Goal: Task Accomplishment & Management: Manage account settings

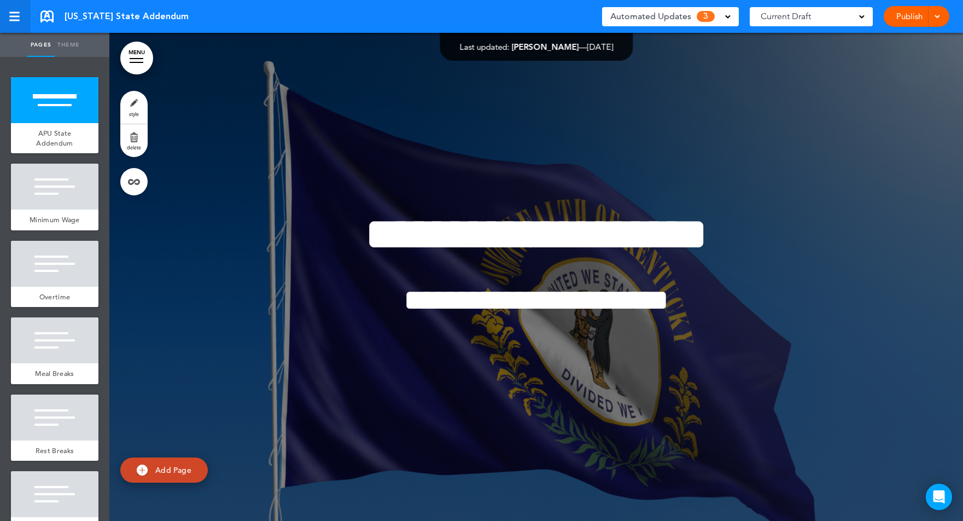
click at [9, 13] on div at bounding box center [14, 13] width 10 height 2
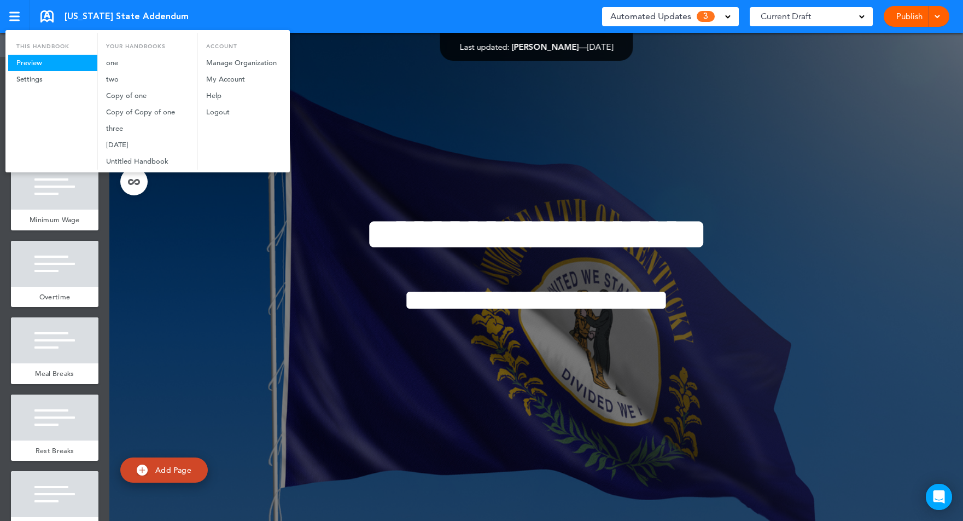
click at [34, 60] on link "Preview" at bounding box center [52, 63] width 89 height 16
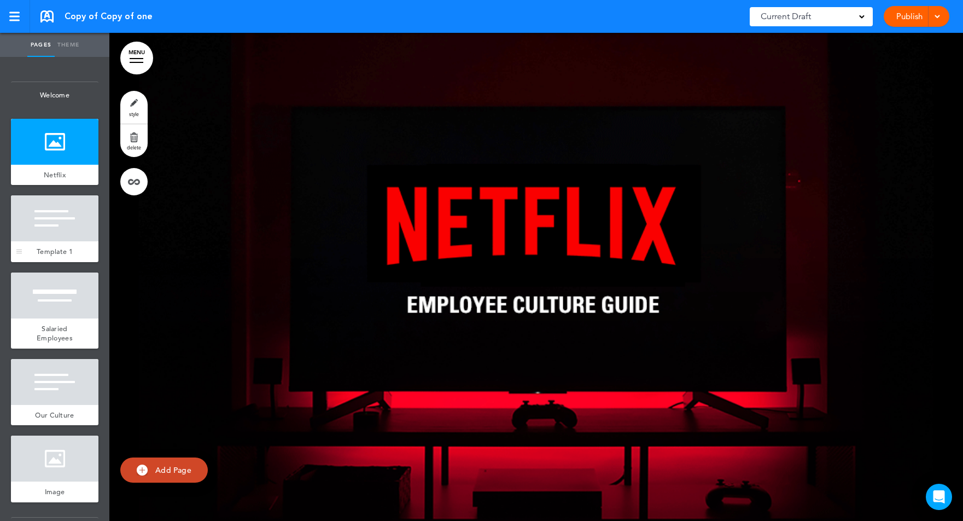
click at [62, 224] on div at bounding box center [55, 218] width 88 height 46
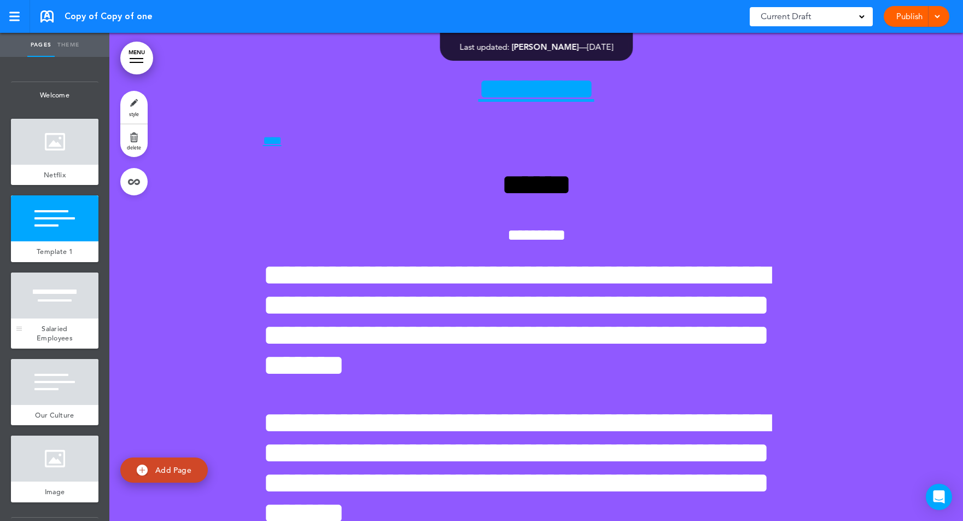
click at [56, 290] on div at bounding box center [55, 295] width 88 height 46
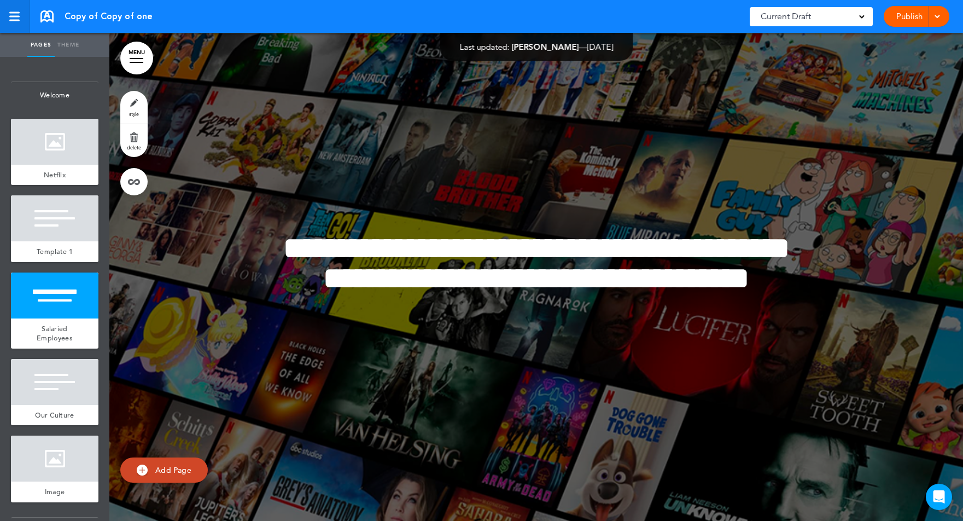
scroll to position [488, 0]
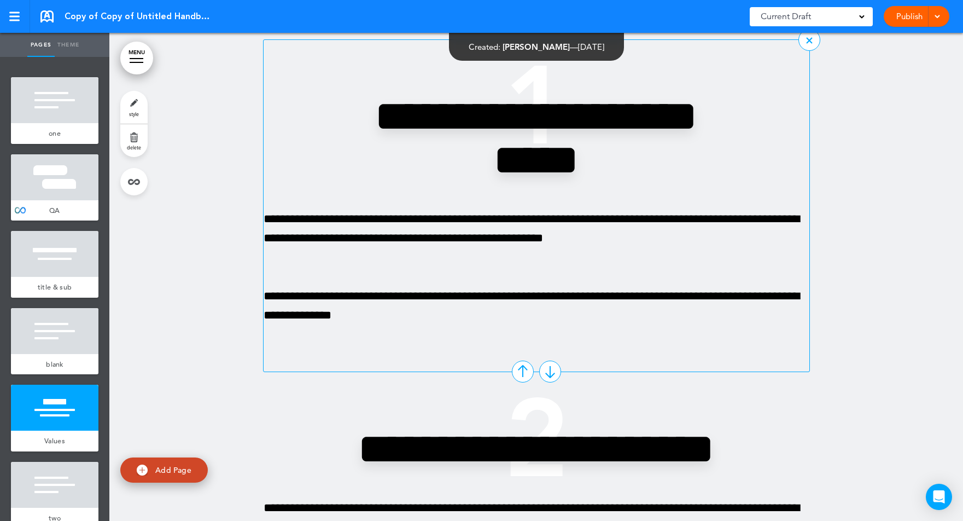
scroll to position [2524, 0]
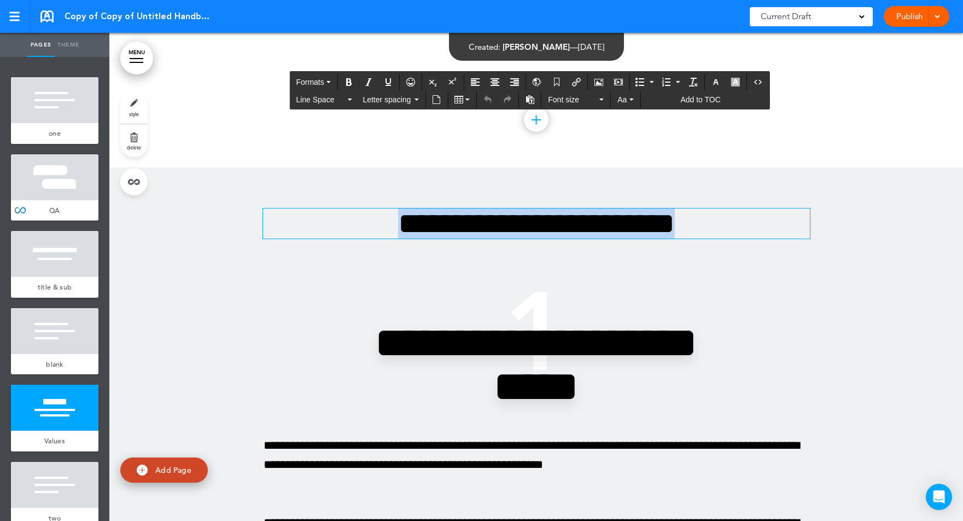
drag, startPoint x: 369, startPoint y: 226, endPoint x: 741, endPoint y: 226, distance: 371.4
click at [741, 226] on h1 "**********" at bounding box center [536, 223] width 547 height 30
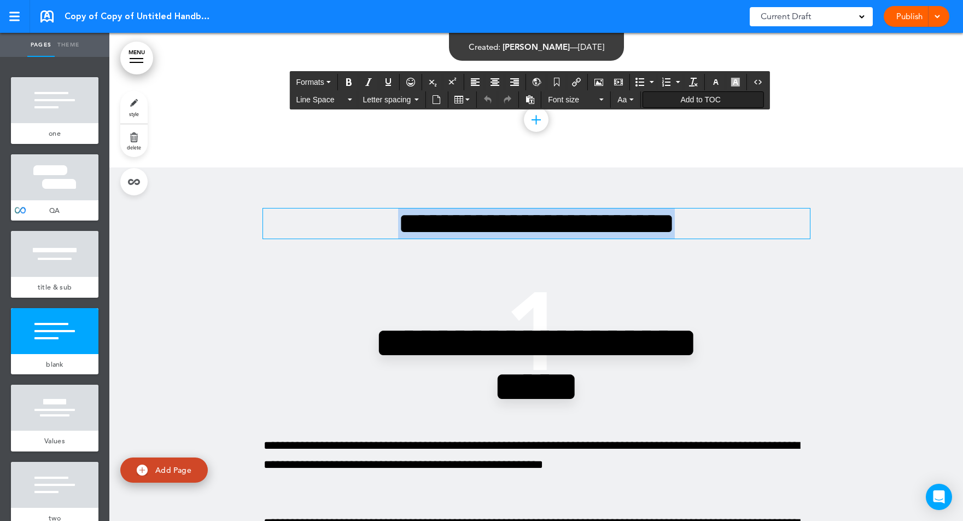
click at [695, 98] on span "Add to TOC" at bounding box center [700, 99] width 40 height 9
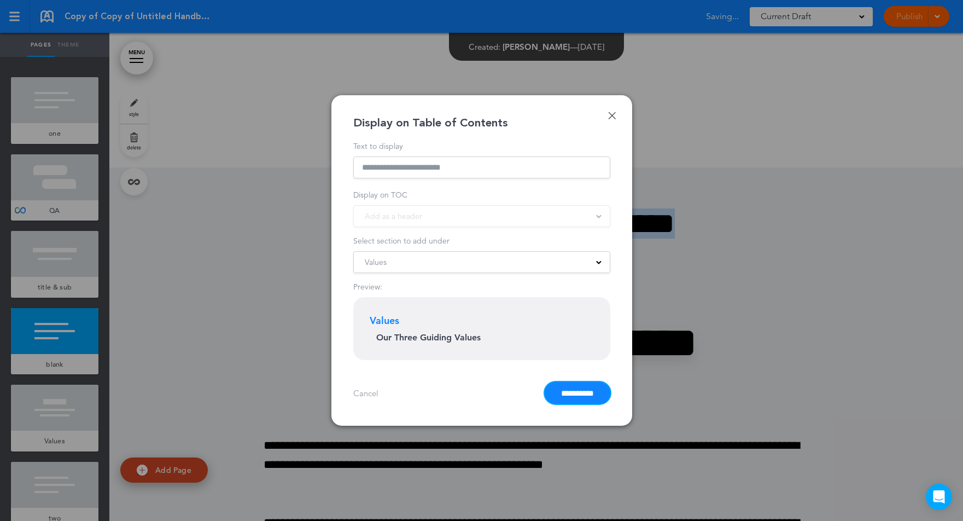
click at [561, 390] on input "**********" at bounding box center [578, 393] width 66 height 22
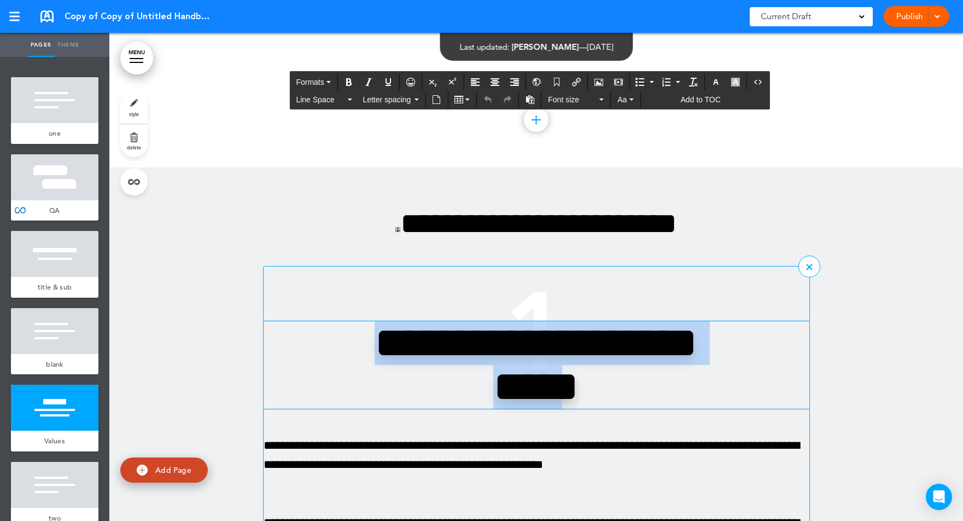
drag, startPoint x: 385, startPoint y: 341, endPoint x: 606, endPoint y: 383, distance: 225.0
click at [606, 383] on h2 "**********" at bounding box center [536, 365] width 383 height 88
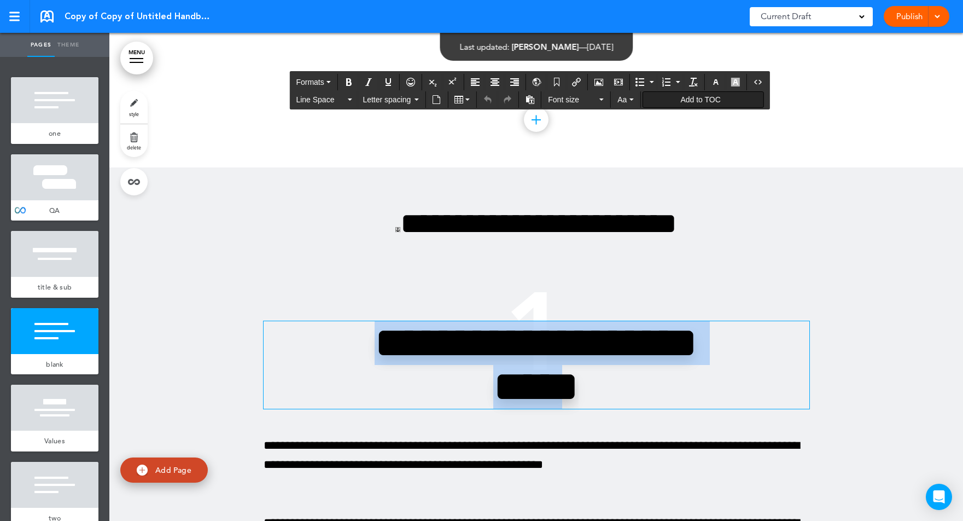
click at [682, 98] on span "Add to TOC" at bounding box center [700, 99] width 40 height 9
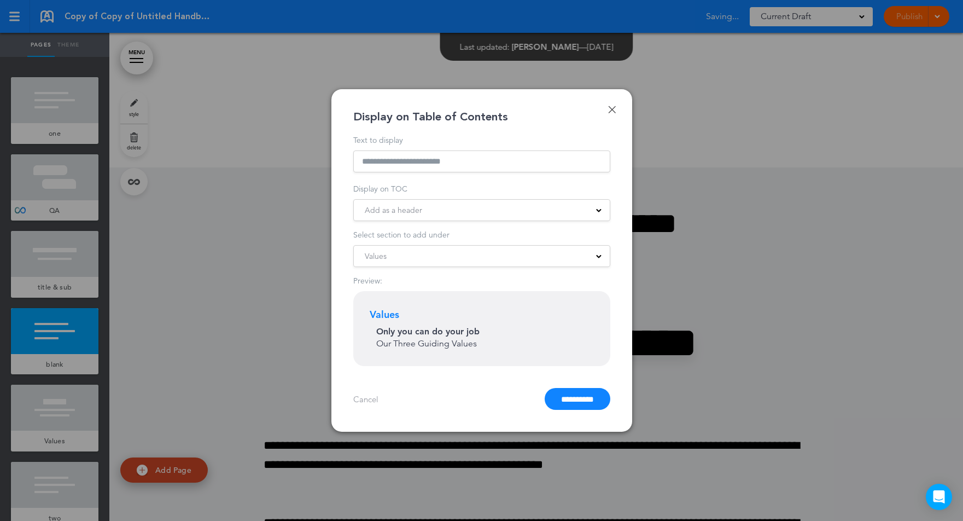
click at [461, 214] on div "Add as a header" at bounding box center [482, 210] width 256 height 12
click at [450, 257] on li "Add as a subheader" at bounding box center [481, 258] width 255 height 20
click at [560, 395] on input "**********" at bounding box center [578, 399] width 66 height 22
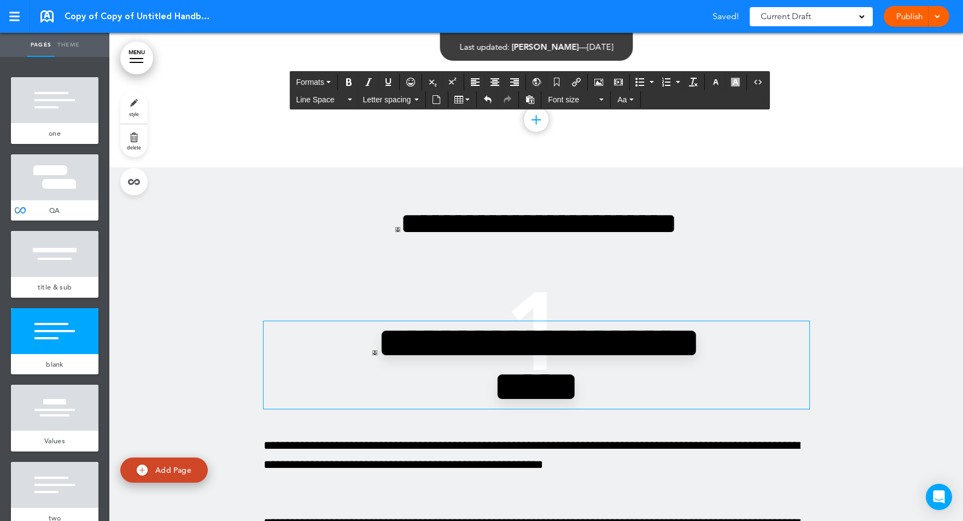
click at [145, 65] on link "MENU" at bounding box center [136, 58] width 33 height 33
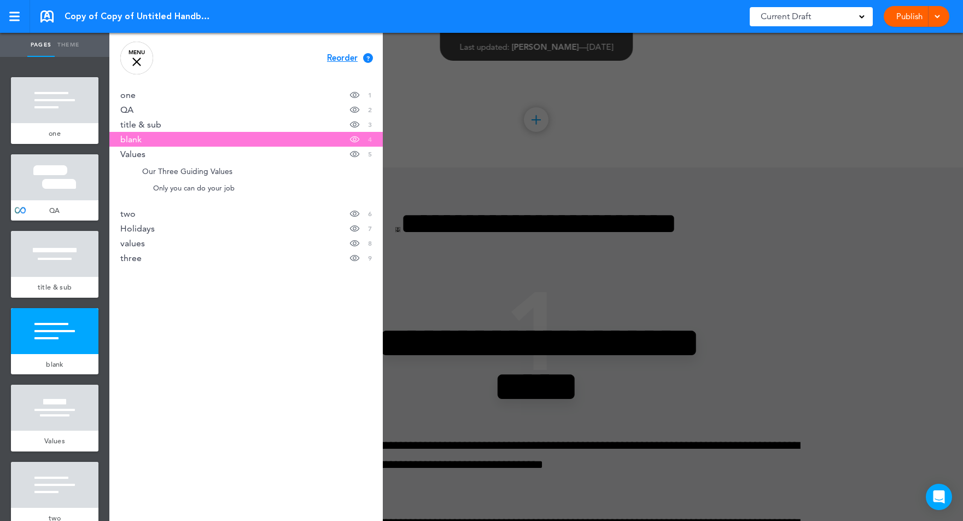
click at [463, 170] on div at bounding box center [590, 260] width 963 height 521
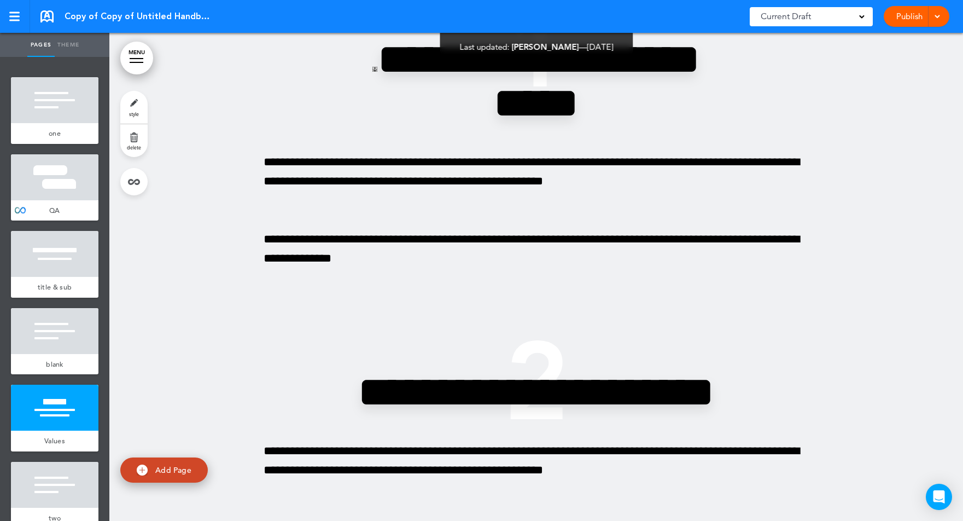
scroll to position [2827, 0]
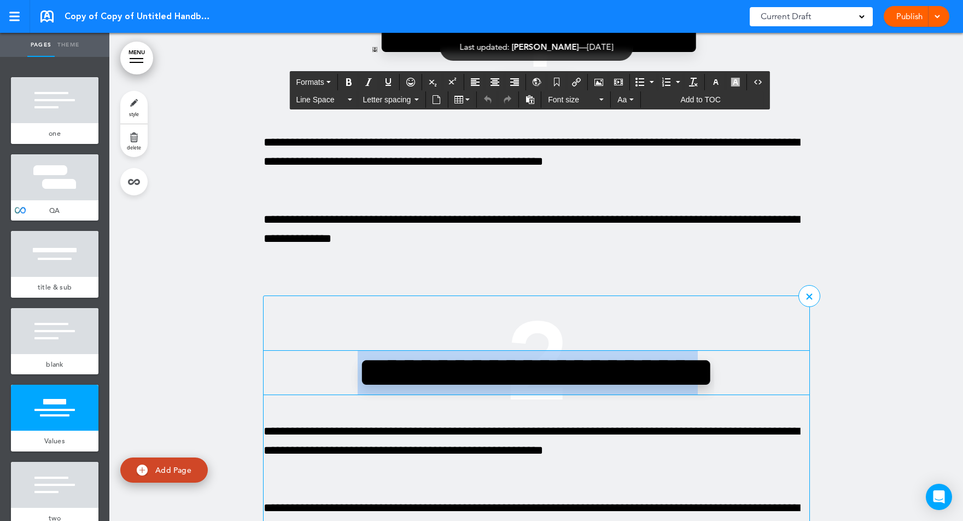
drag, startPoint x: 347, startPoint y: 364, endPoint x: 713, endPoint y: 364, distance: 365.9
click at [713, 364] on h2 "**********" at bounding box center [536, 373] width 383 height 44
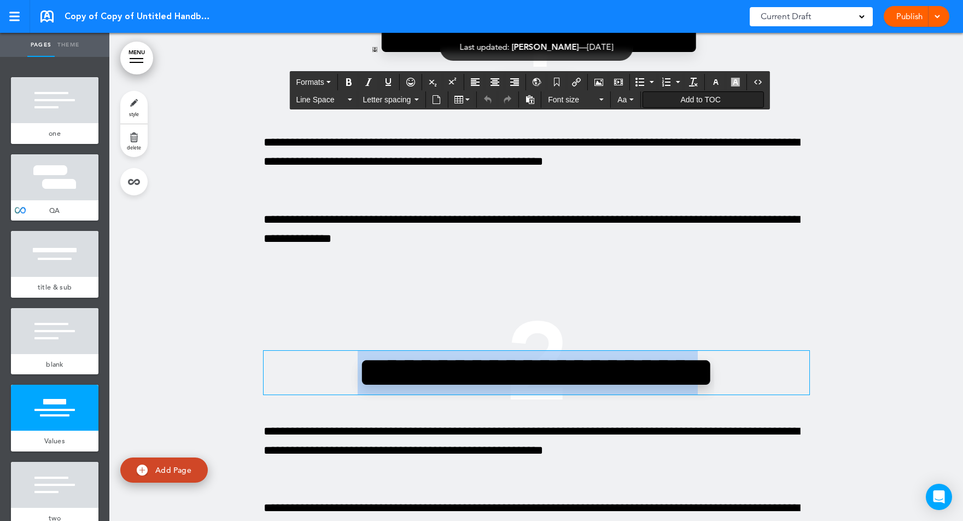
click at [695, 102] on span "Add to TOC" at bounding box center [700, 99] width 40 height 9
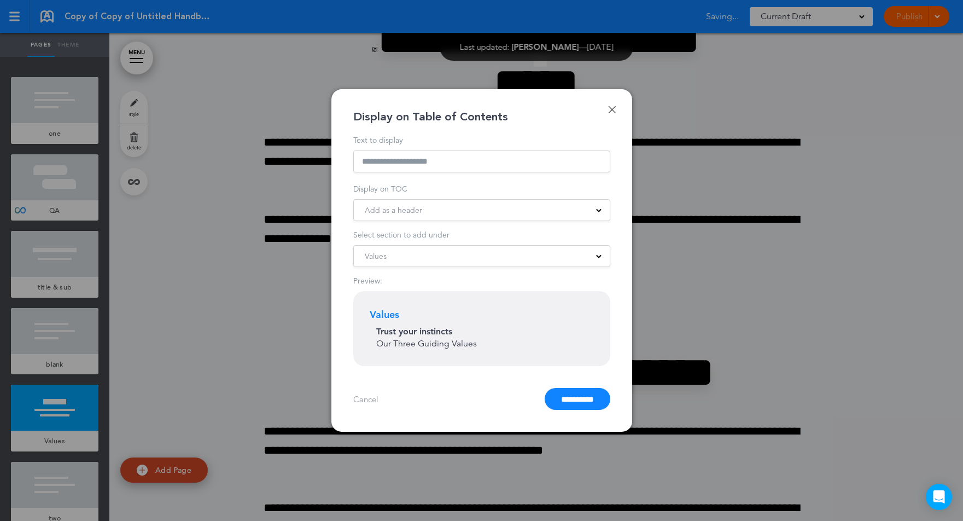
click at [443, 213] on div "Add as a header" at bounding box center [482, 210] width 256 height 12
click at [431, 253] on span "Add as a subheader" at bounding box center [400, 258] width 70 height 10
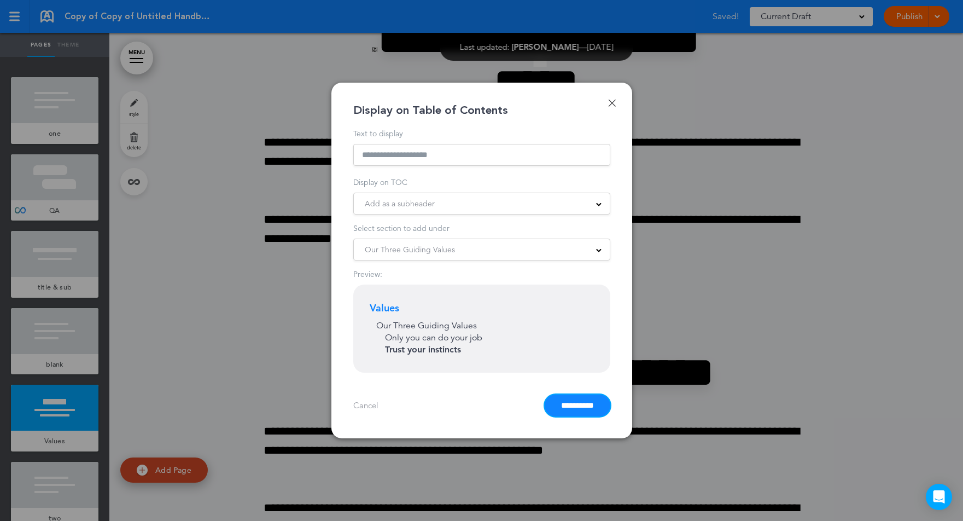
click at [556, 415] on input "**********" at bounding box center [578, 405] width 66 height 22
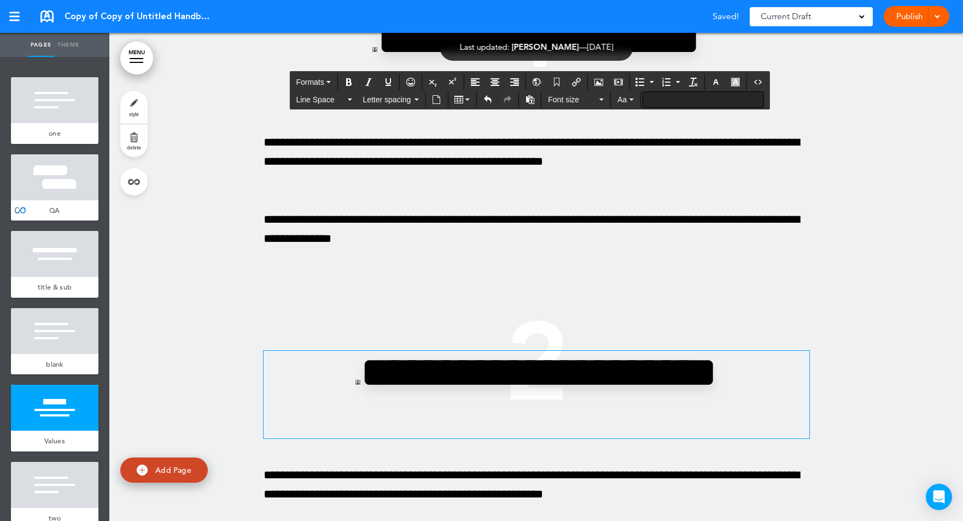
click at [855, 341] on div "**********" at bounding box center [536, 436] width 854 height 1145
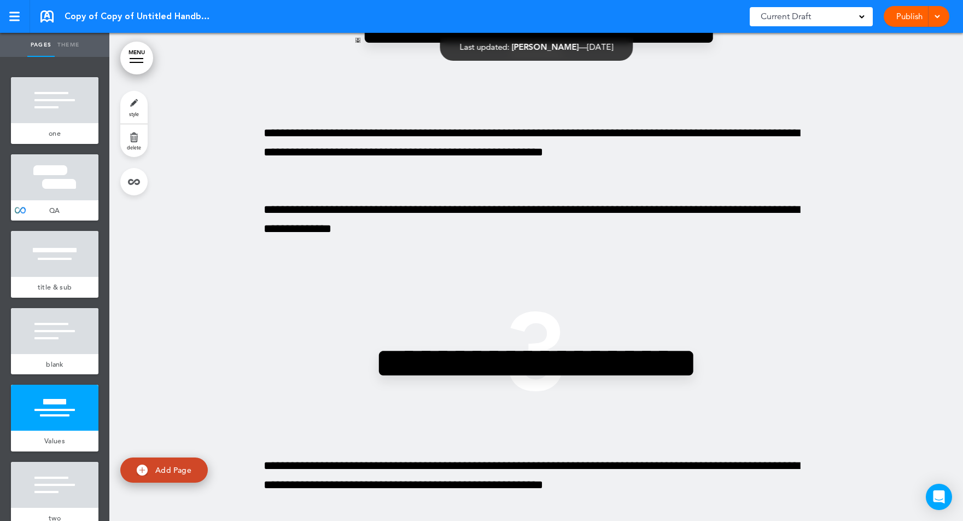
scroll to position [3183, 0]
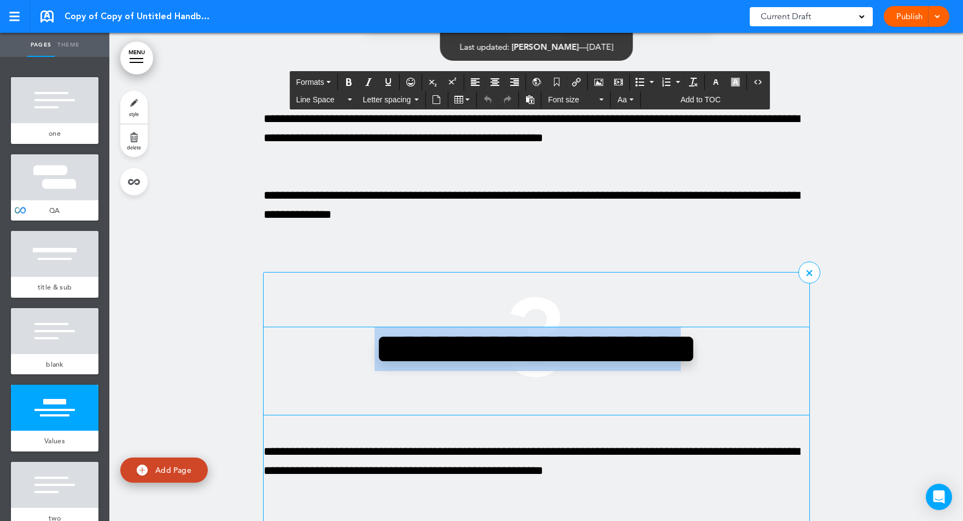
drag, startPoint x: 460, startPoint y: 339, endPoint x: 633, endPoint y: 396, distance: 182.5
click at [633, 396] on h2 "**********" at bounding box center [536, 371] width 383 height 88
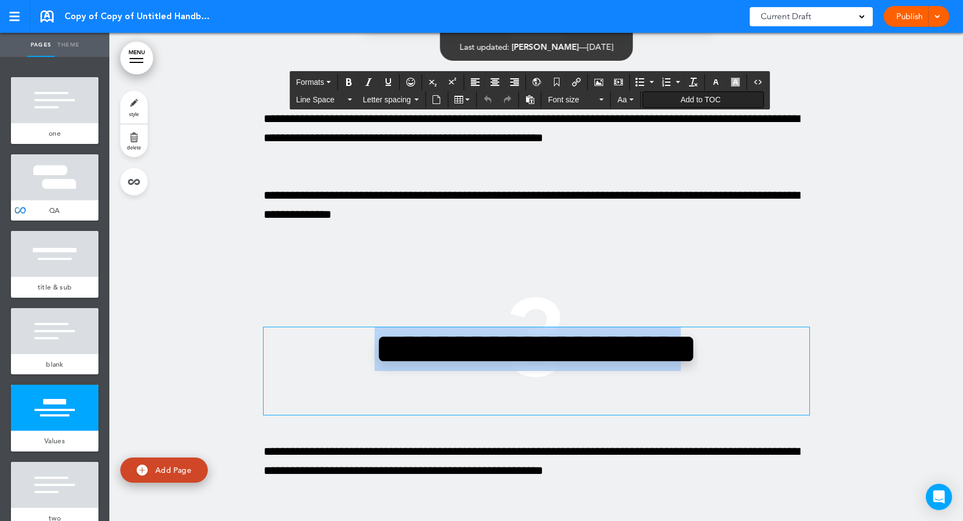
click at [699, 98] on span "Add to TOC" at bounding box center [700, 99] width 40 height 9
type input "**********"
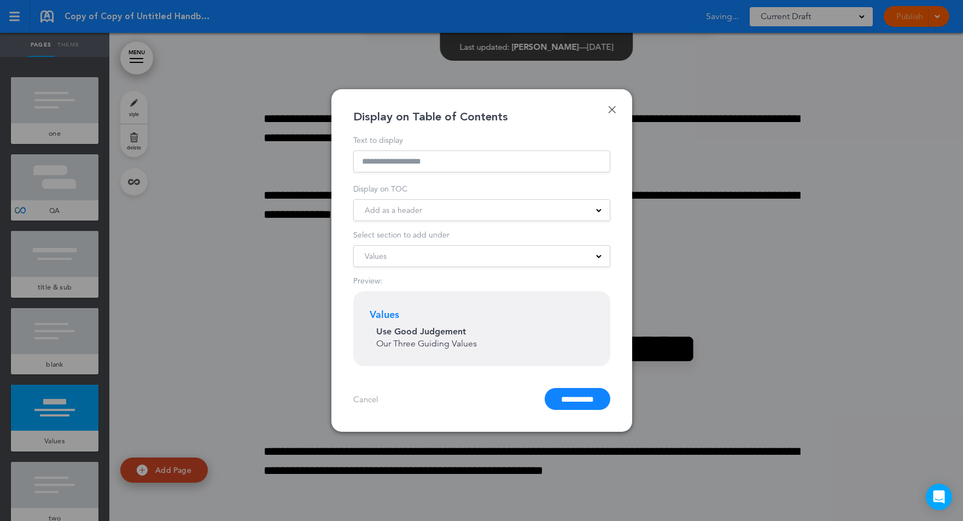
click at [486, 209] on div "Add as a header" at bounding box center [482, 210] width 256 height 12
click at [476, 253] on li "Add as a subheader" at bounding box center [481, 258] width 255 height 20
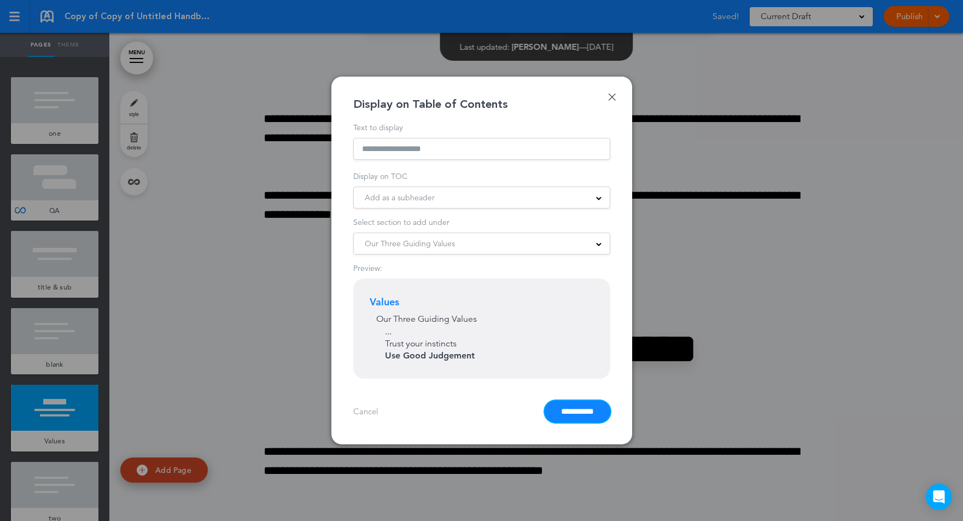
click at [583, 415] on input "**********" at bounding box center [578, 411] width 66 height 22
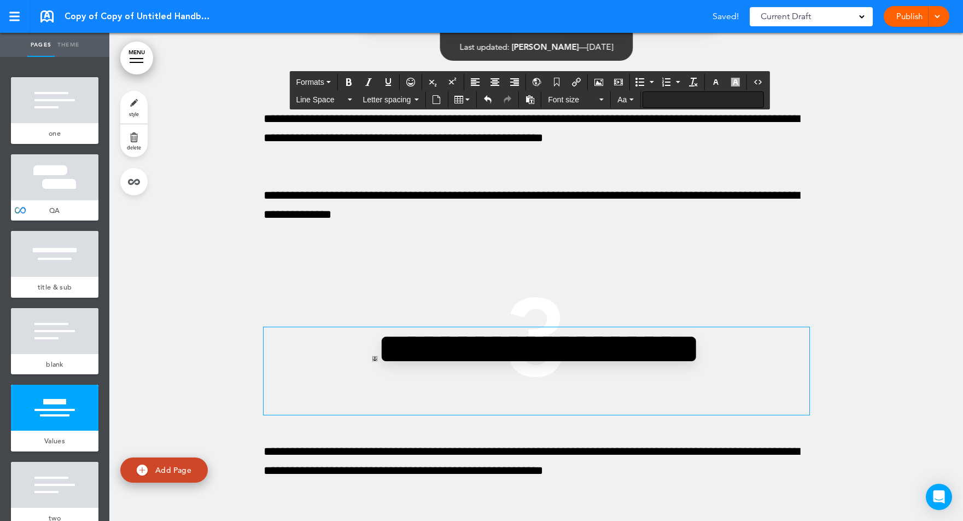
click at [874, 329] on div "**********" at bounding box center [536, 80] width 854 height 1145
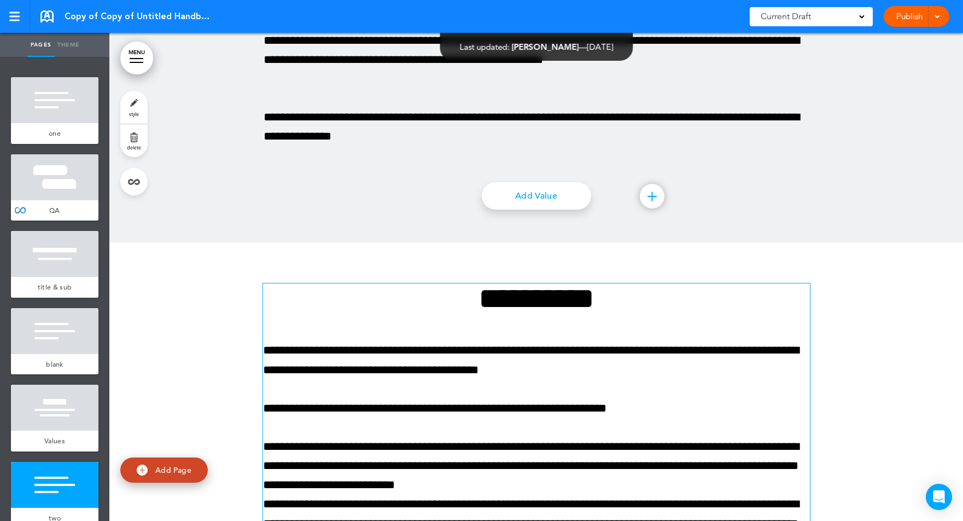
scroll to position [3330, 0]
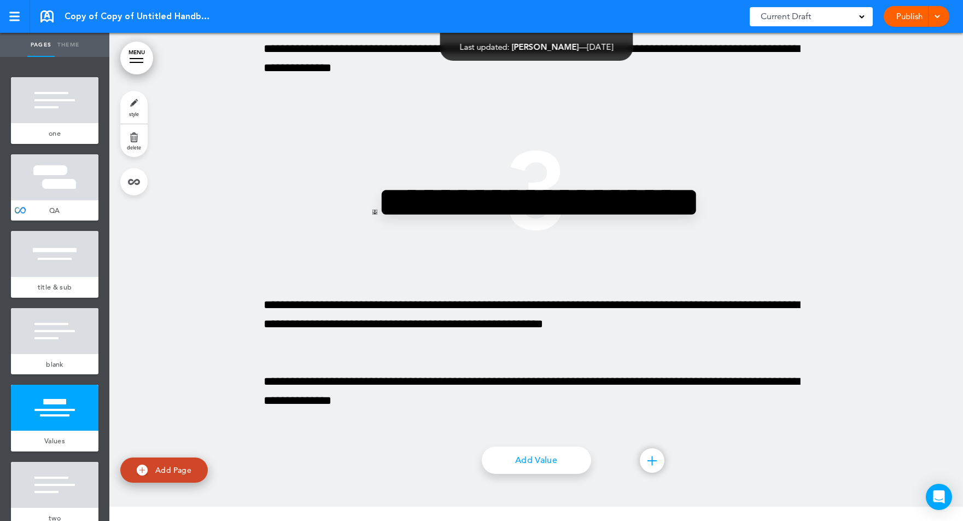
click at [145, 57] on link "MENU" at bounding box center [136, 58] width 33 height 33
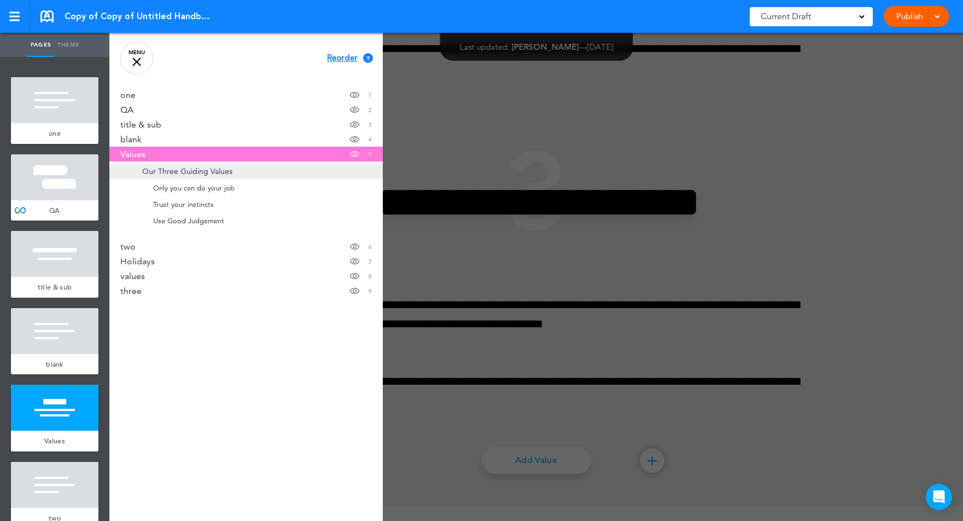
click at [160, 173] on span "Our Three Guiding Values" at bounding box center [187, 171] width 90 height 9
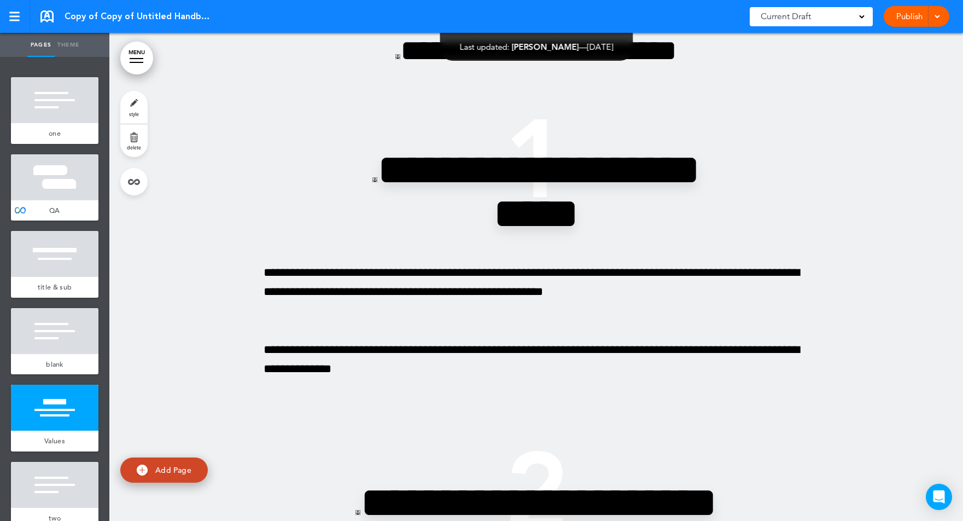
click at [137, 62] on div at bounding box center [137, 62] width 14 height 1
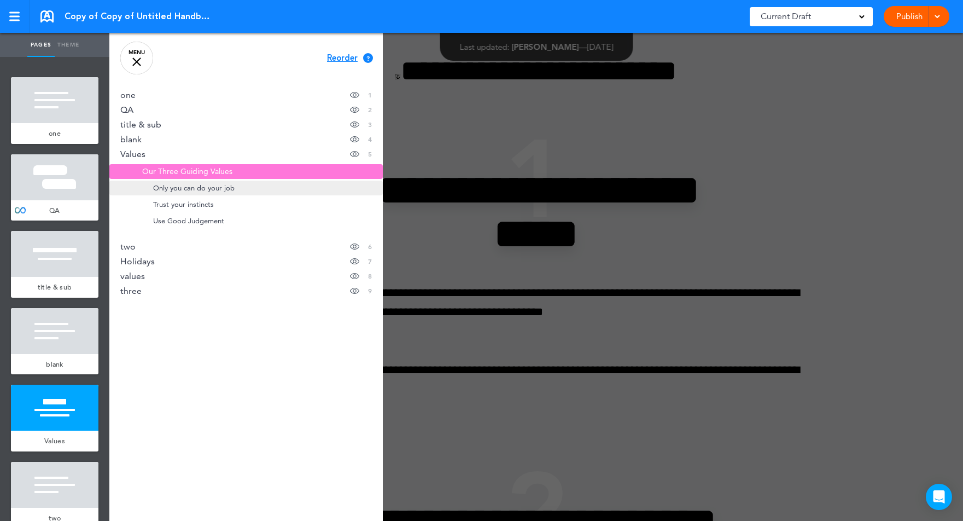
click at [202, 189] on span "Only you can do your job" at bounding box center [194, 187] width 82 height 9
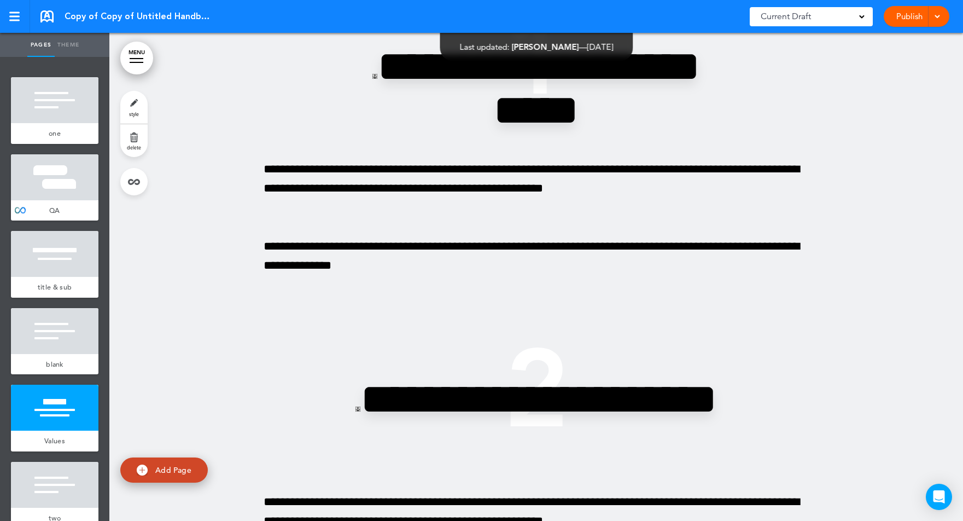
scroll to position [2801, 0]
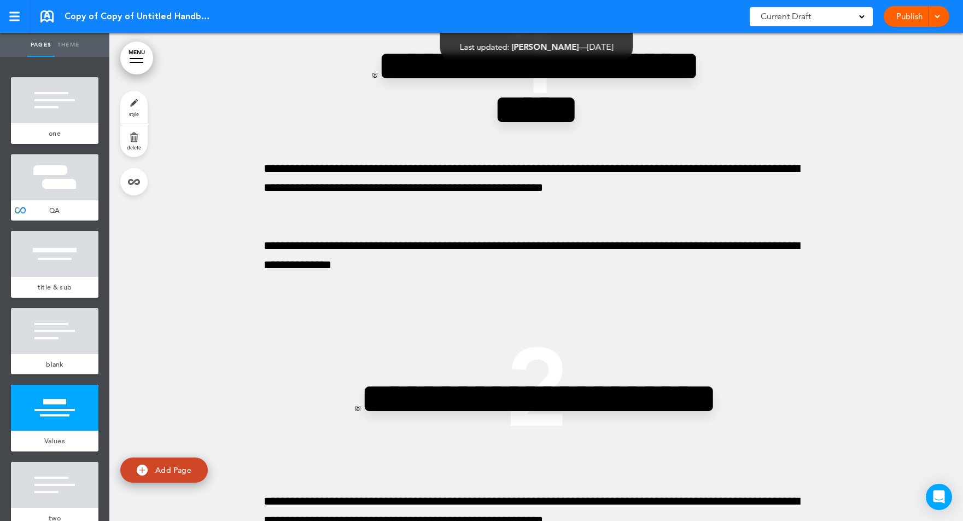
click at [143, 54] on link "MENU" at bounding box center [136, 58] width 33 height 33
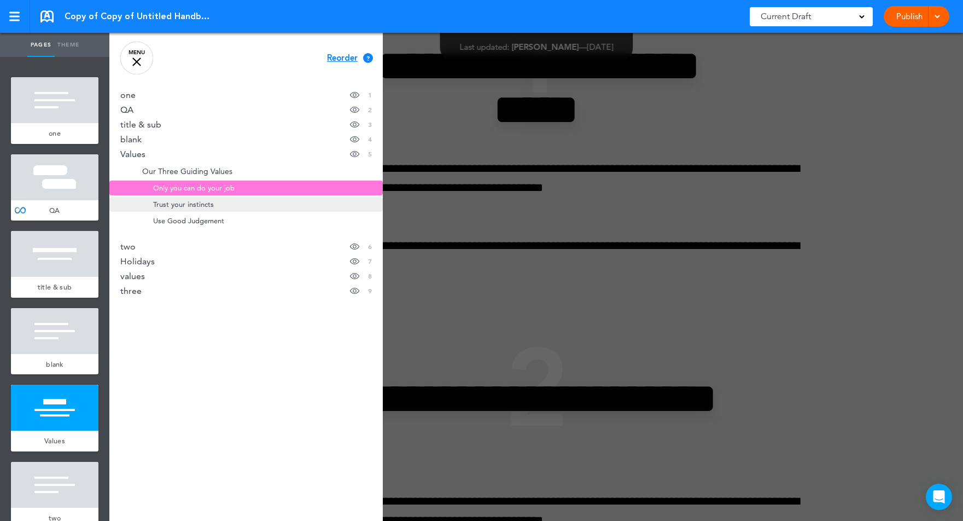
click at [206, 204] on span "Trust your instincts" at bounding box center [183, 204] width 61 height 9
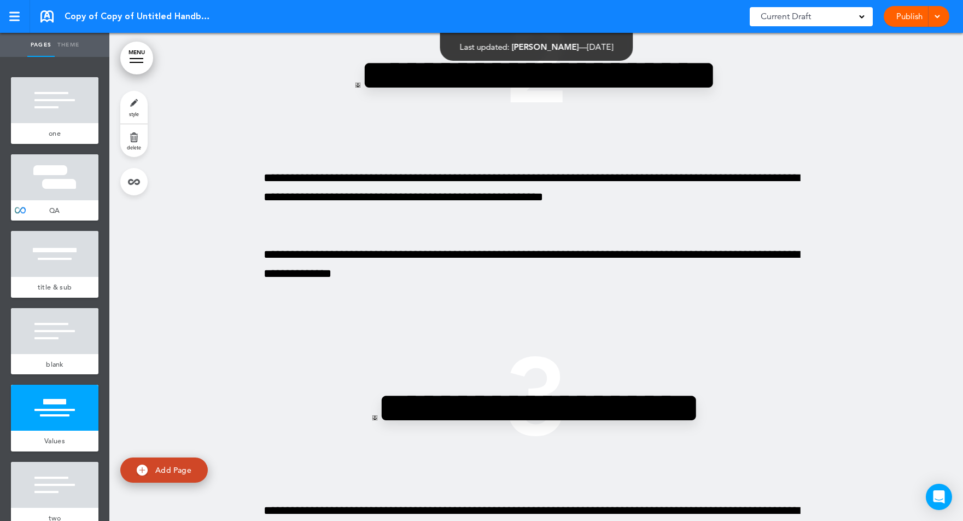
scroll to position [3133, 0]
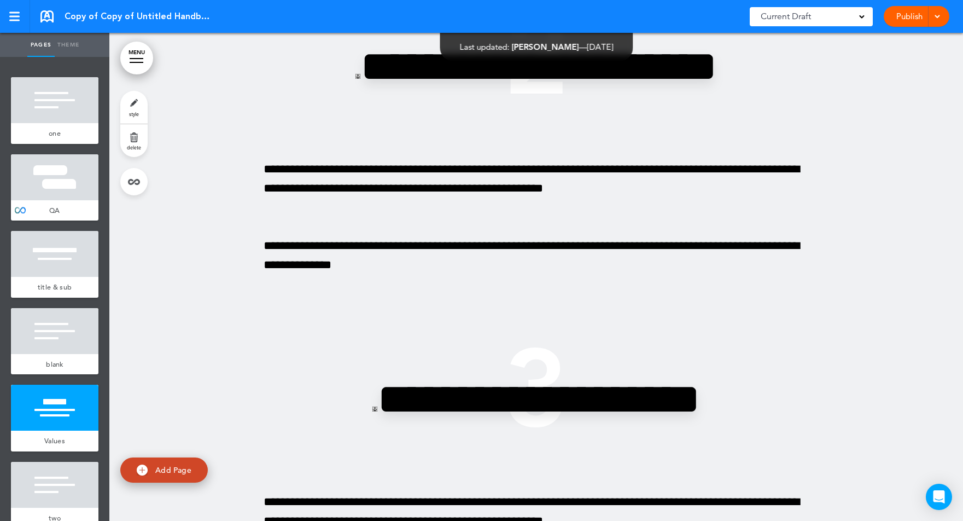
click at [141, 69] on link "MENU" at bounding box center [136, 58] width 33 height 33
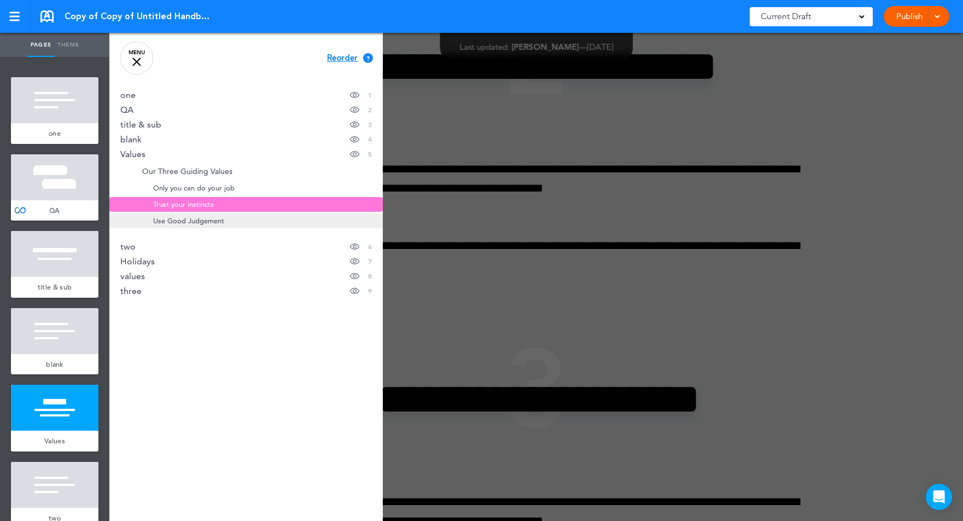
click at [202, 225] on span "Use Good Judgement" at bounding box center [188, 220] width 71 height 9
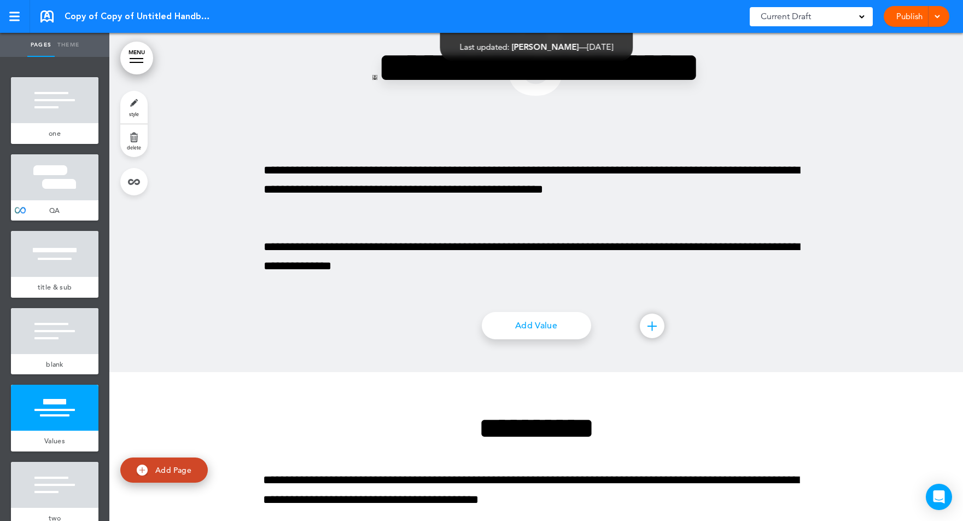
scroll to position [3465, 0]
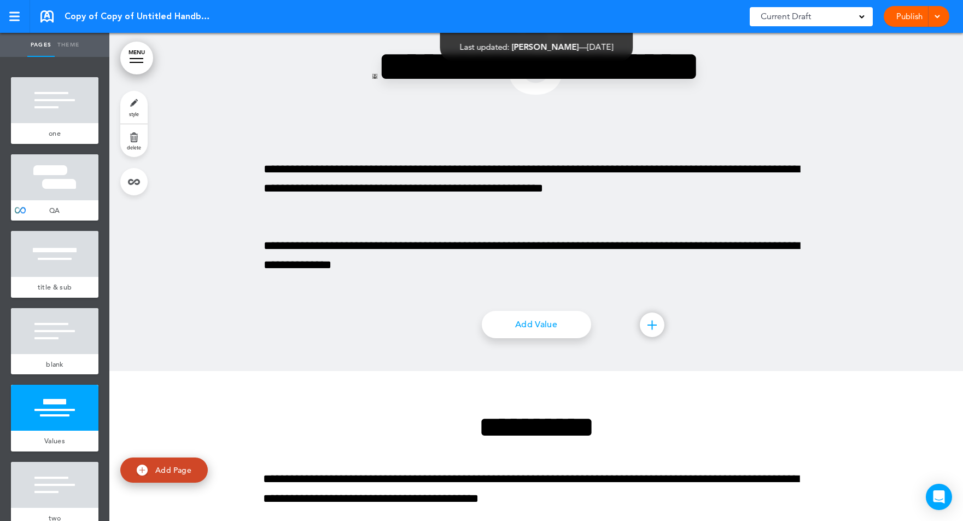
click at [901, 20] on link "Publish" at bounding box center [909, 16] width 34 height 21
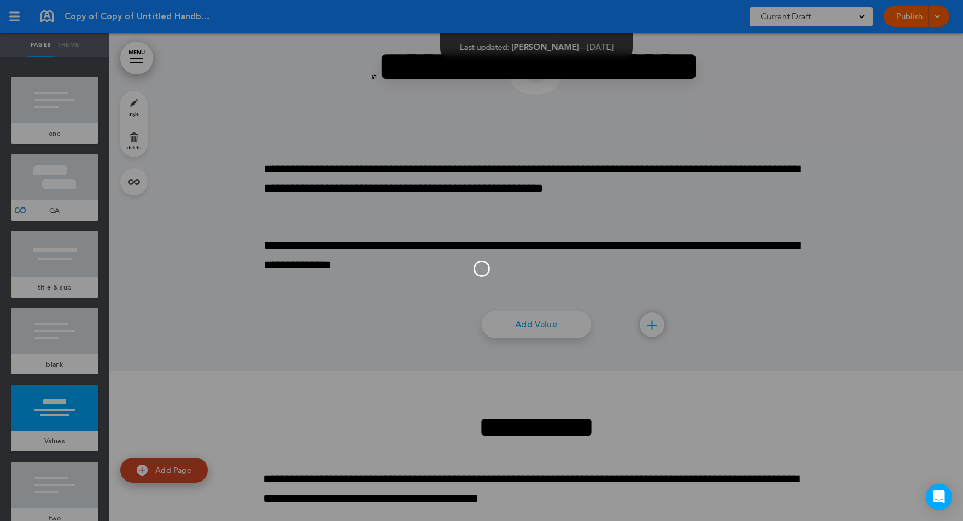
scroll to position [0, 0]
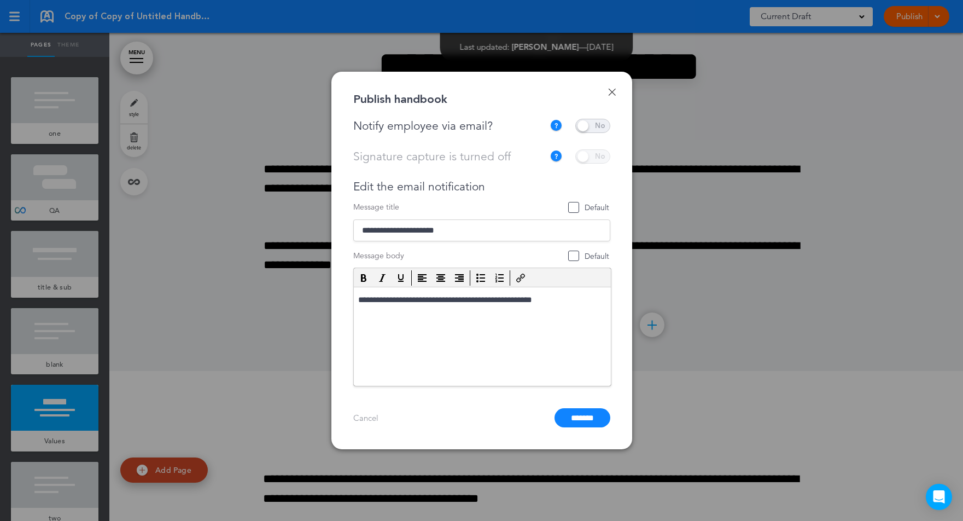
click at [599, 119] on span at bounding box center [592, 126] width 35 height 14
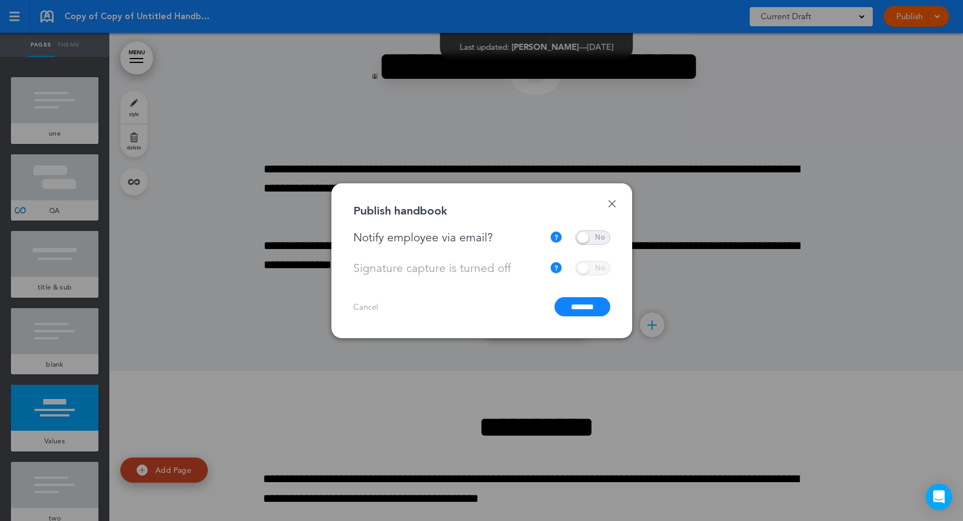
click at [579, 307] on input "*******" at bounding box center [583, 306] width 56 height 19
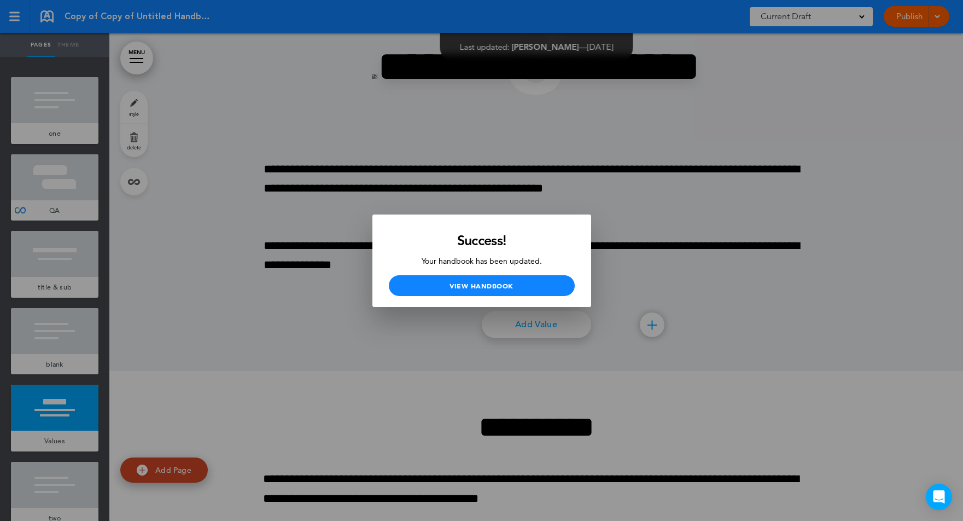
click at [664, 232] on div at bounding box center [481, 260] width 963 height 521
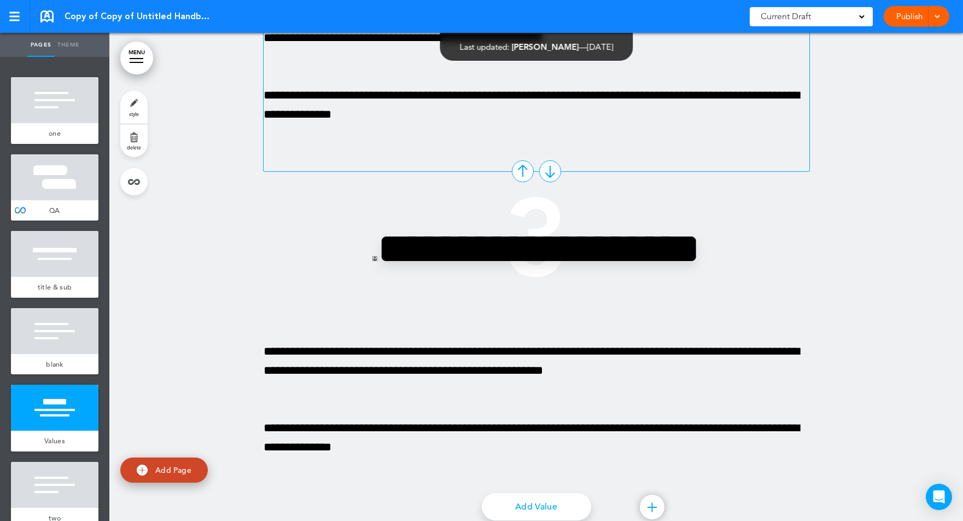
scroll to position [3258, 0]
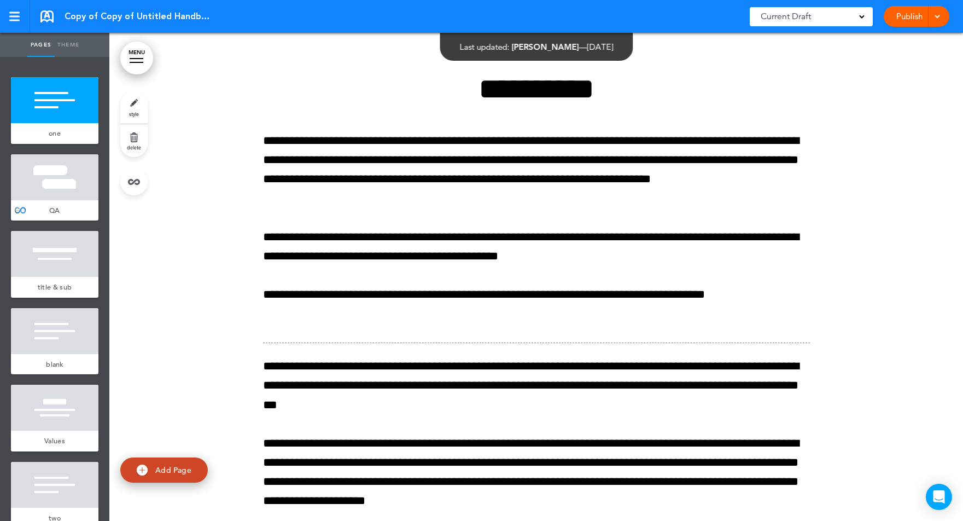
click at [36, 170] on div at bounding box center [55, 177] width 88 height 46
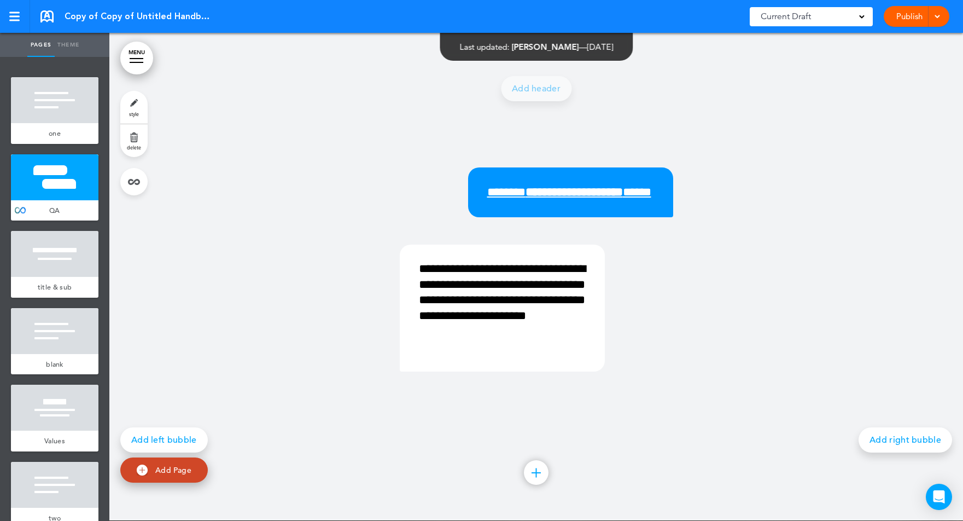
scroll to position [1272, 0]
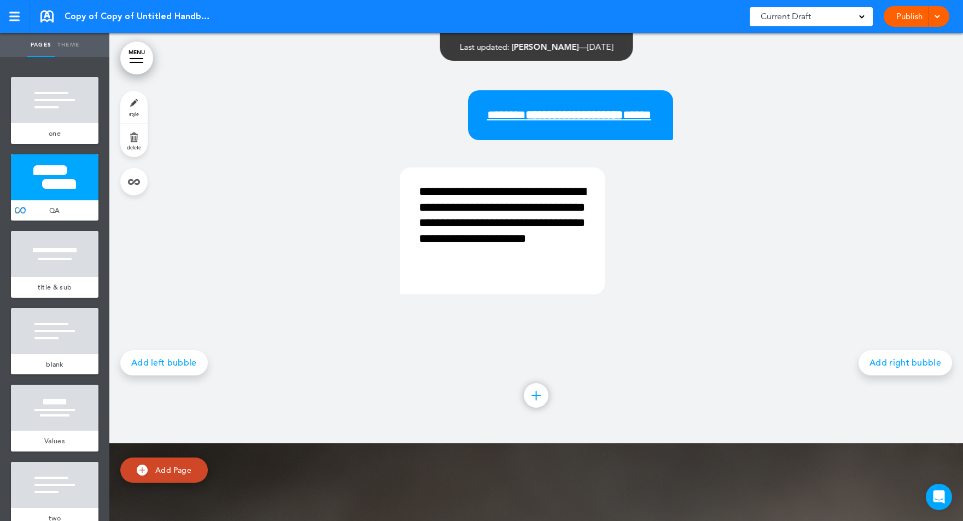
click at [149, 50] on link "MENU" at bounding box center [136, 58] width 33 height 33
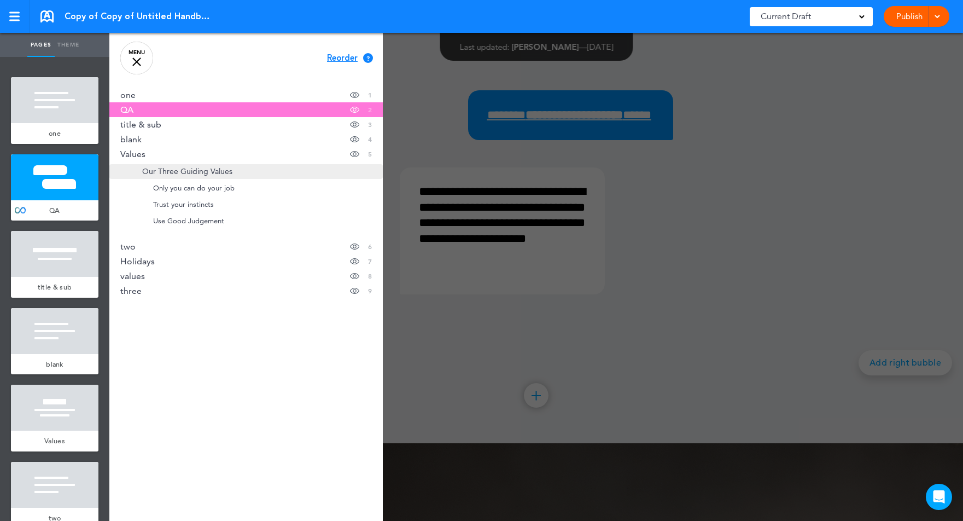
click at [217, 173] on span "Our Three Guiding Values" at bounding box center [187, 171] width 90 height 9
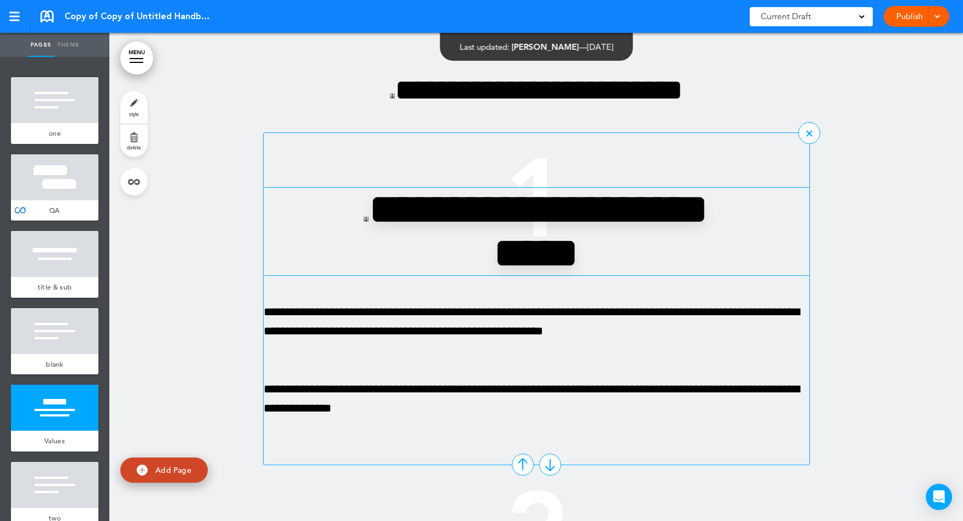
scroll to position [2676, 0]
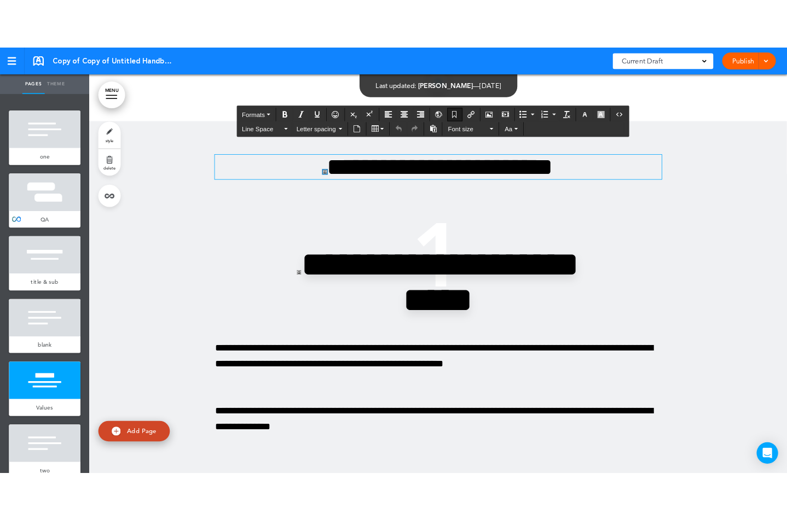
scroll to position [2593, 0]
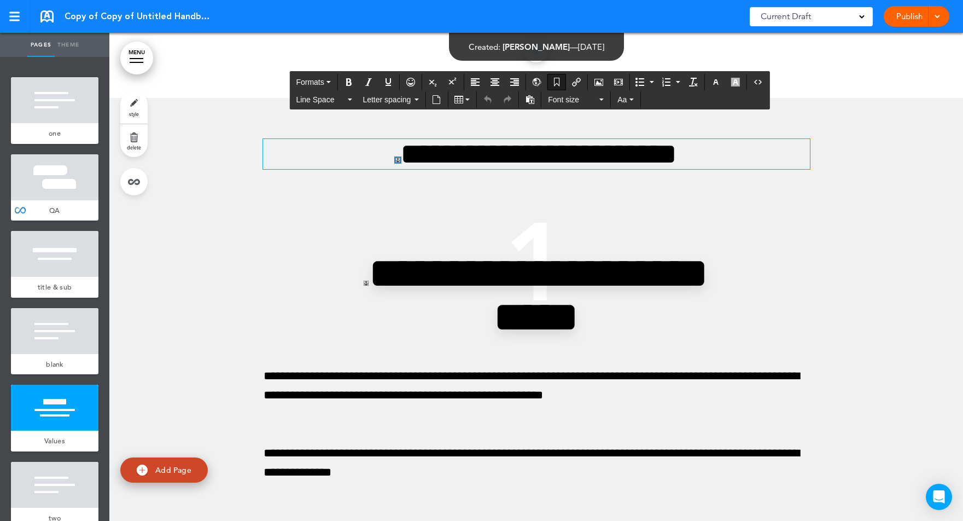
click at [395, 162] on link at bounding box center [397, 160] width 5 height 5
type input "**********"
type input "********"
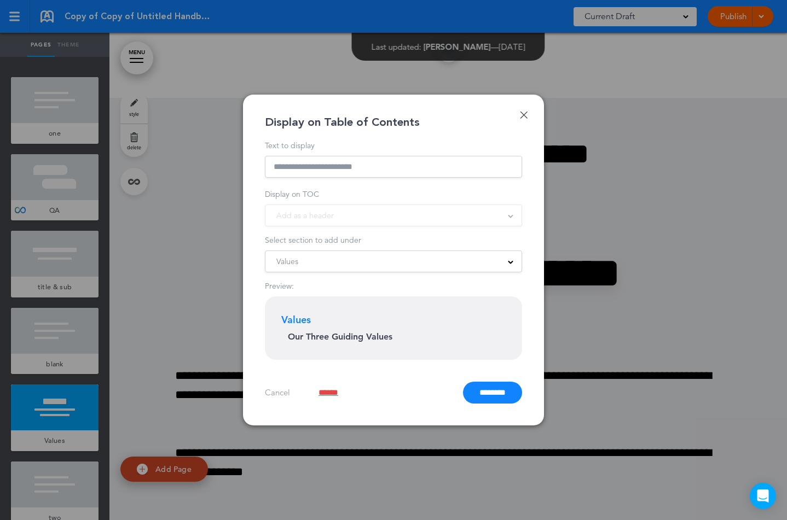
click at [525, 113] on link "Done" at bounding box center [524, 115] width 8 height 8
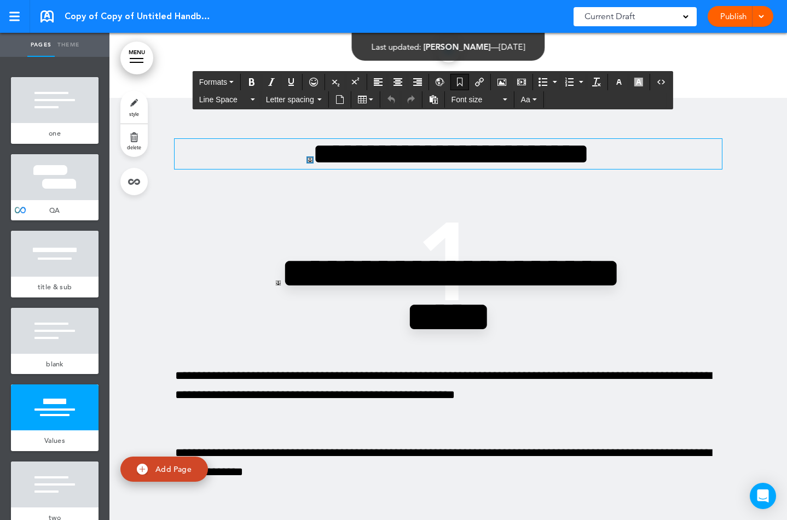
click at [307, 162] on link at bounding box center [309, 160] width 5 height 5
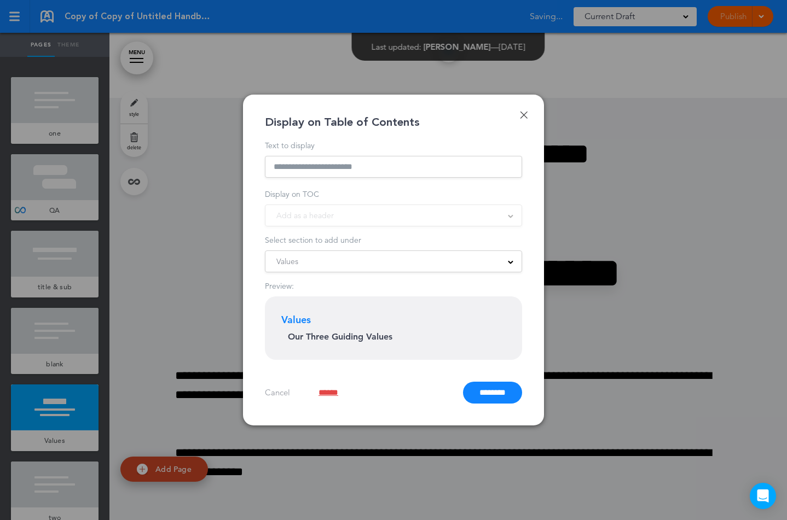
click at [418, 261] on div "Values" at bounding box center [393, 261] width 256 height 12
click at [526, 112] on link "Done" at bounding box center [524, 115] width 8 height 8
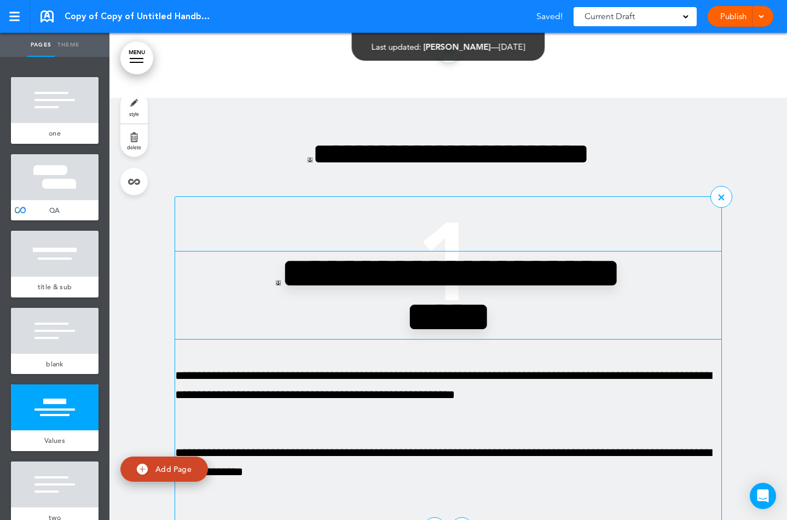
click at [281, 286] on link at bounding box center [278, 283] width 5 height 5
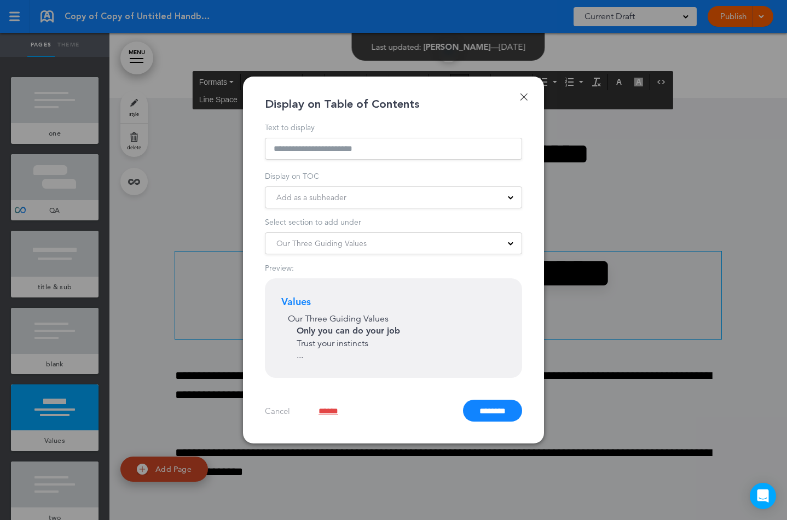
click at [525, 96] on link "Done" at bounding box center [524, 97] width 8 height 8
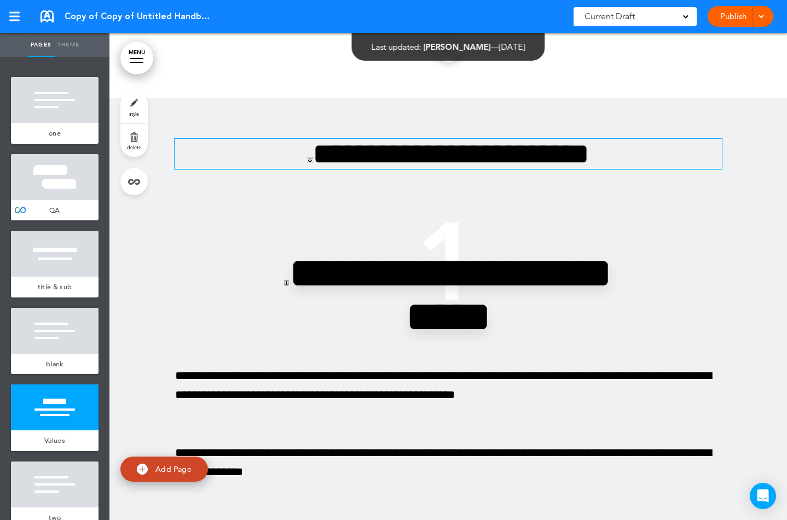
click at [307, 162] on link at bounding box center [309, 160] width 5 height 5
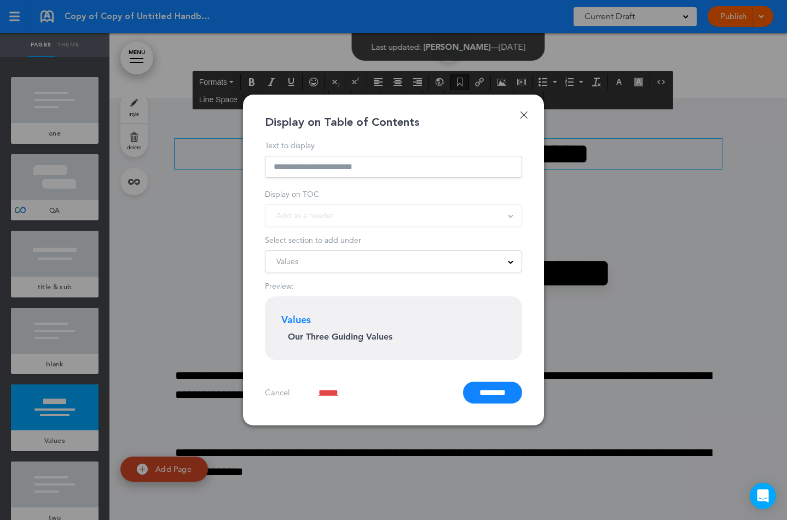
click at [526, 114] on link "Done" at bounding box center [524, 115] width 8 height 8
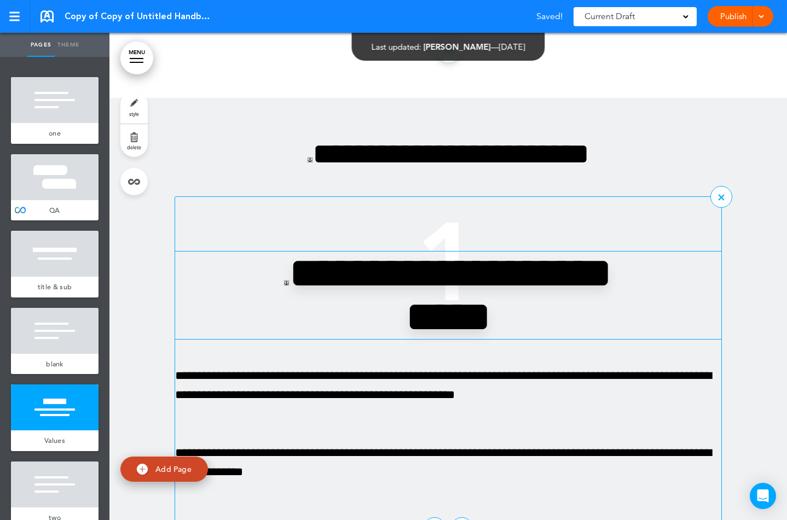
click at [289, 286] on link at bounding box center [286, 283] width 5 height 5
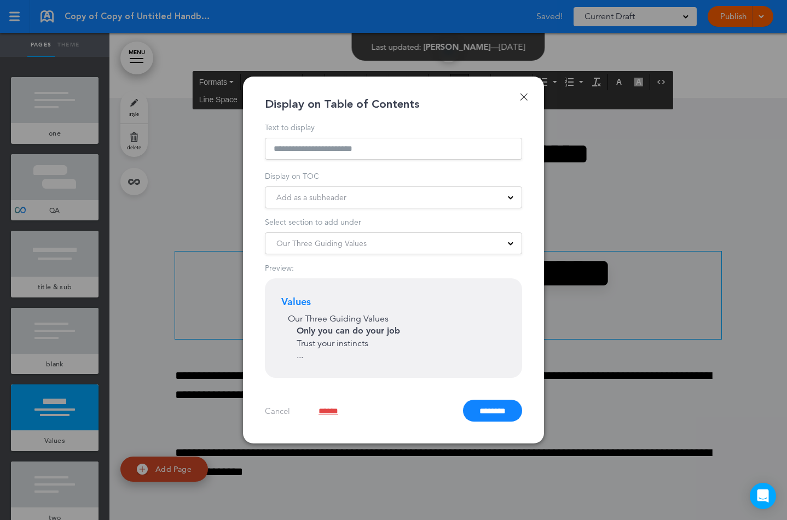
click at [525, 95] on link "Done" at bounding box center [524, 97] width 8 height 8
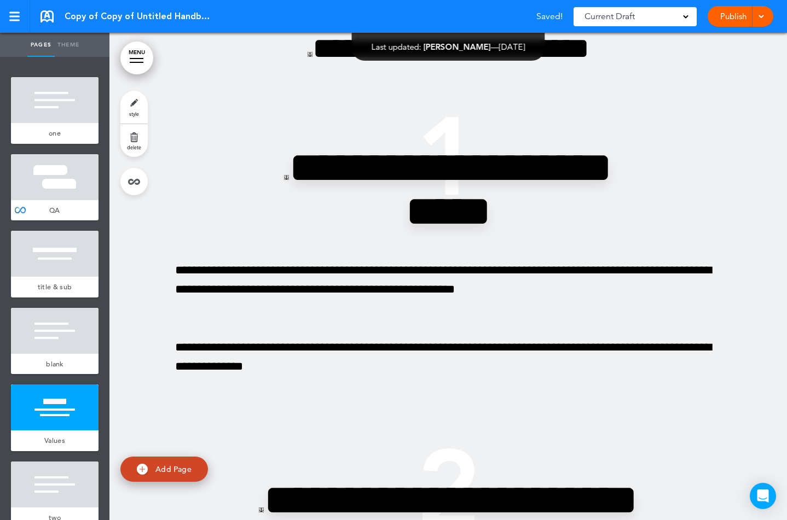
scroll to position [2832, 0]
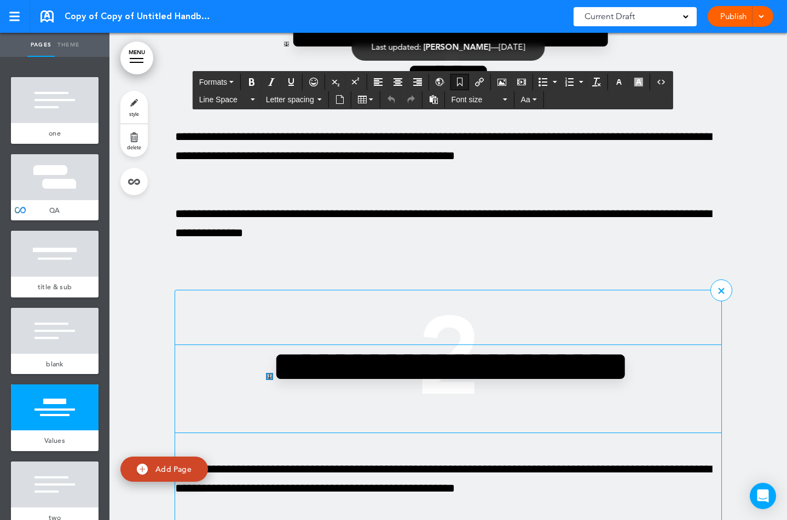
click at [272, 379] on link at bounding box center [269, 376] width 5 height 5
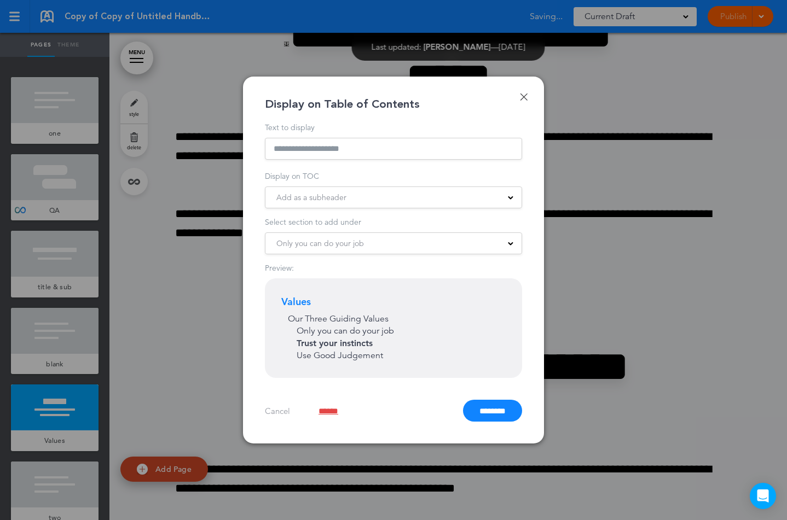
click at [520, 98] on link "Done" at bounding box center [524, 97] width 8 height 8
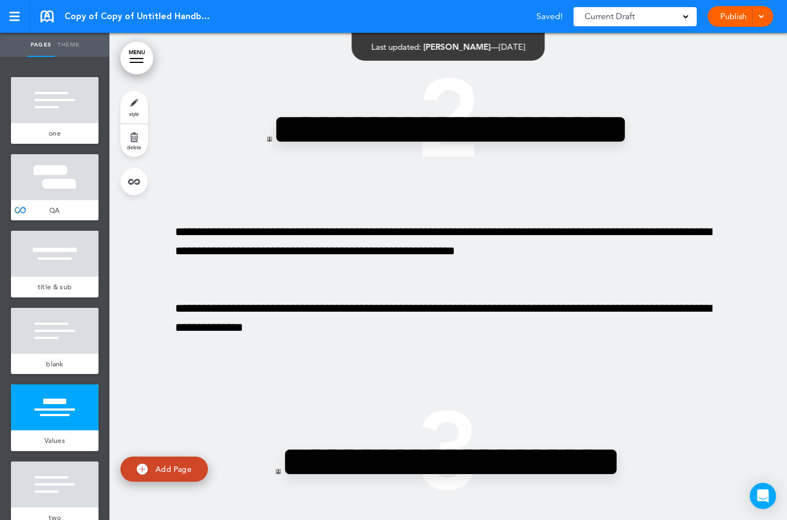
scroll to position [3113, 0]
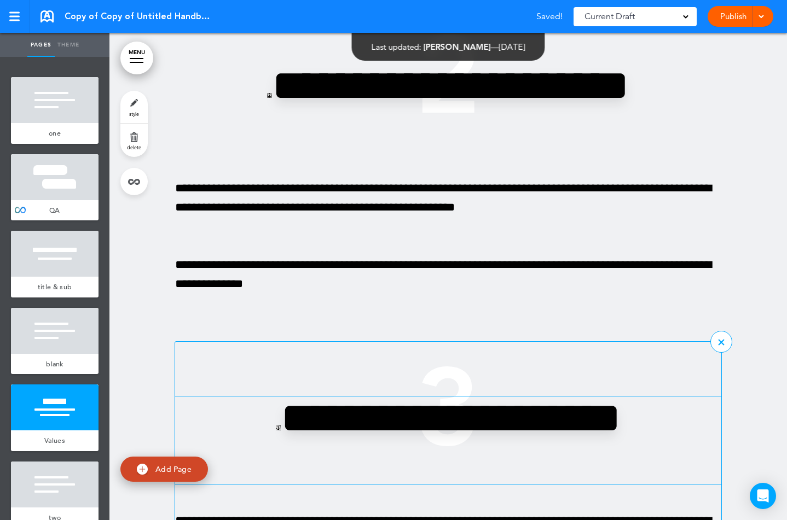
click at [355, 434] on h2 "**********" at bounding box center [448, 441] width 383 height 88
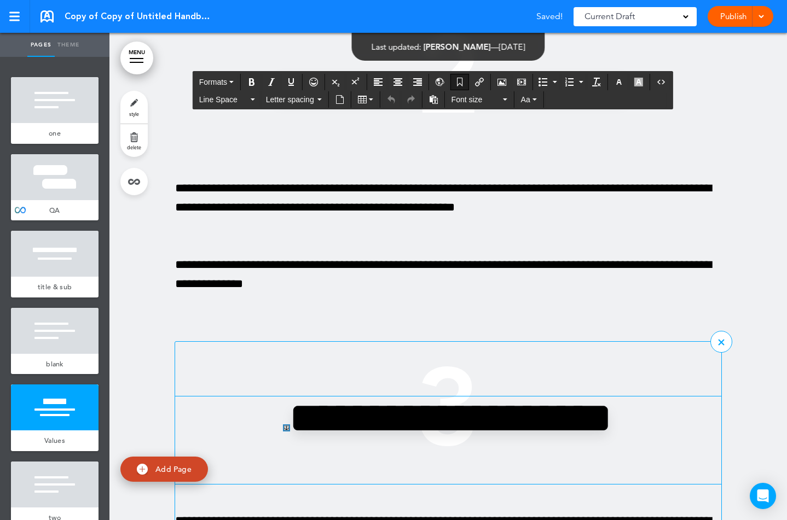
click at [289, 430] on link at bounding box center [286, 428] width 5 height 5
type input "**********"
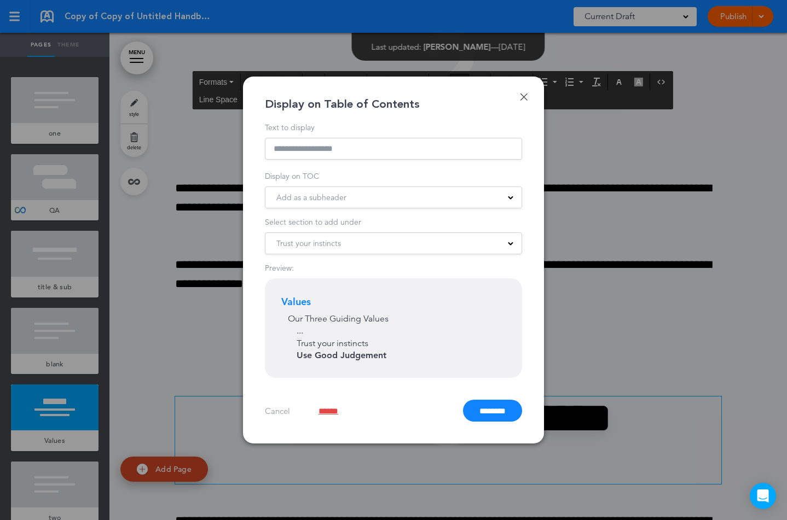
click at [522, 98] on link "Done" at bounding box center [524, 97] width 8 height 8
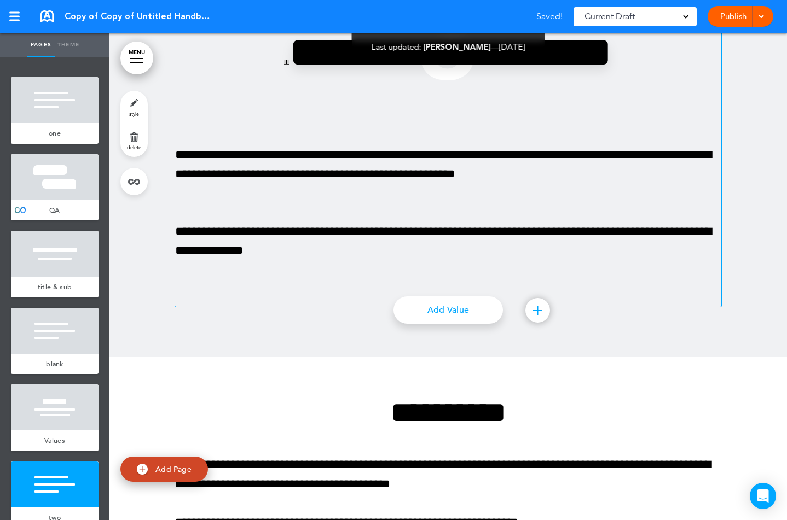
scroll to position [3247, 0]
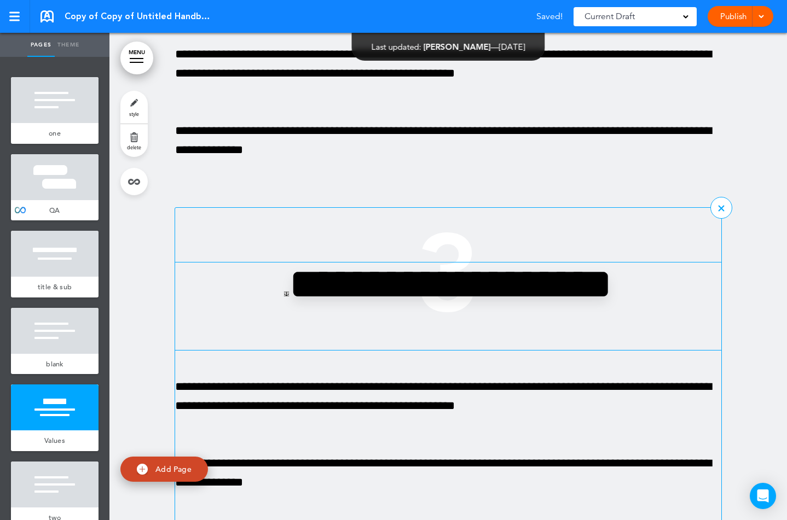
click at [359, 294] on h2 "**********" at bounding box center [448, 307] width 383 height 88
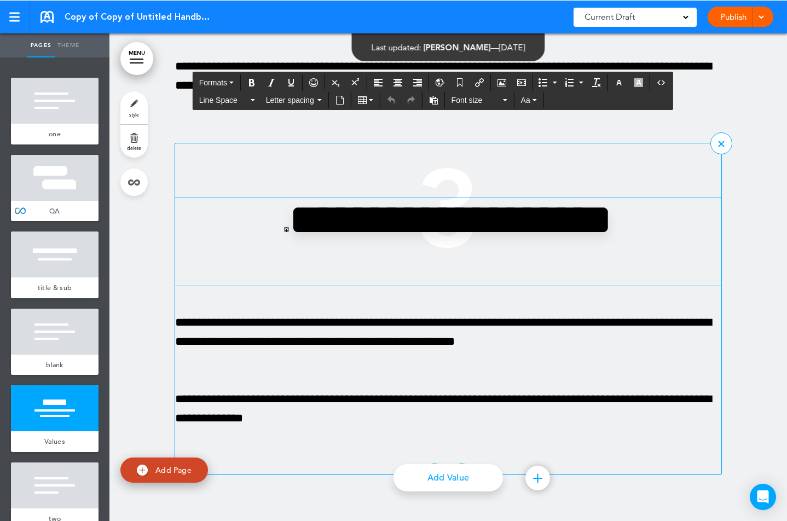
scroll to position [3310, 0]
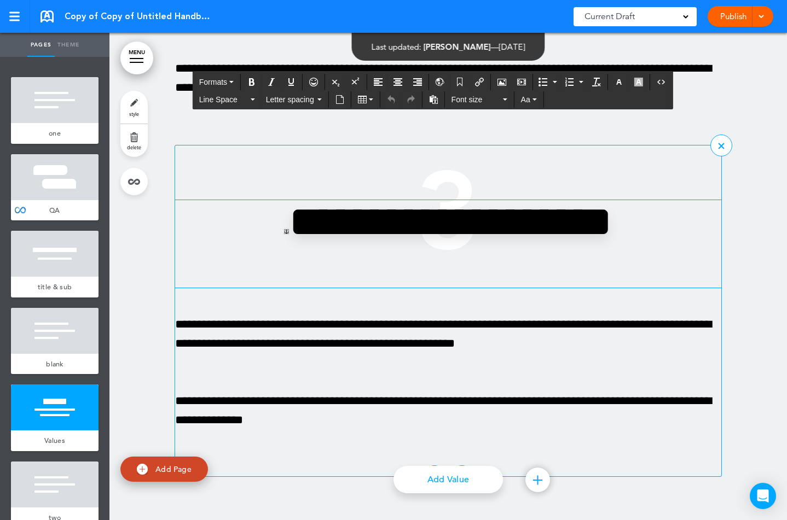
click at [555, 269] on h2 "**********" at bounding box center [448, 244] width 383 height 88
click at [306, 234] on link at bounding box center [303, 231] width 5 height 5
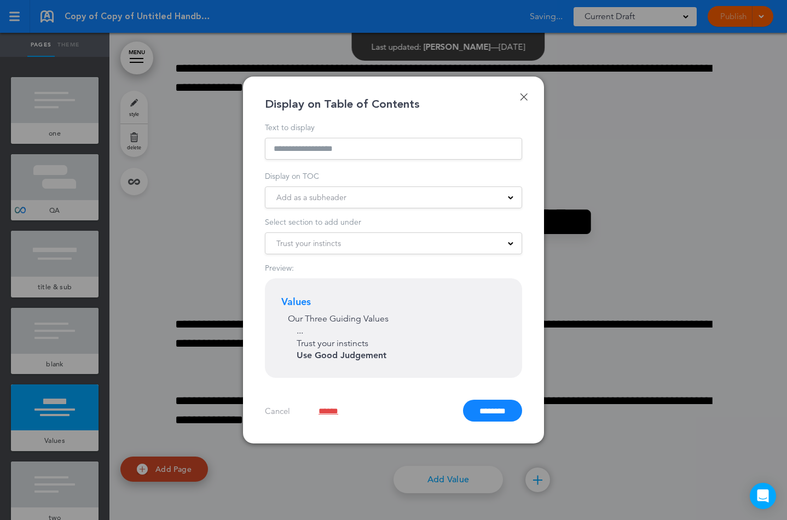
click at [522, 95] on link "Done" at bounding box center [524, 97] width 8 height 8
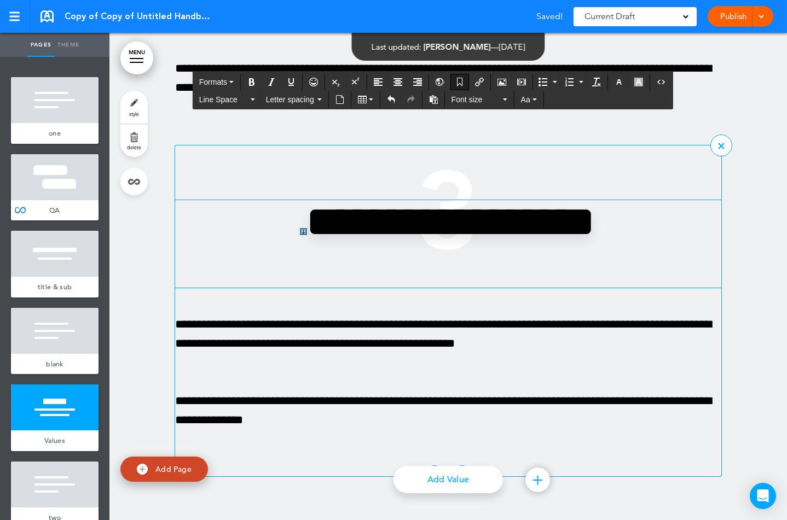
click at [306, 234] on link at bounding box center [303, 231] width 5 height 5
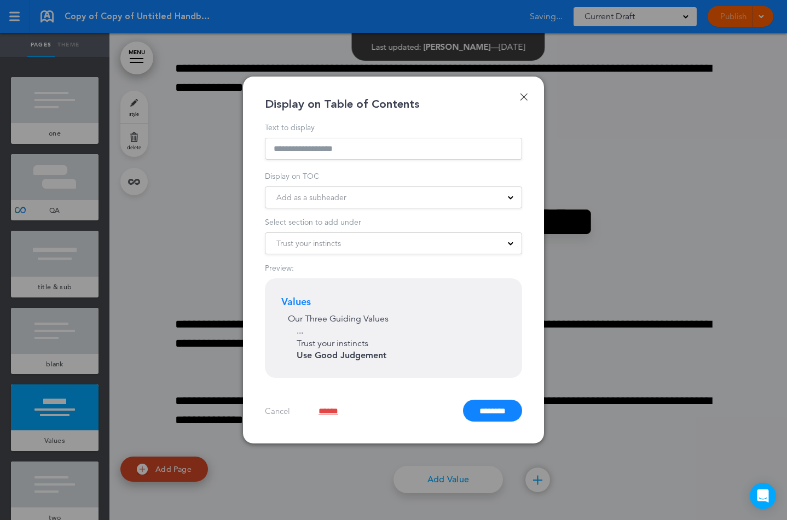
click at [524, 97] on link "Done" at bounding box center [524, 97] width 8 height 8
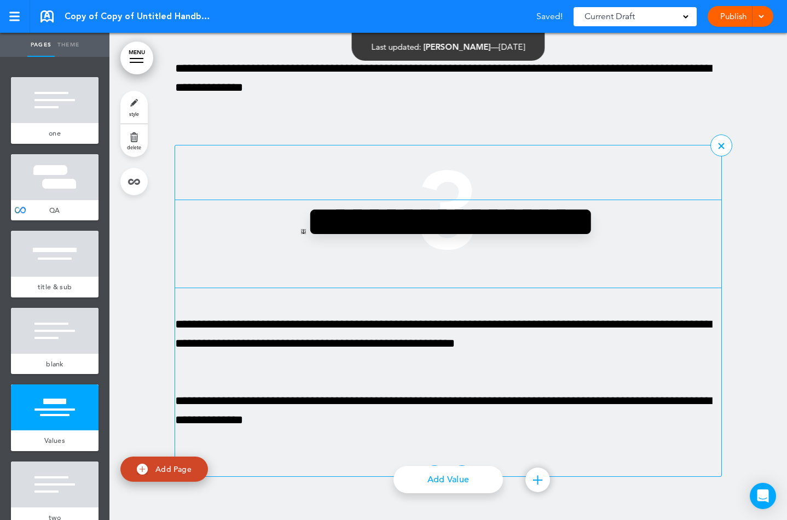
click at [529, 269] on h2 "**********" at bounding box center [448, 244] width 383 height 88
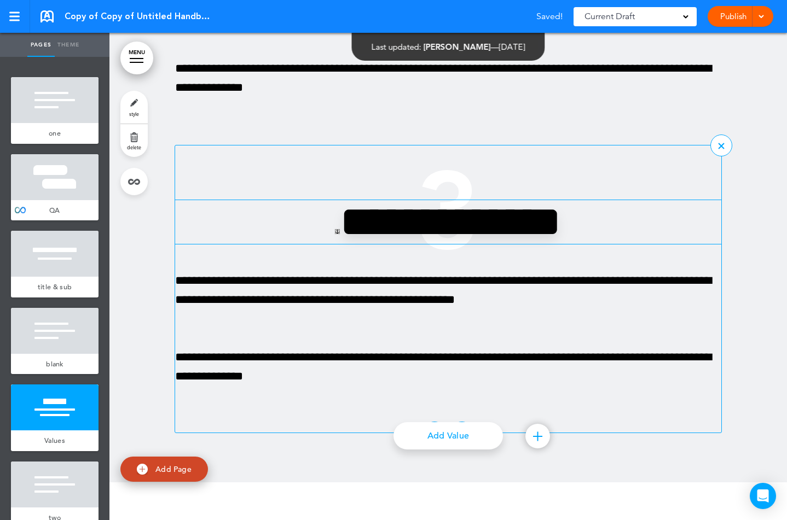
click at [335, 234] on link at bounding box center [337, 231] width 5 height 5
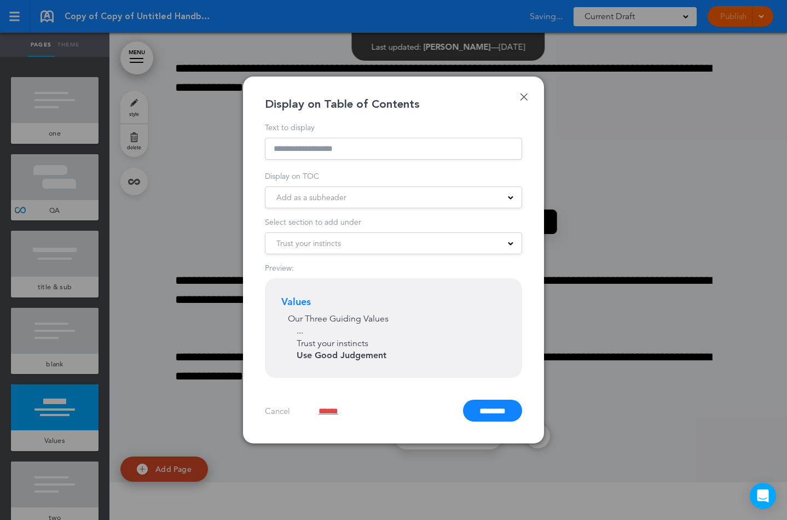
click at [522, 96] on link "Done" at bounding box center [524, 97] width 8 height 8
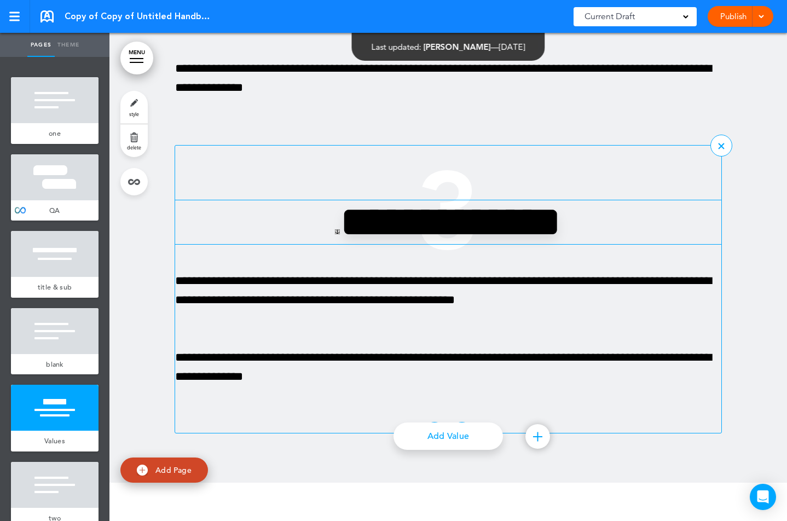
scroll to position [3297, 0]
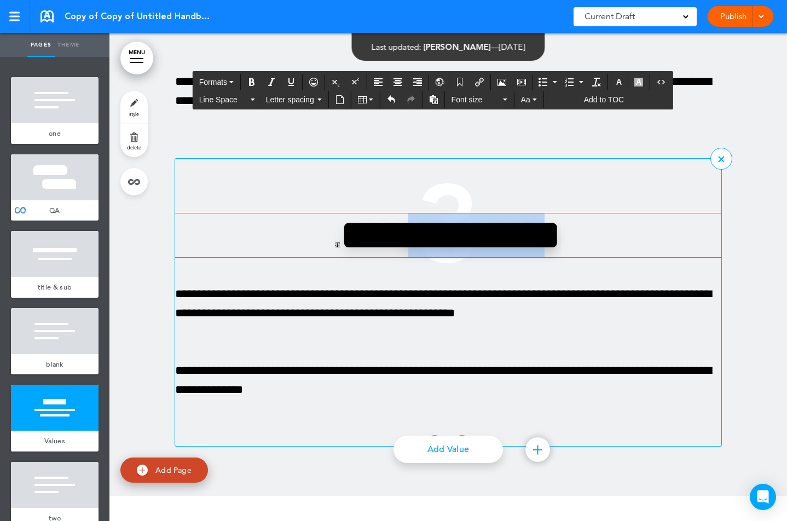
drag, startPoint x: 567, startPoint y: 232, endPoint x: 395, endPoint y: 231, distance: 171.2
click at [395, 231] on h2 "**********" at bounding box center [448, 235] width 383 height 44
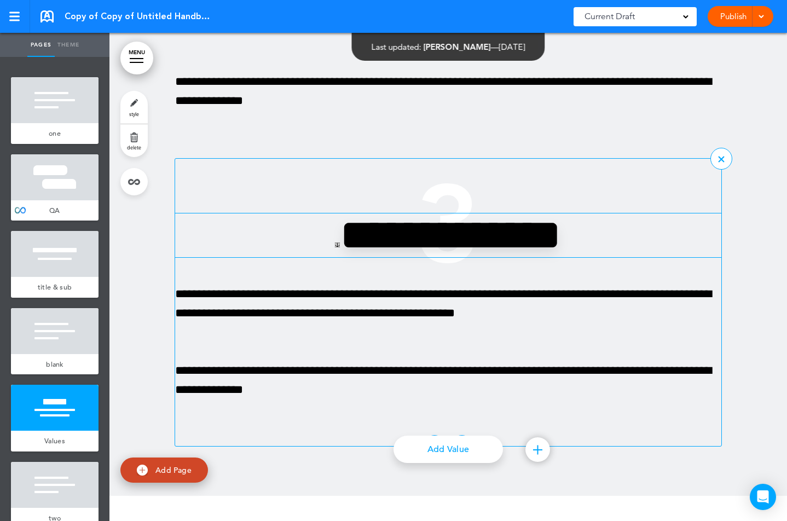
click at [315, 242] on h2 "**********" at bounding box center [448, 235] width 383 height 44
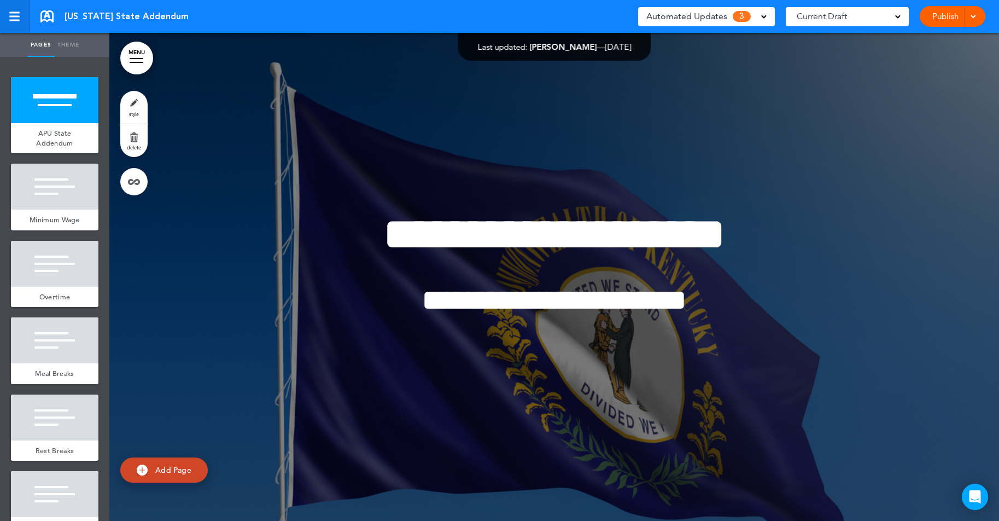
click at [13, 20] on div at bounding box center [14, 21] width 10 height 2
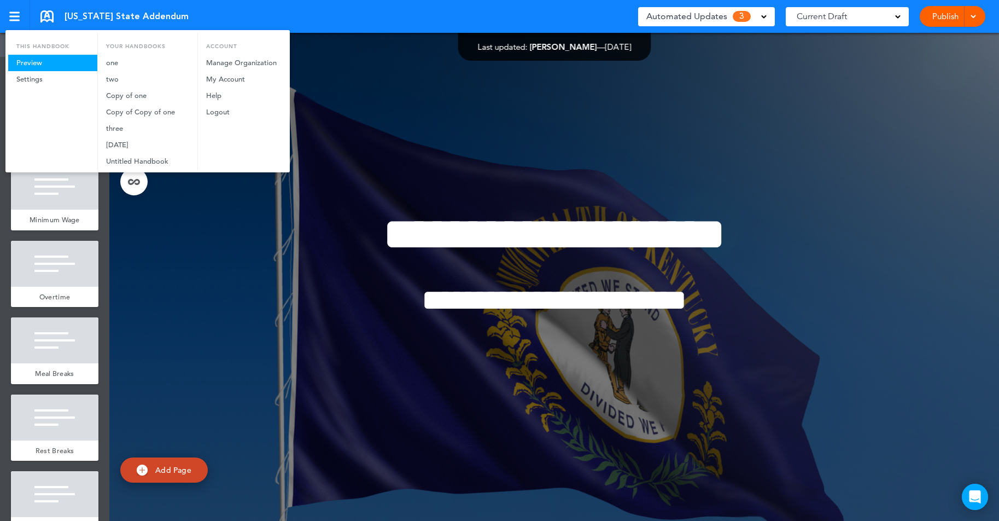
click at [36, 57] on link "Preview" at bounding box center [52, 63] width 89 height 16
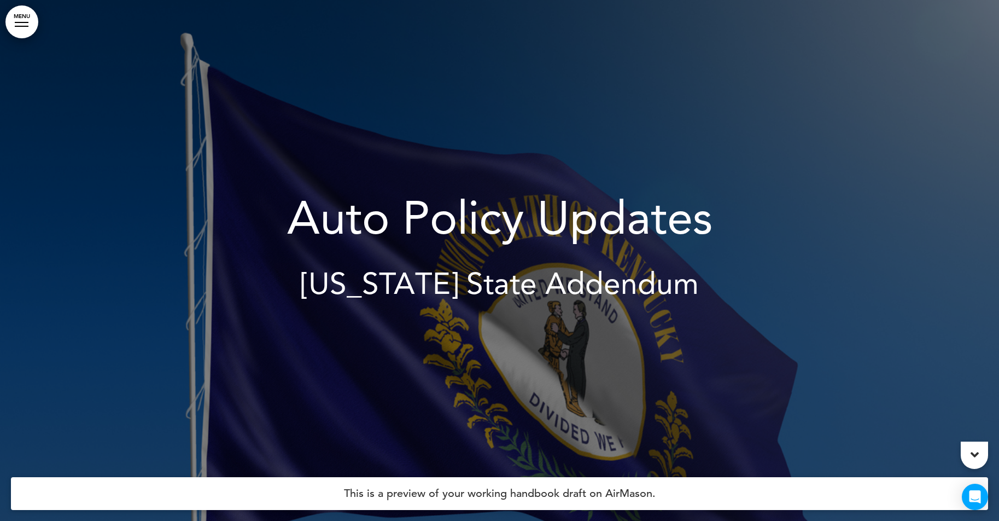
click at [24, 25] on link "MENU" at bounding box center [21, 21] width 33 height 33
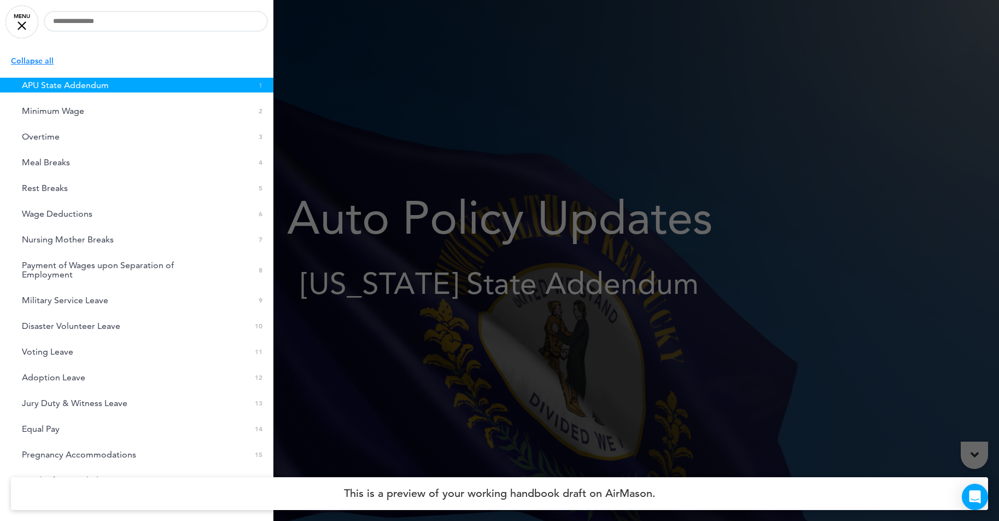
click at [43, 60] on p "Collapse all" at bounding box center [142, 61] width 263 height 12
click at [43, 60] on p "Expand all" at bounding box center [142, 61] width 263 height 12
click at [36, 58] on p "Collapse all" at bounding box center [142, 61] width 263 height 12
click at [36, 58] on p "Expand all" at bounding box center [142, 61] width 263 height 12
click at [57, 108] on span "Minimum Wage" at bounding box center [53, 110] width 62 height 9
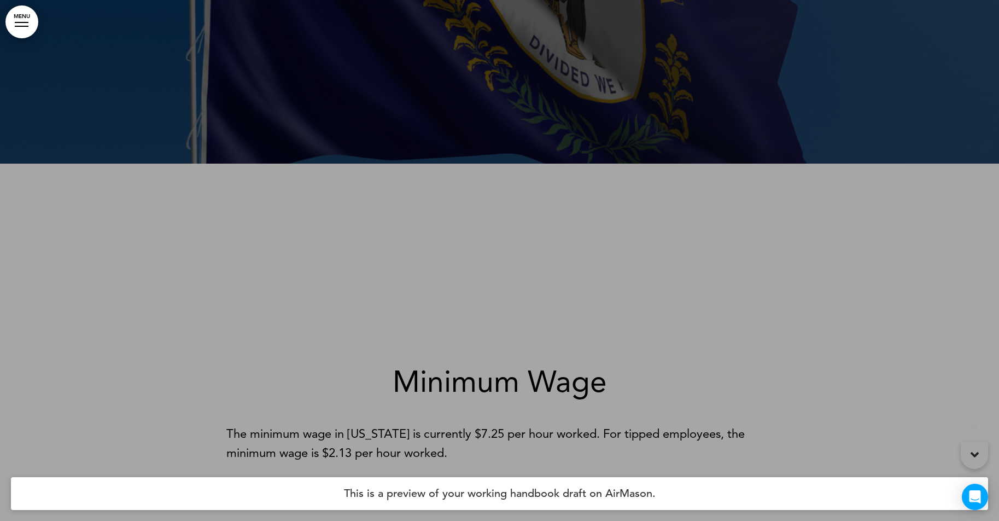
scroll to position [521, 0]
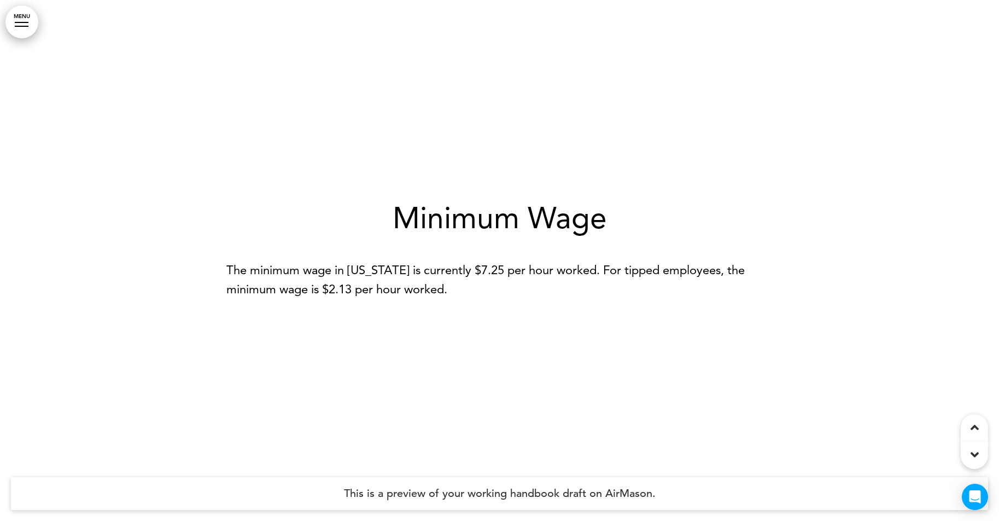
click at [26, 30] on link "MENU" at bounding box center [21, 21] width 33 height 33
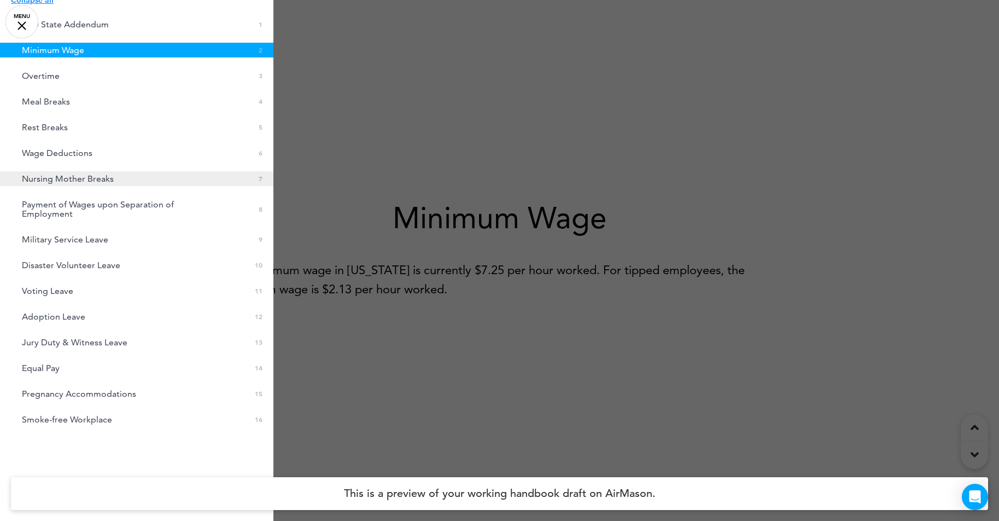
scroll to position [76, 0]
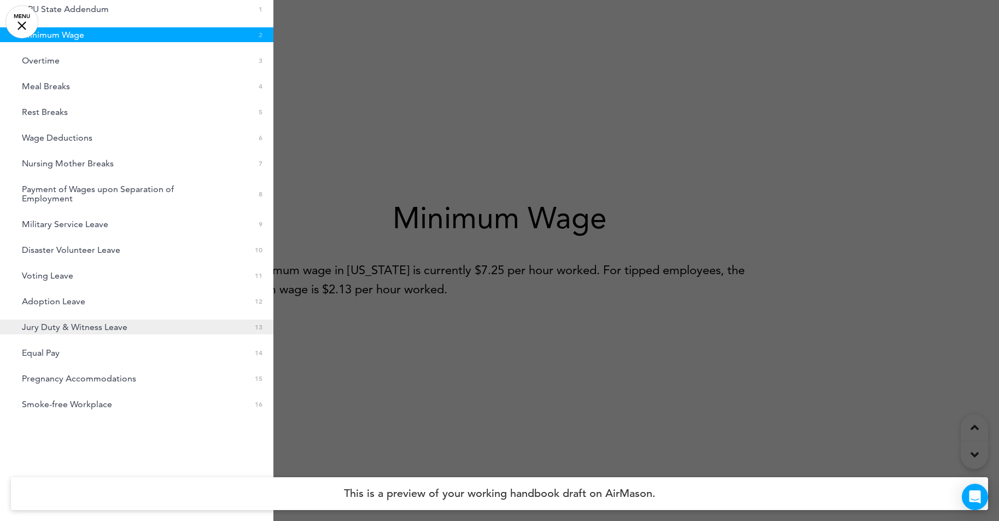
click at [59, 326] on span "Jury Duty & Witness Leave" at bounding box center [75, 326] width 106 height 9
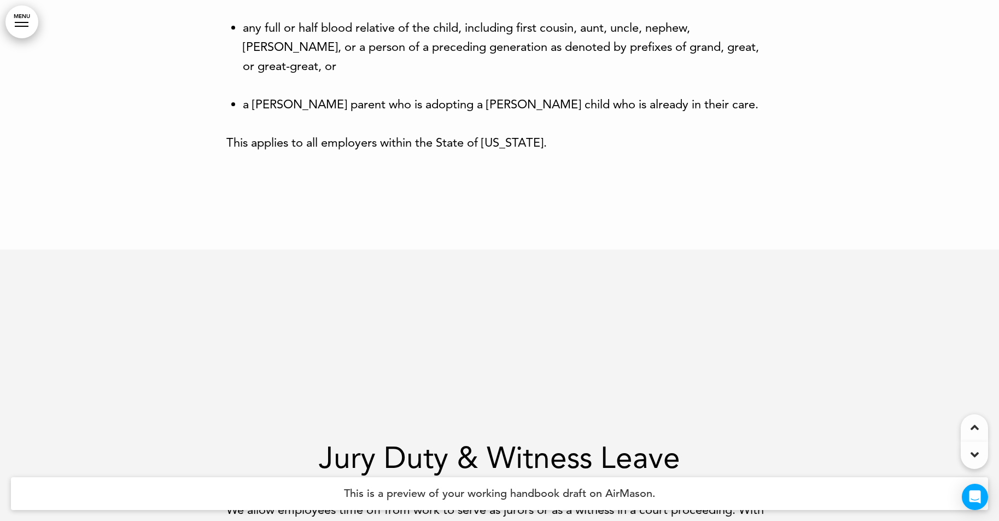
scroll to position [6249, 0]
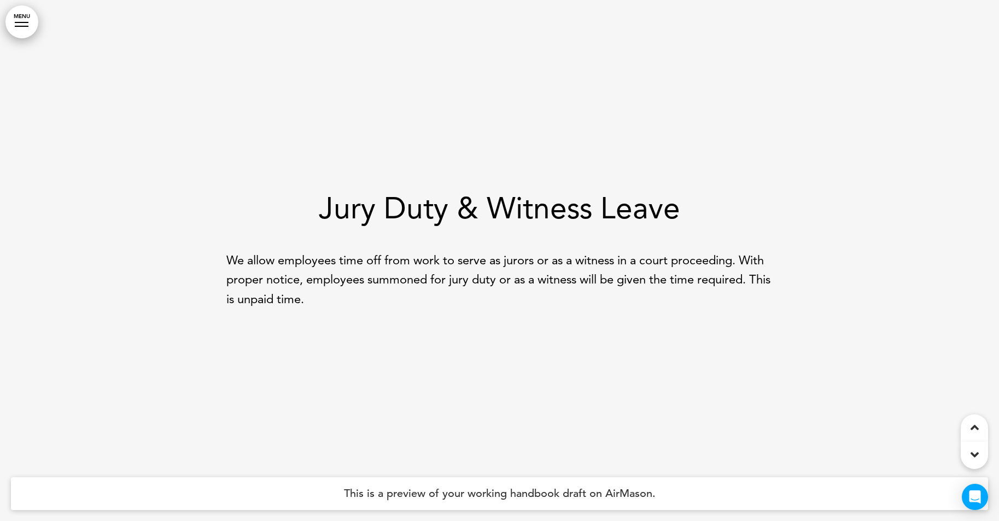
click at [33, 36] on div at bounding box center [499, 260] width 999 height 521
click at [30, 28] on link "MENU" at bounding box center [21, 21] width 33 height 33
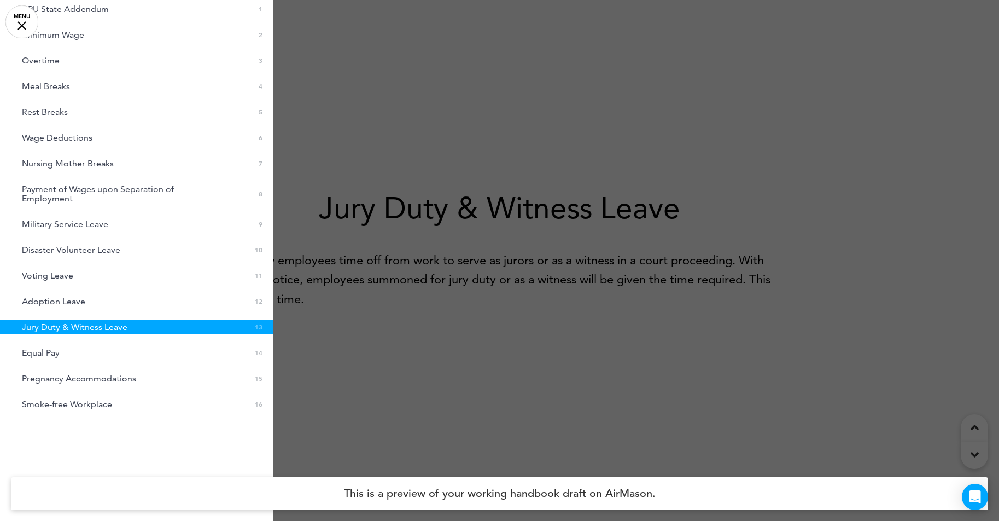
scroll to position [0, 0]
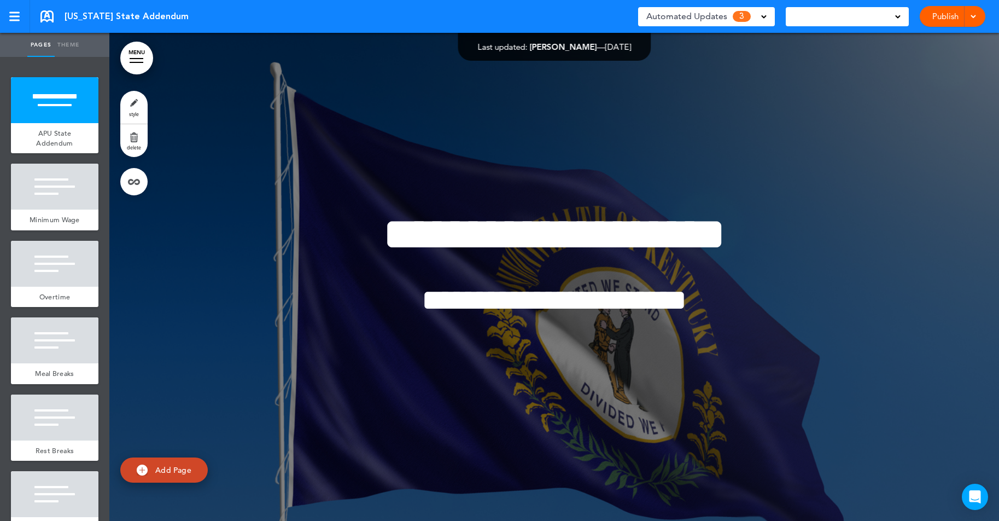
click at [142, 53] on link "MENU" at bounding box center [136, 58] width 33 height 33
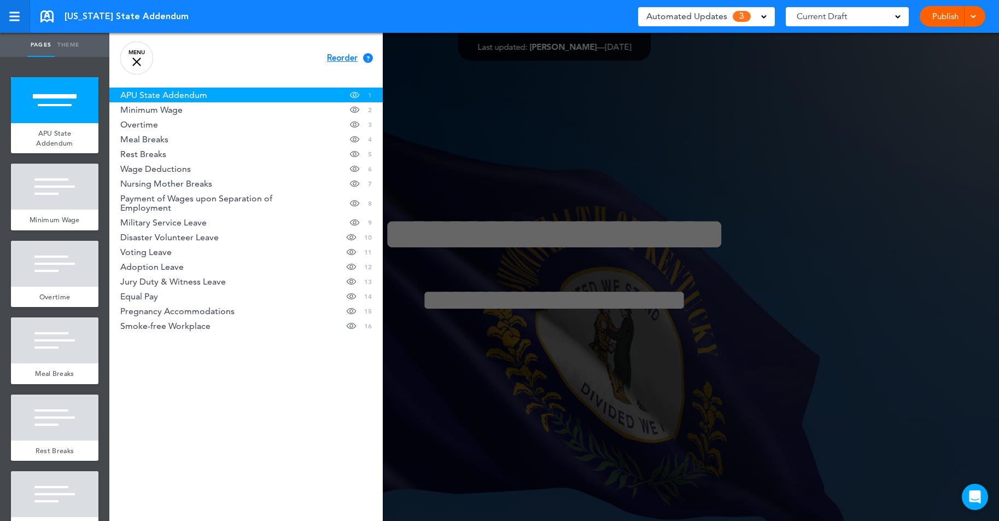
click at [20, 22] on link at bounding box center [15, 16] width 30 height 33
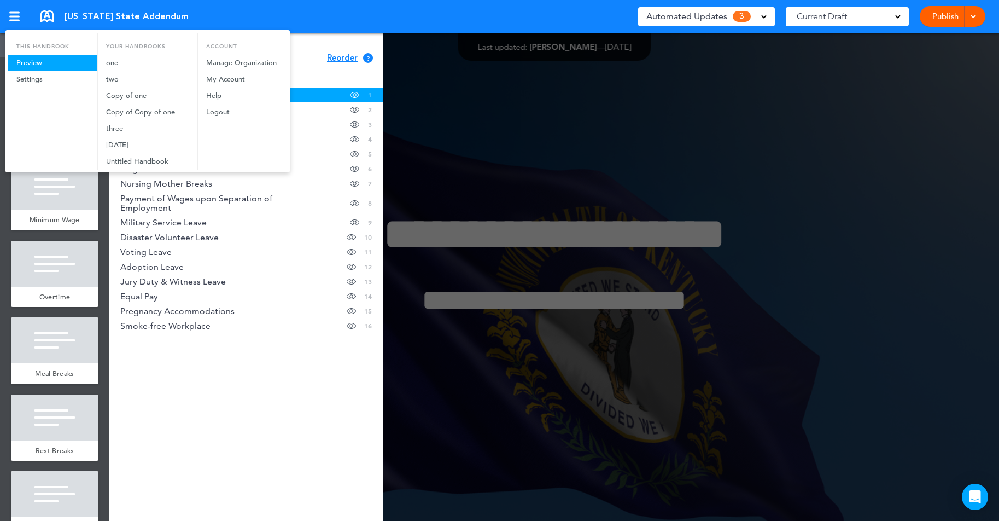
click at [38, 56] on link "Preview" at bounding box center [52, 63] width 89 height 16
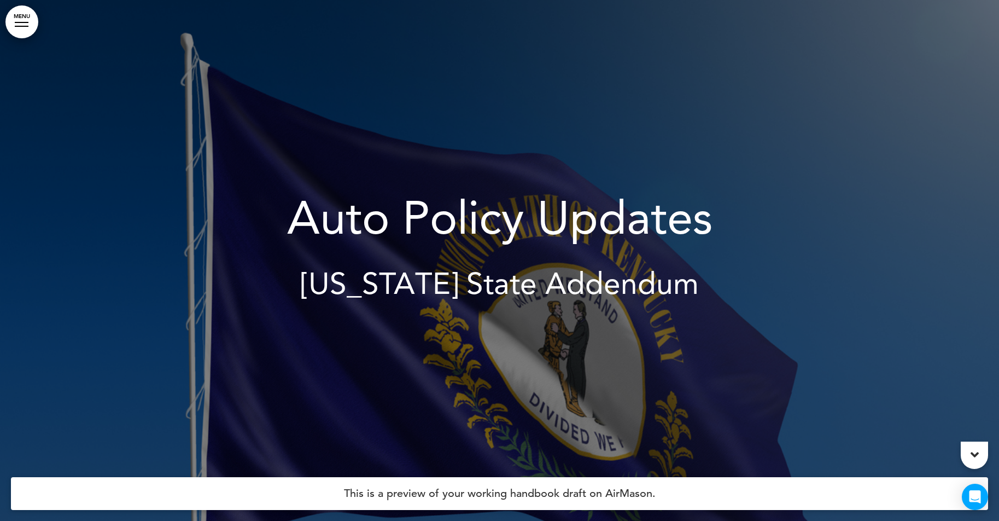
click at [26, 24] on link "MENU" at bounding box center [21, 21] width 33 height 33
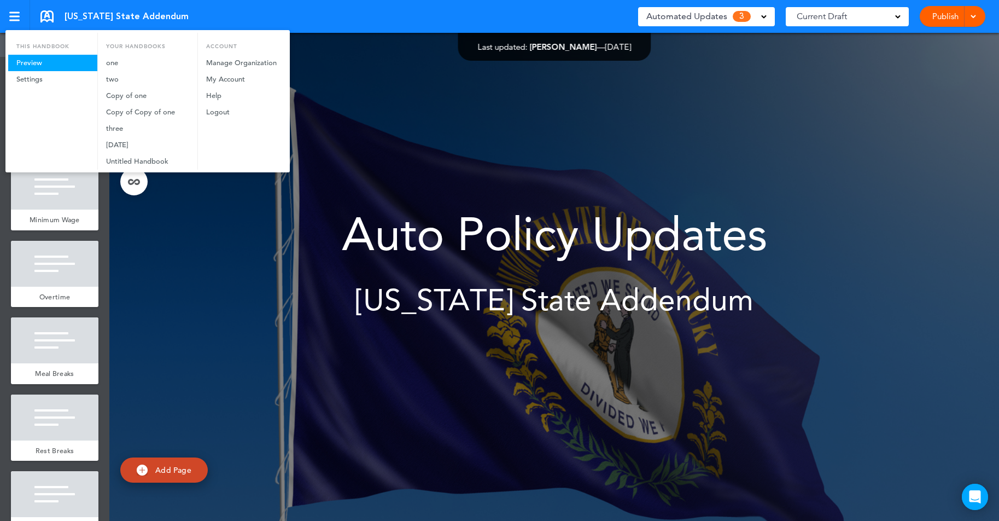
click at [68, 63] on link "Preview" at bounding box center [52, 63] width 89 height 16
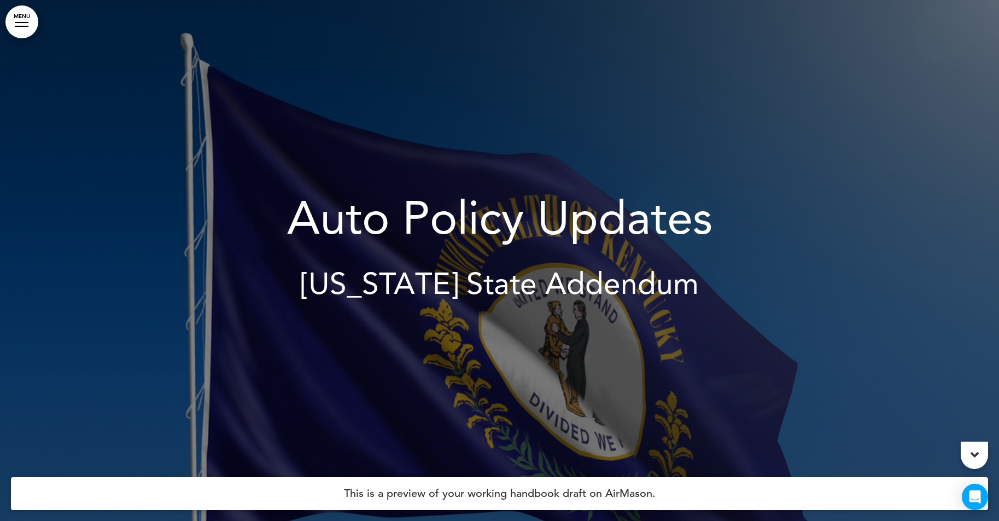
click at [26, 19] on link "MENU" at bounding box center [21, 21] width 33 height 33
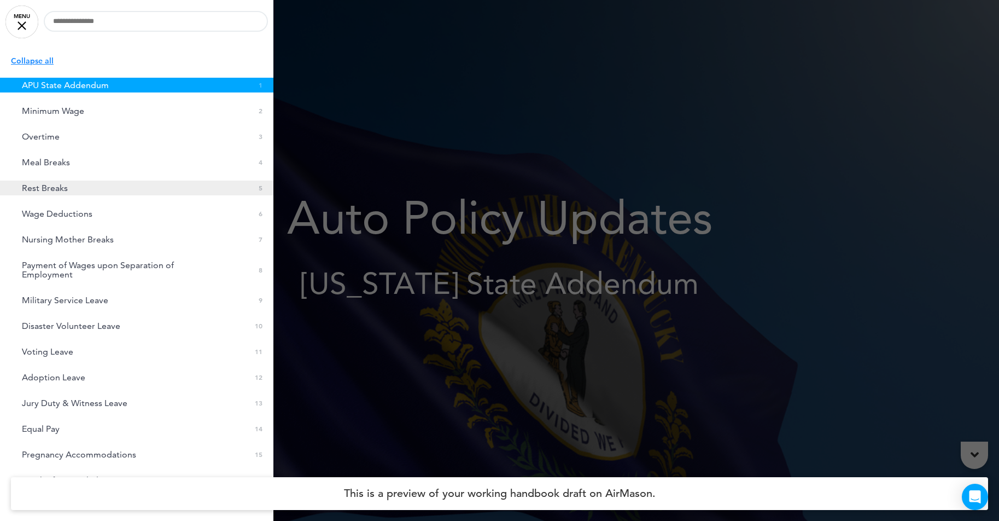
scroll to position [46, 0]
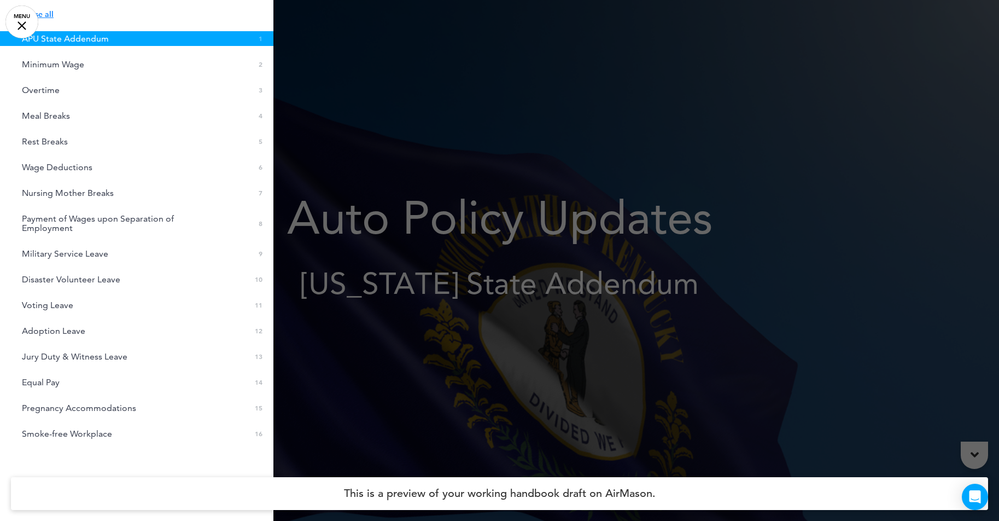
click at [25, 23] on div at bounding box center [22, 25] width 9 height 9
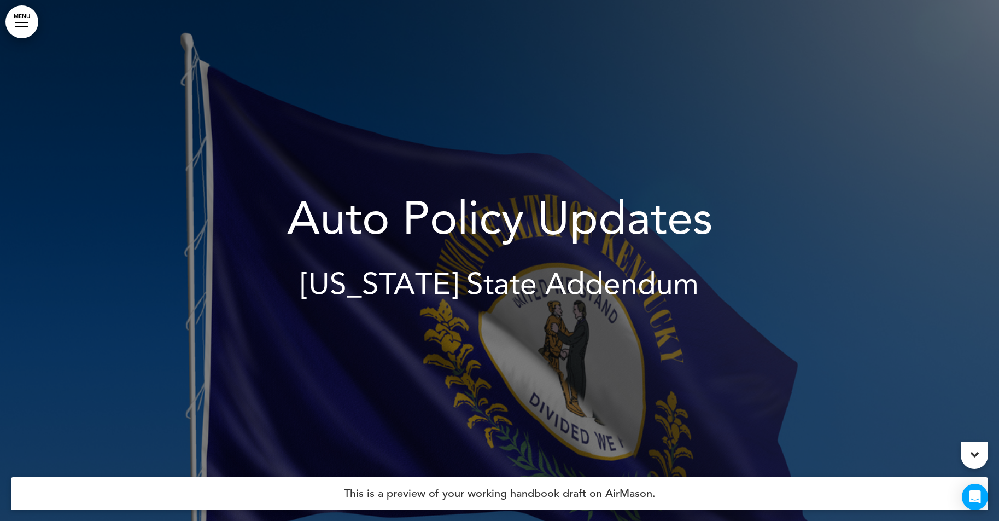
click at [26, 18] on link "MENU" at bounding box center [21, 21] width 33 height 33
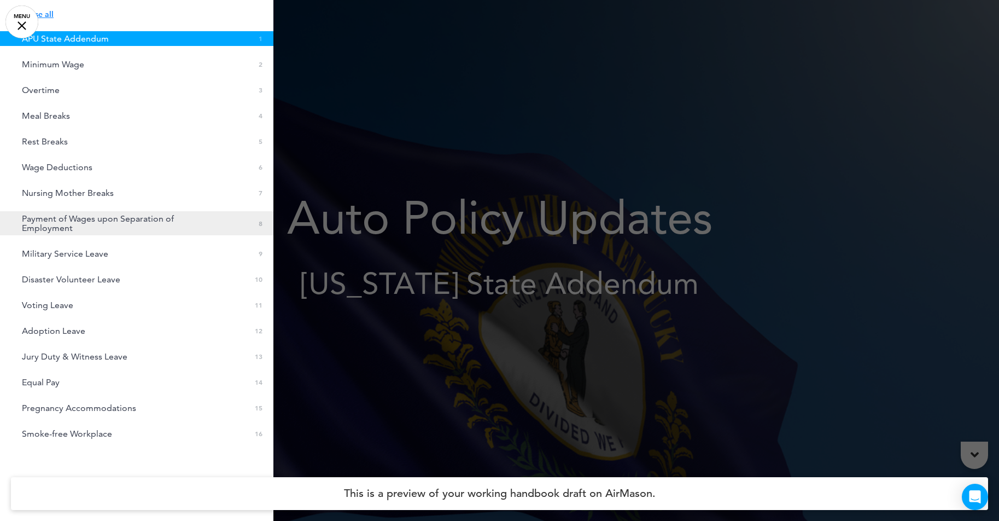
scroll to position [0, 0]
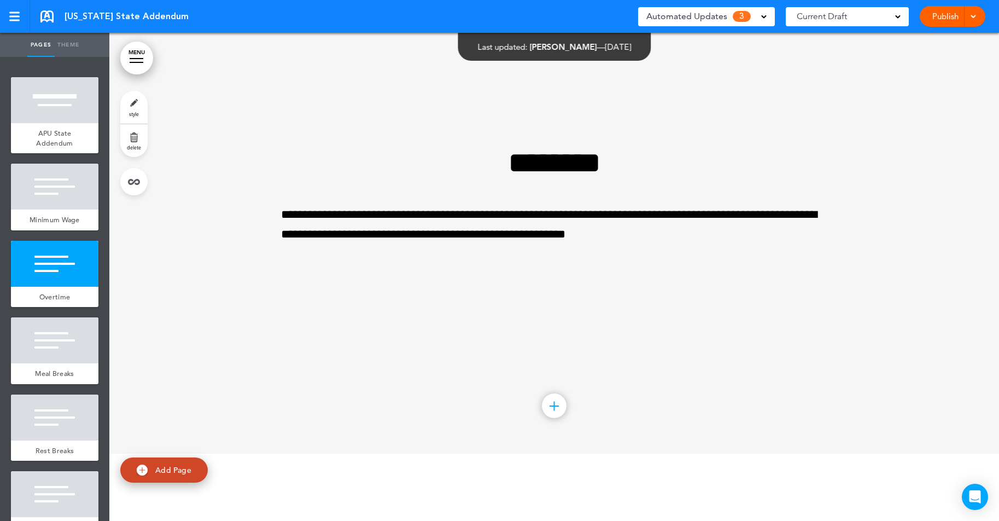
scroll to position [901, 0]
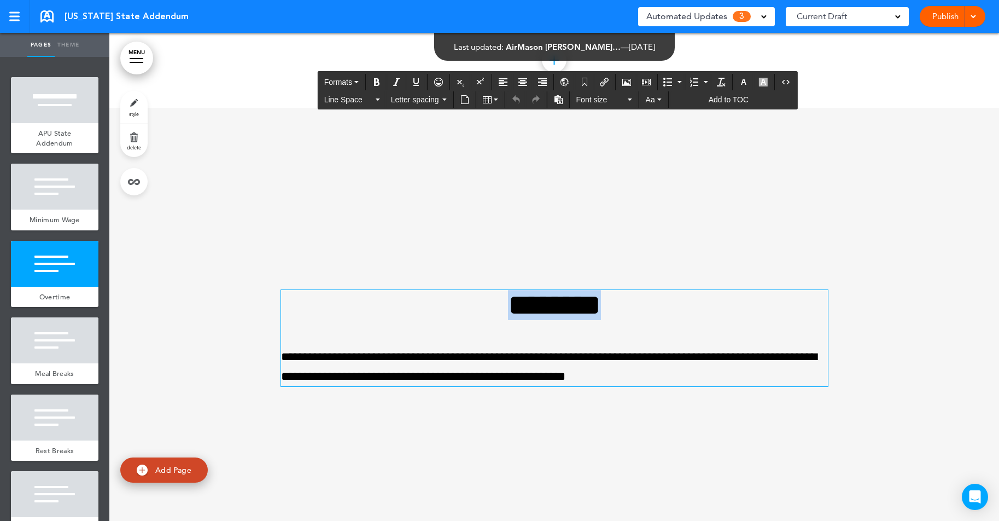
drag, startPoint x: 485, startPoint y: 296, endPoint x: 677, endPoint y: 295, distance: 192.0
click at [677, 296] on h1 "********" at bounding box center [554, 305] width 547 height 30
click at [717, 93] on button "Add to TOC" at bounding box center [723, 99] width 60 height 15
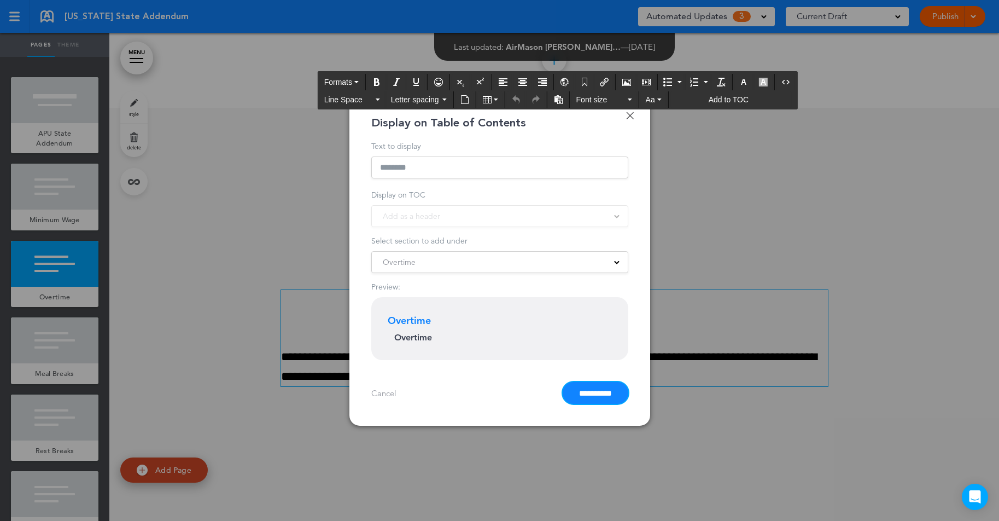
click at [584, 397] on input "**********" at bounding box center [596, 393] width 66 height 22
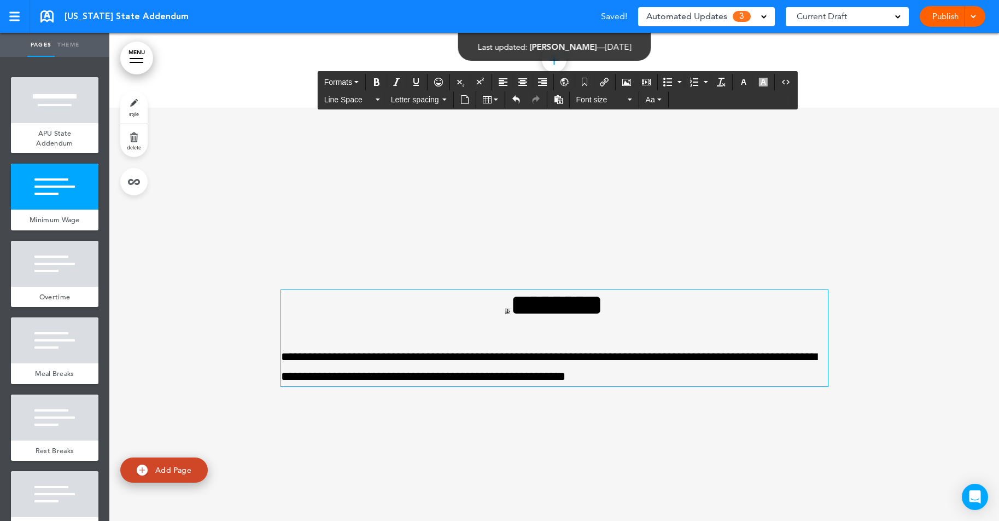
click at [136, 58] on div at bounding box center [137, 58] width 14 height 1
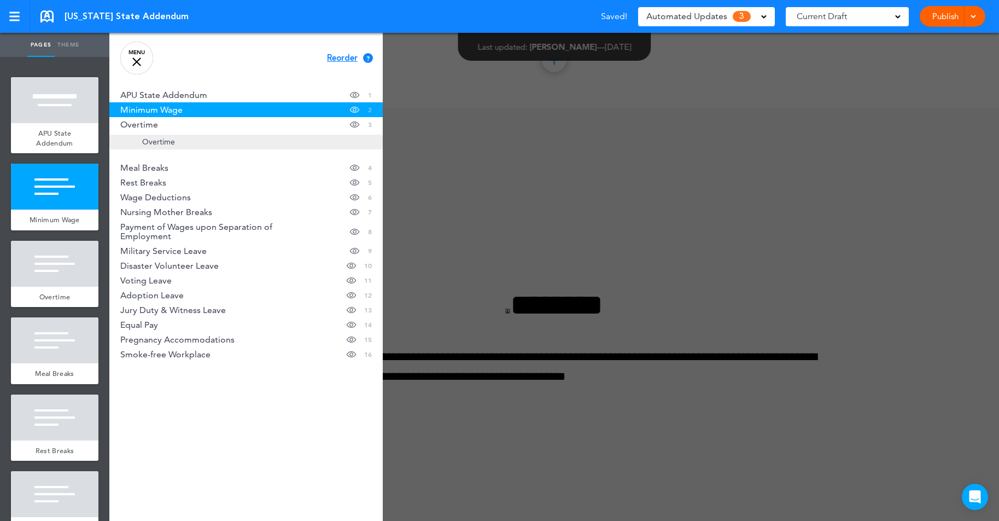
click at [178, 138] on div "Overtime" at bounding box center [257, 141] width 230 height 9
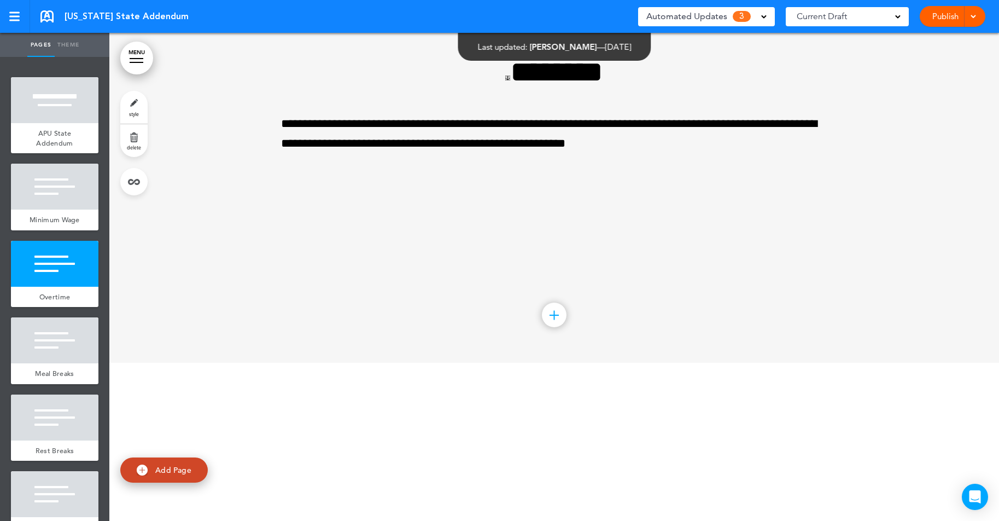
scroll to position [1135, 0]
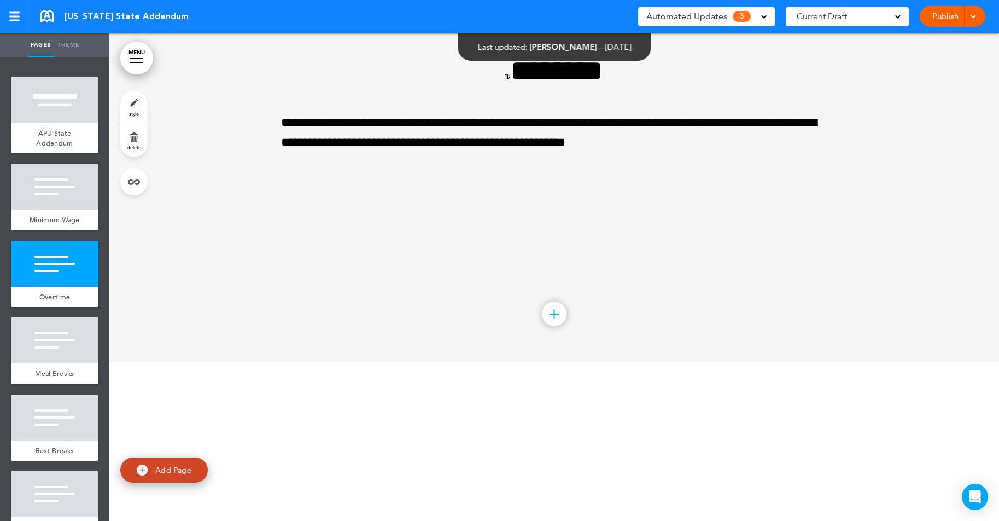
click at [137, 55] on link "MENU" at bounding box center [136, 58] width 33 height 33
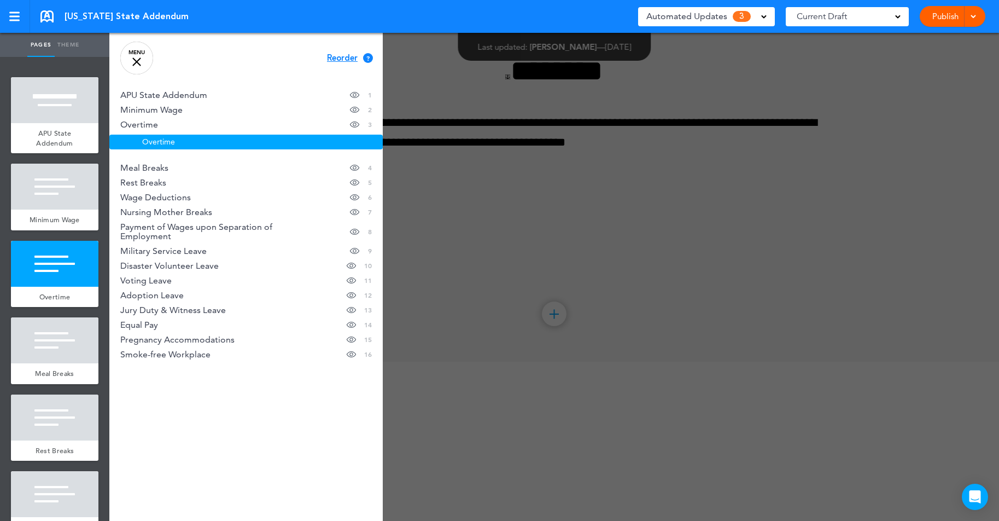
click at [524, 236] on div at bounding box center [608, 260] width 999 height 521
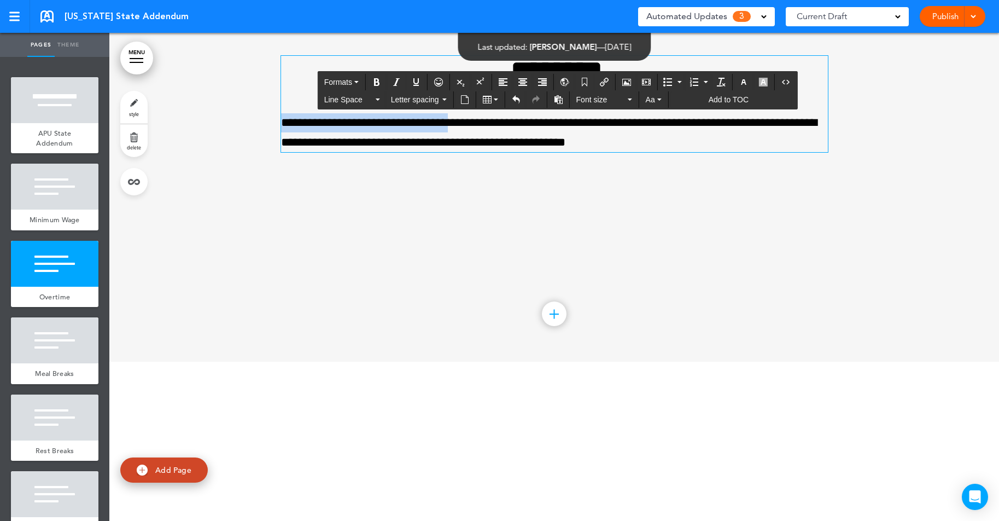
drag, startPoint x: 283, startPoint y: 123, endPoint x: 468, endPoint y: 124, distance: 184.9
click at [468, 124] on p "**********" at bounding box center [554, 132] width 547 height 38
click at [767, 101] on div "Add to TOC" at bounding box center [731, 99] width 121 height 16
type input "**********"
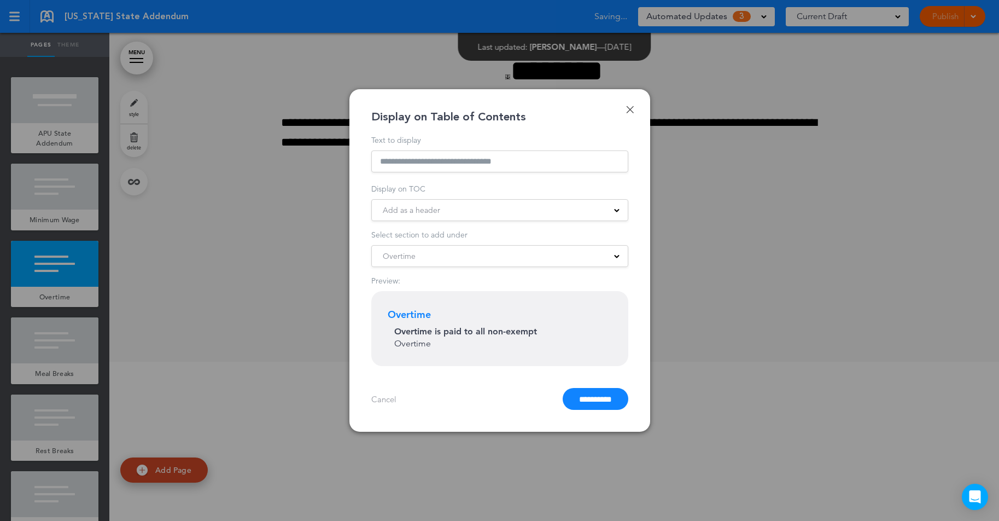
click at [424, 210] on span "Add as a header" at bounding box center [411, 209] width 57 height 15
click at [443, 254] on span "Add as a subheader" at bounding box center [418, 258] width 70 height 10
click at [607, 406] on input "**********" at bounding box center [596, 399] width 66 height 22
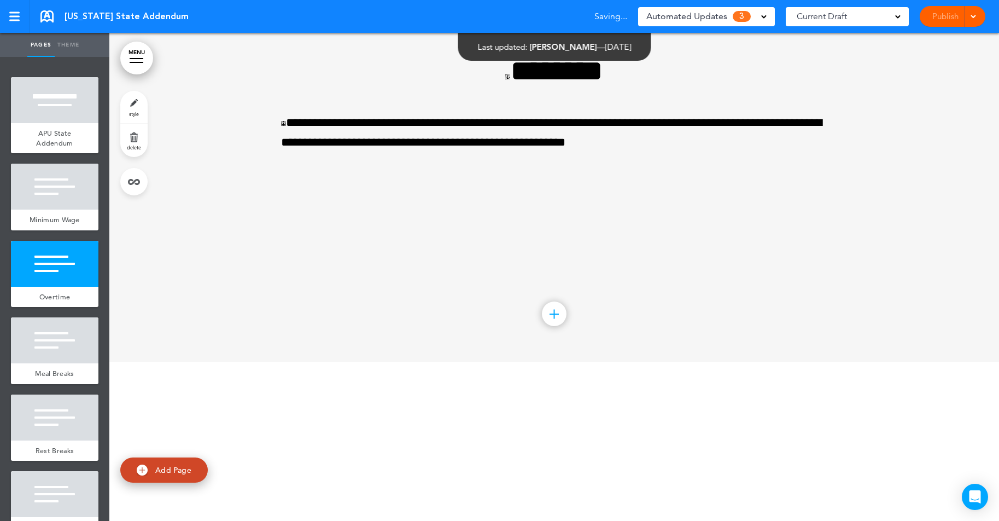
click at [280, 288] on div at bounding box center [554, 118] width 890 height 488
click at [138, 59] on div at bounding box center [137, 58] width 14 height 1
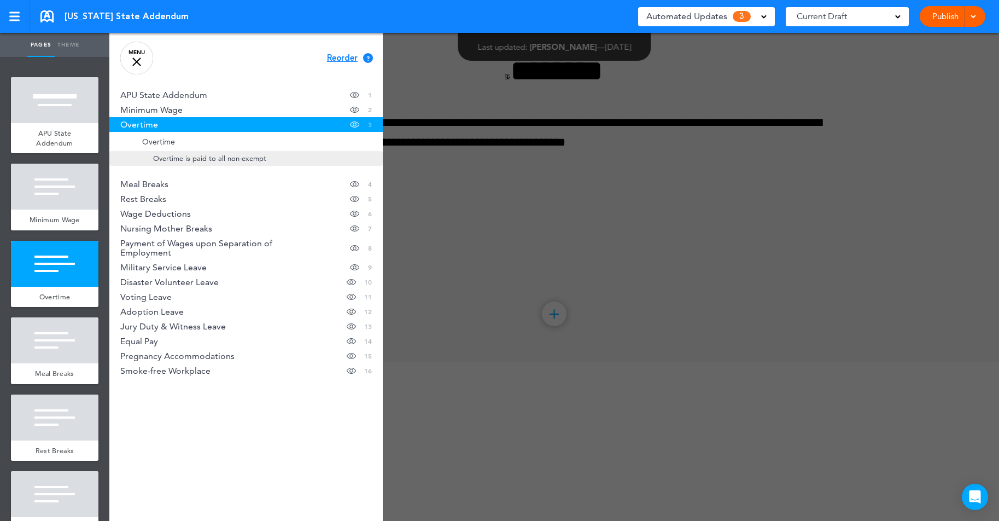
click at [205, 159] on span "Overtime is paid to all non-exempt" at bounding box center [209, 158] width 113 height 9
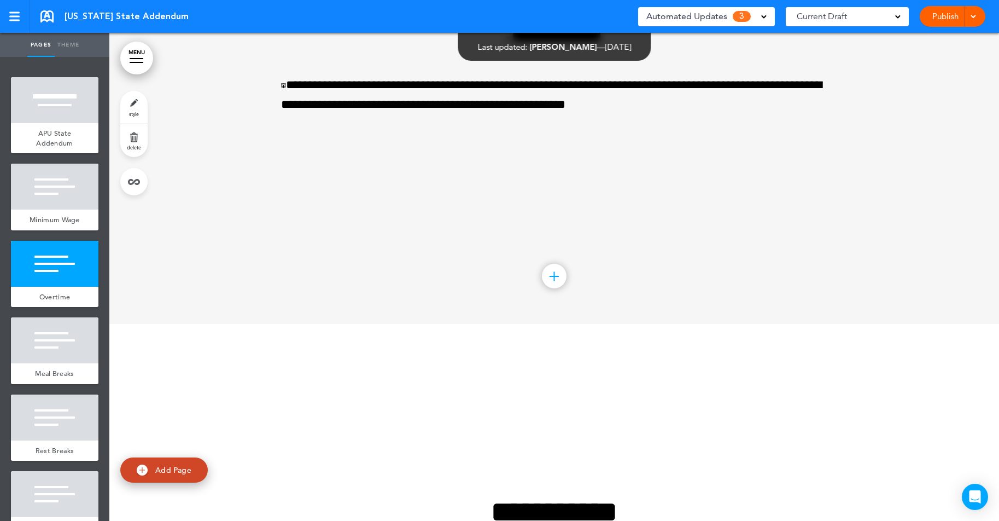
click at [142, 59] on div at bounding box center [137, 58] width 14 height 1
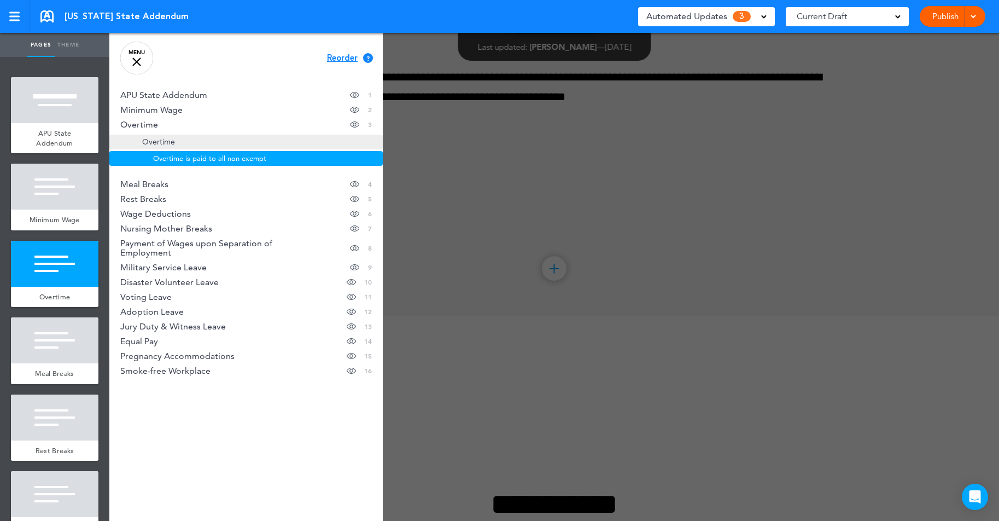
click at [167, 139] on span "Overtime" at bounding box center [158, 141] width 33 height 9
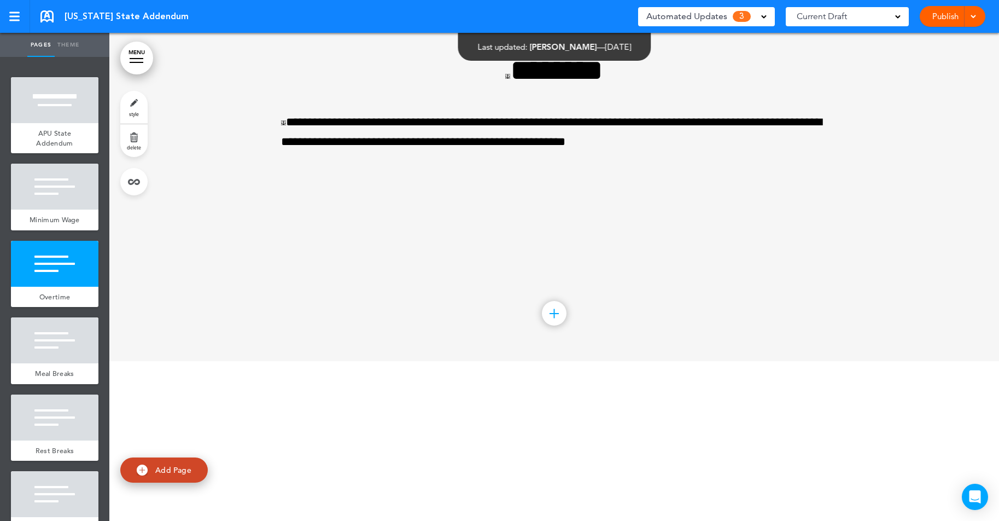
click at [139, 54] on link "MENU" at bounding box center [136, 58] width 33 height 33
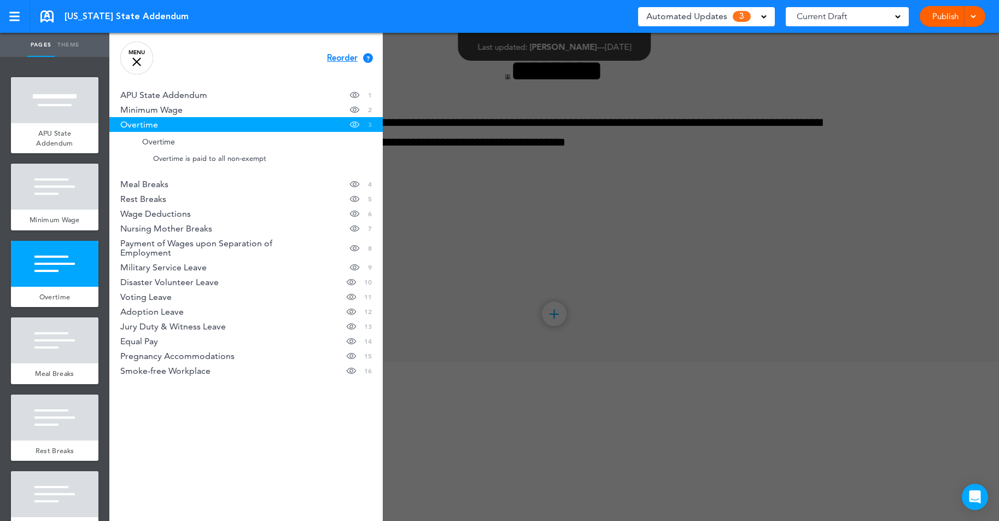
click at [630, 247] on div at bounding box center [608, 260] width 999 height 521
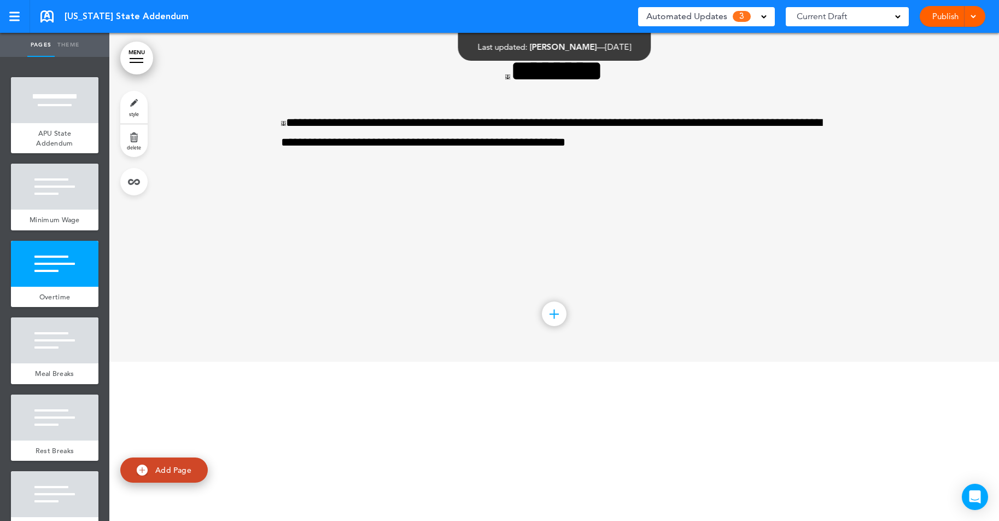
scroll to position [1089, 0]
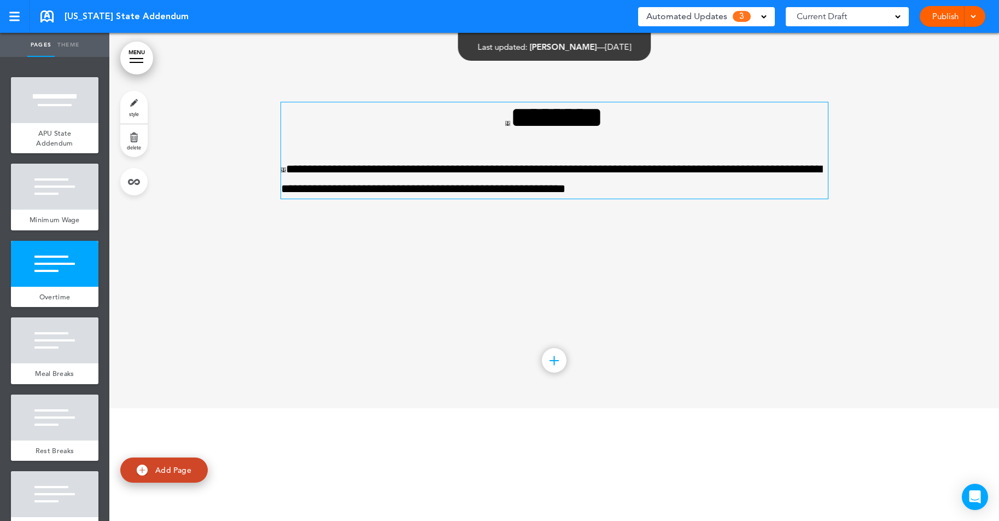
click at [283, 170] on link at bounding box center [283, 169] width 5 height 5
type input "********"
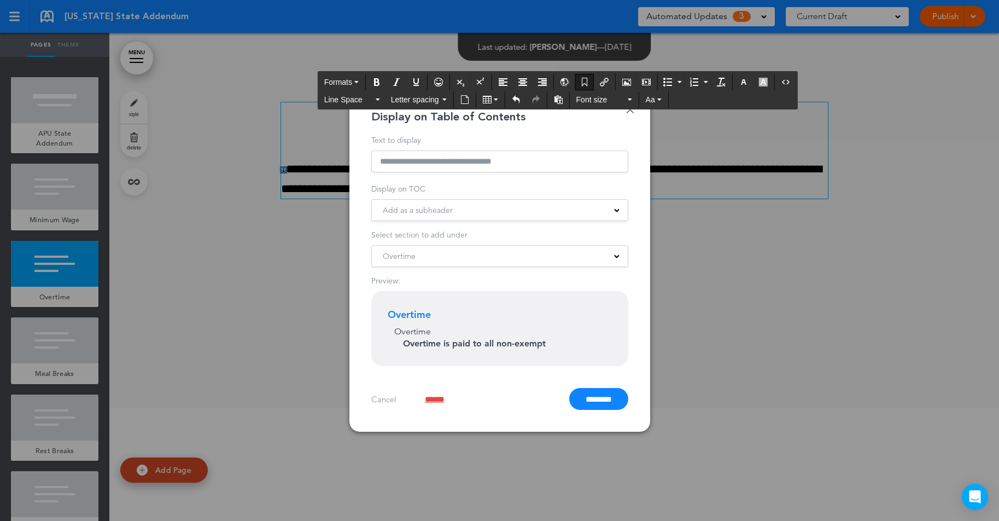
click at [700, 214] on div at bounding box center [499, 260] width 999 height 521
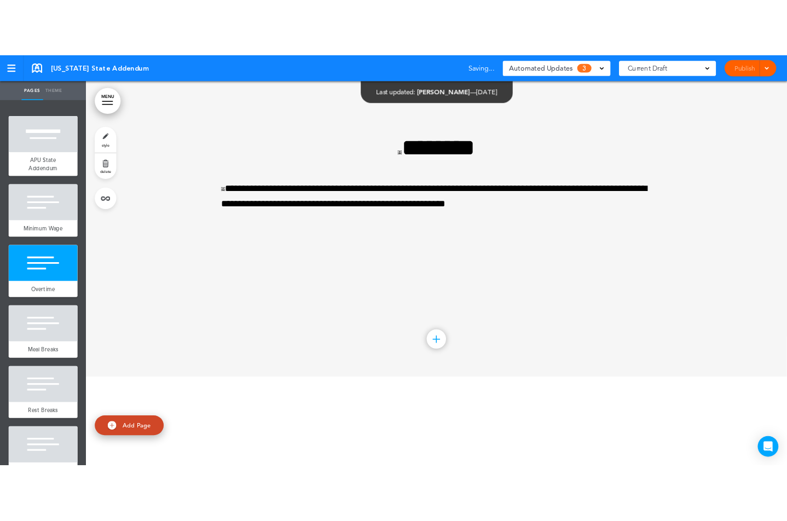
scroll to position [1038, 0]
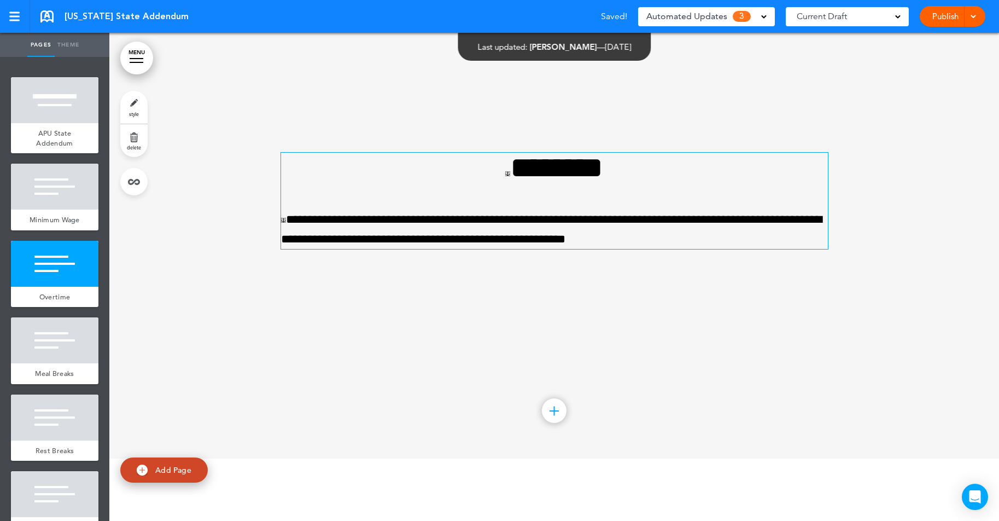
click at [505, 176] on link at bounding box center [507, 173] width 5 height 5
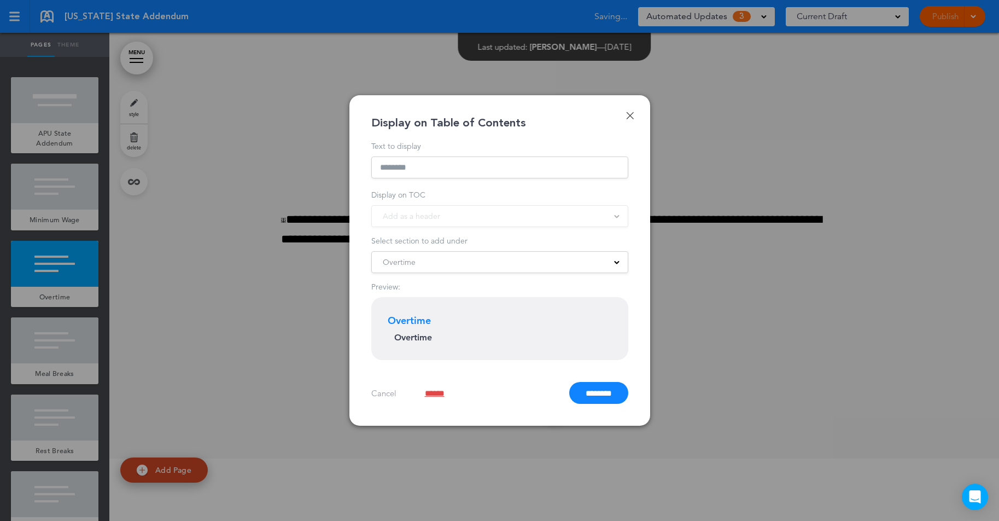
drag, startPoint x: 719, startPoint y: 304, endPoint x: 280, endPoint y: 260, distance: 441.4
click at [719, 304] on div at bounding box center [499, 260] width 999 height 521
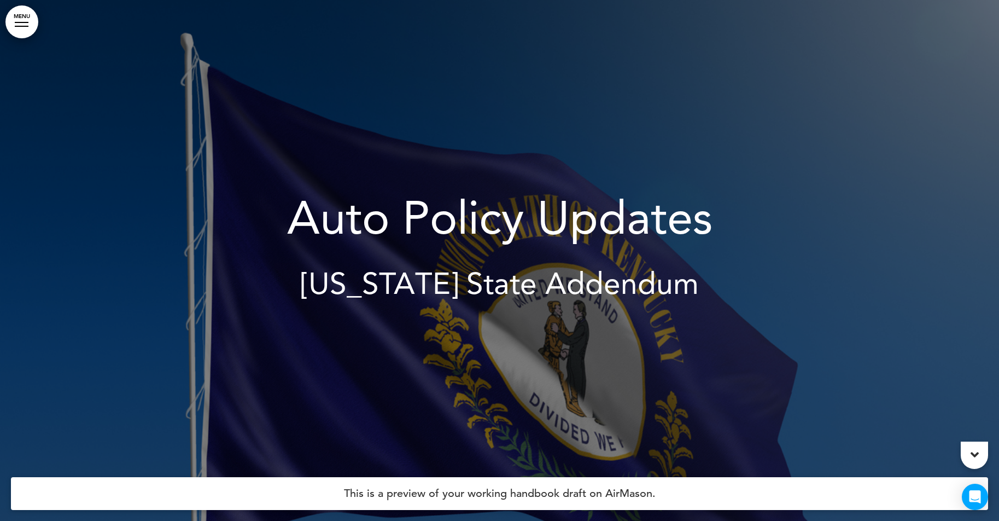
click at [30, 22] on link "MENU" at bounding box center [21, 21] width 33 height 33
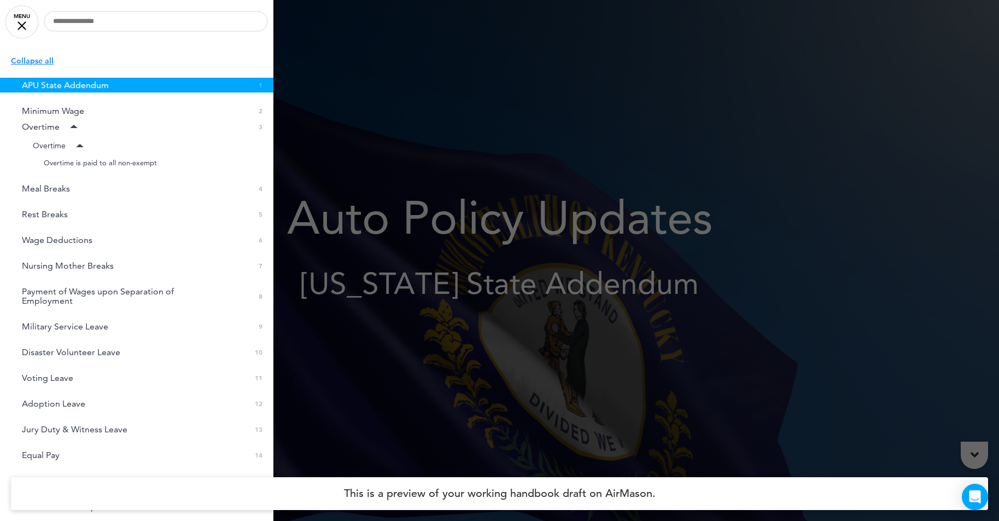
click at [39, 56] on p "Collapse all" at bounding box center [142, 61] width 263 height 12
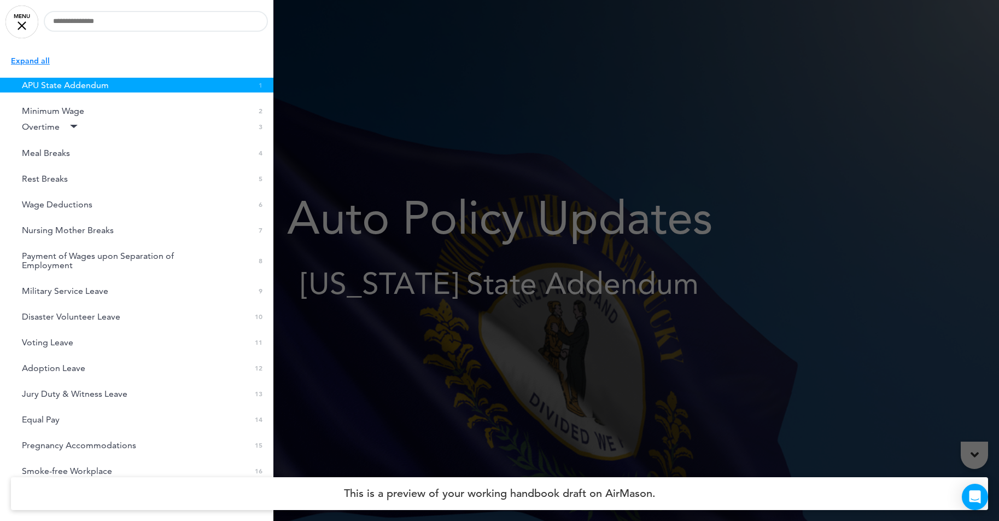
click at [39, 56] on p "Expand all" at bounding box center [142, 61] width 263 height 12
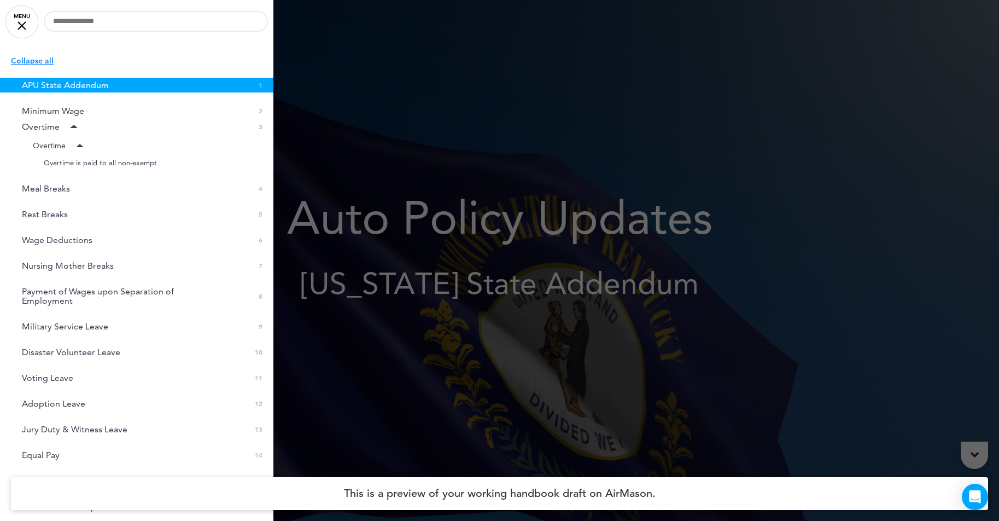
click at [39, 56] on p "Collapse all" at bounding box center [142, 61] width 263 height 12
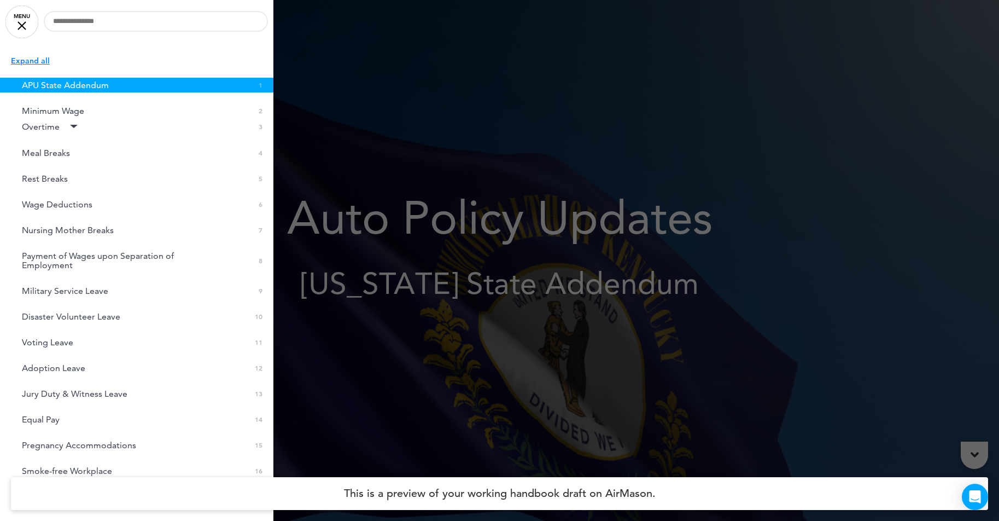
click at [40, 59] on p "Expand all" at bounding box center [142, 61] width 263 height 12
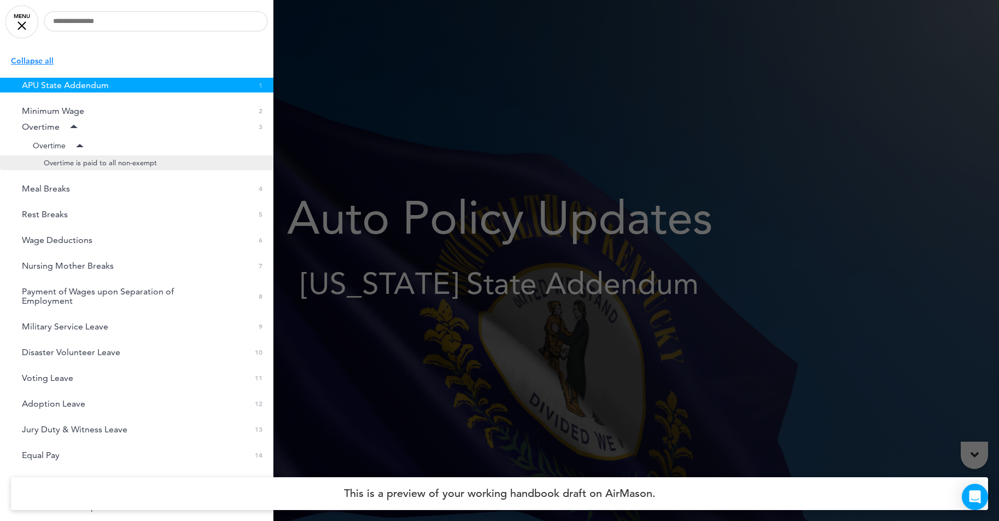
click at [155, 163] on span "Overtime is paid to all non-exempt" at bounding box center [100, 162] width 113 height 9
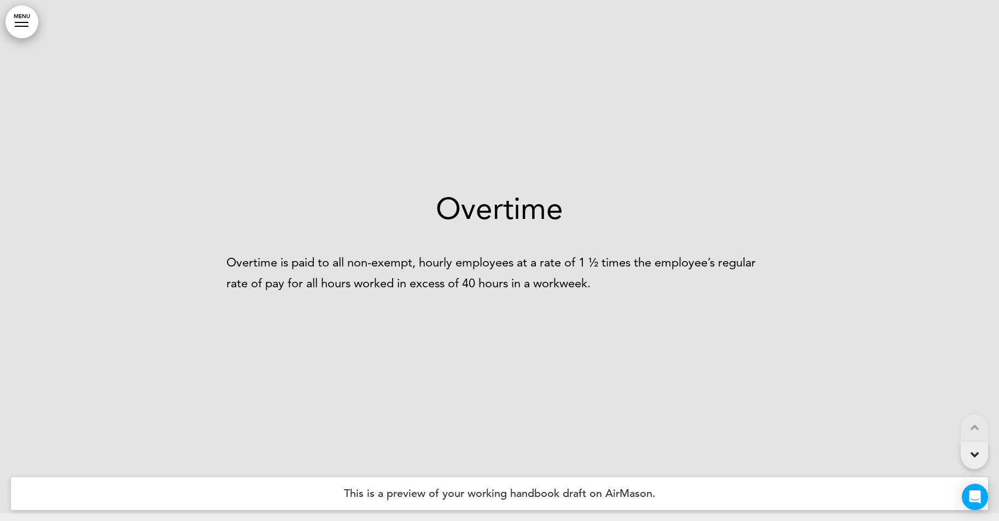
scroll to position [1195, 0]
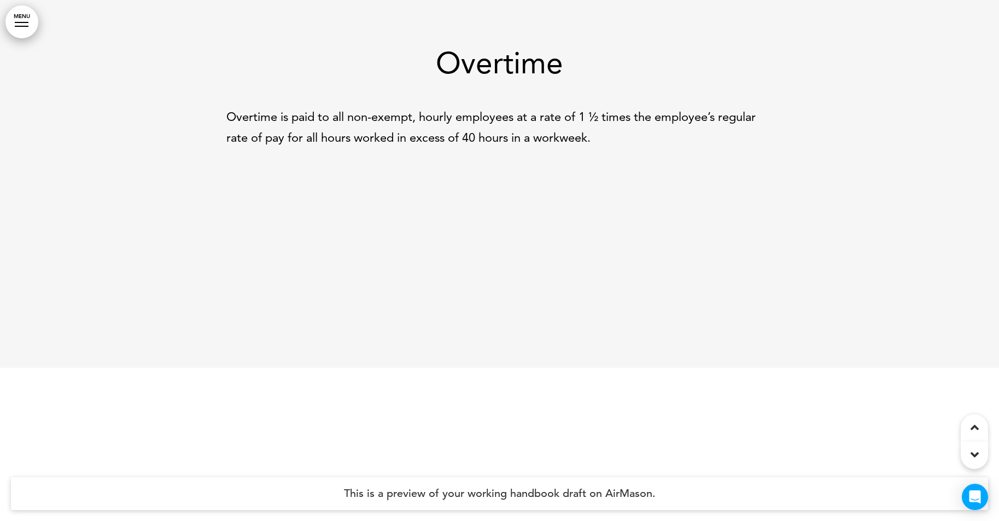
click at [15, 18] on link "MENU" at bounding box center [21, 21] width 33 height 33
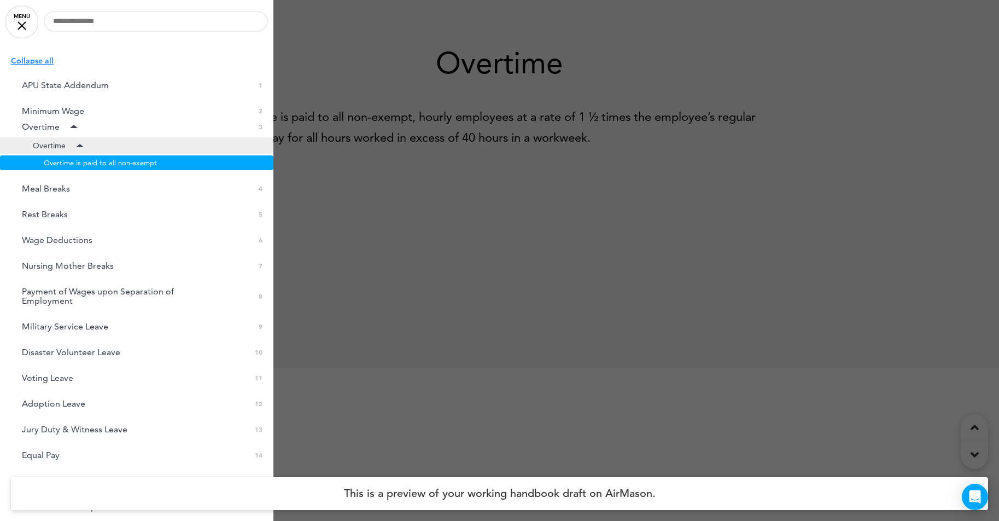
click at [46, 148] on span "Overtime" at bounding box center [49, 145] width 33 height 9
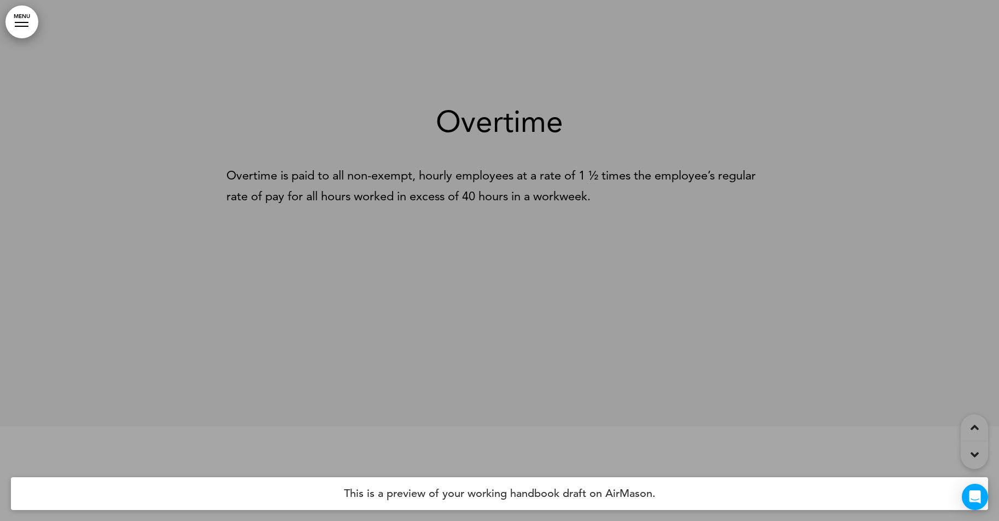
scroll to position [1132, 0]
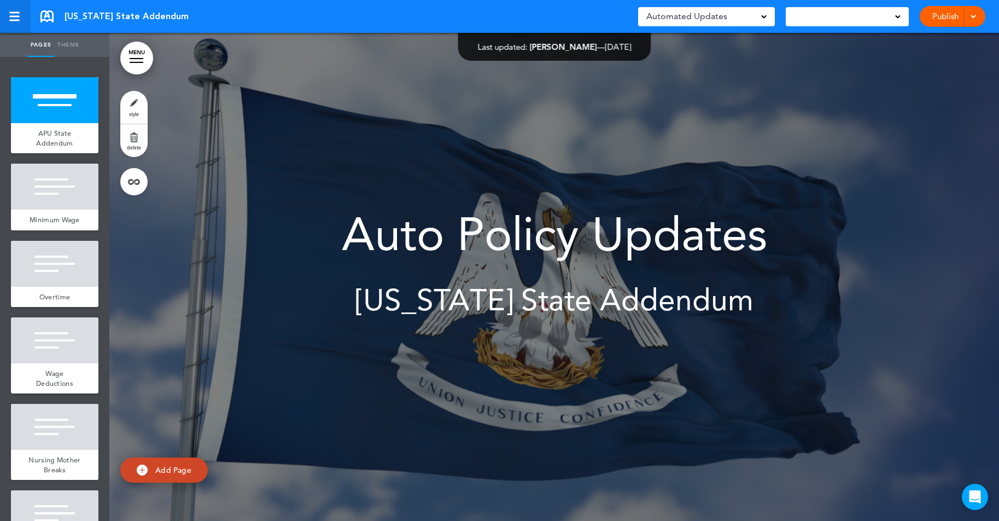
click at [10, 20] on div at bounding box center [14, 21] width 10 height 2
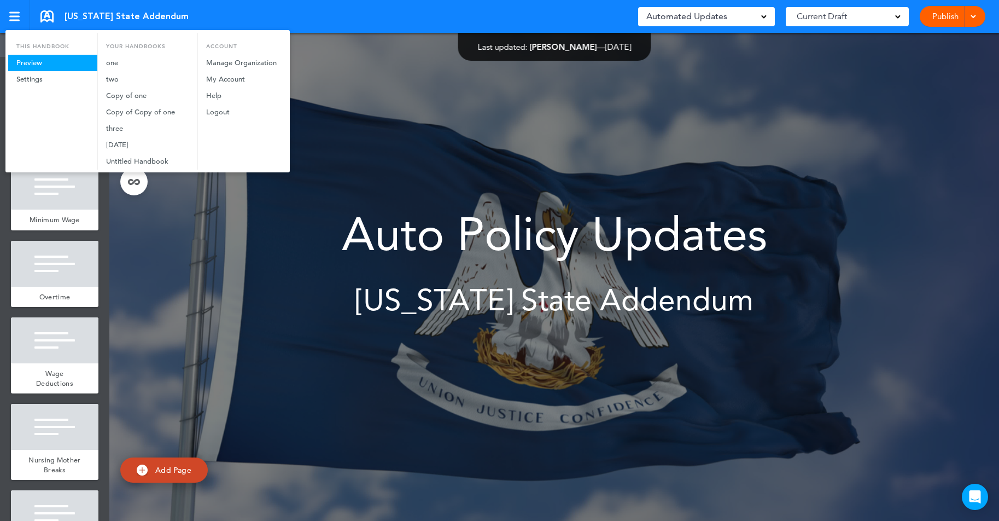
click at [45, 62] on link "Preview" at bounding box center [52, 63] width 89 height 16
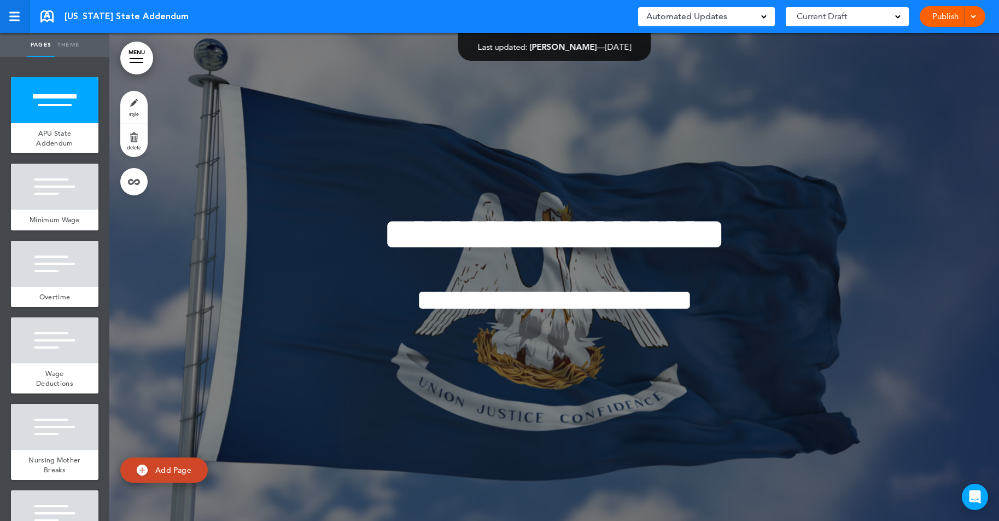
click at [18, 20] on div at bounding box center [14, 21] width 10 height 2
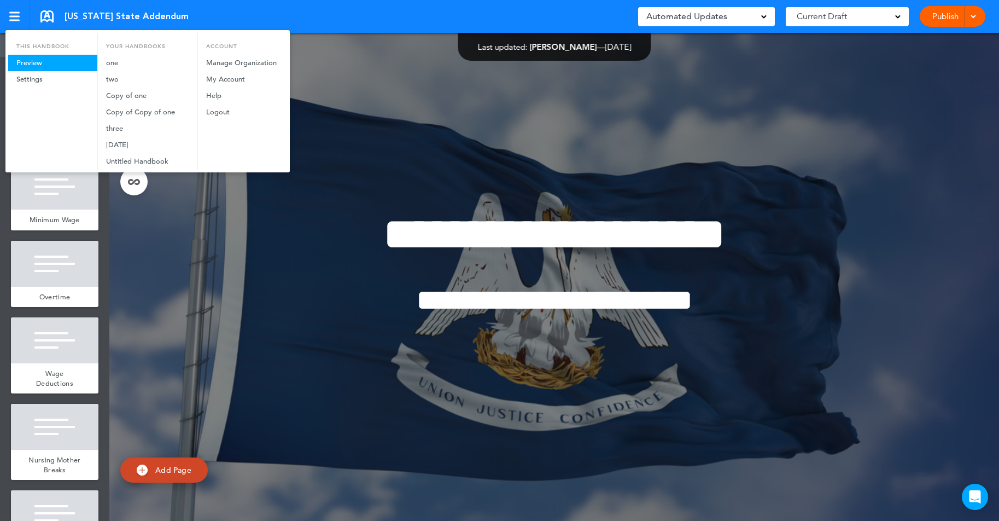
click at [66, 64] on link "Preview" at bounding box center [52, 63] width 89 height 16
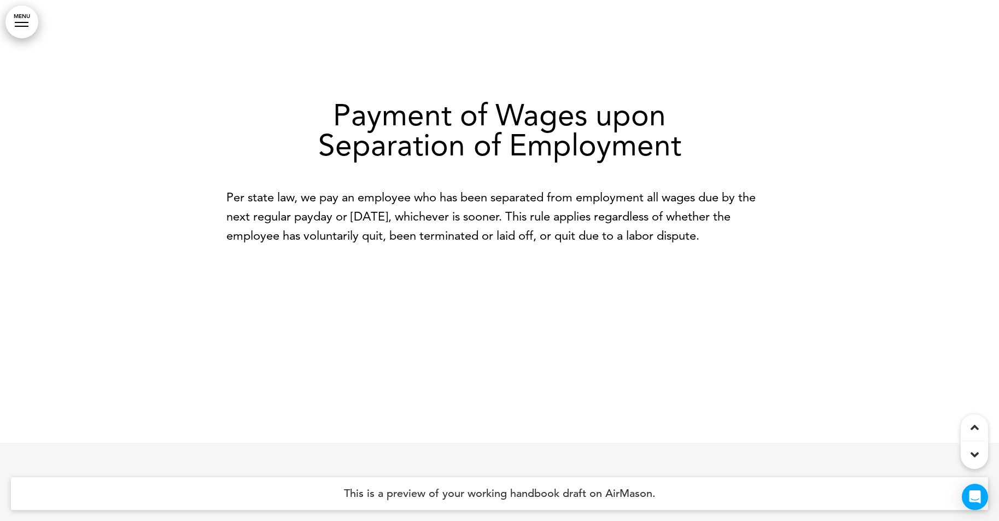
scroll to position [2320, 0]
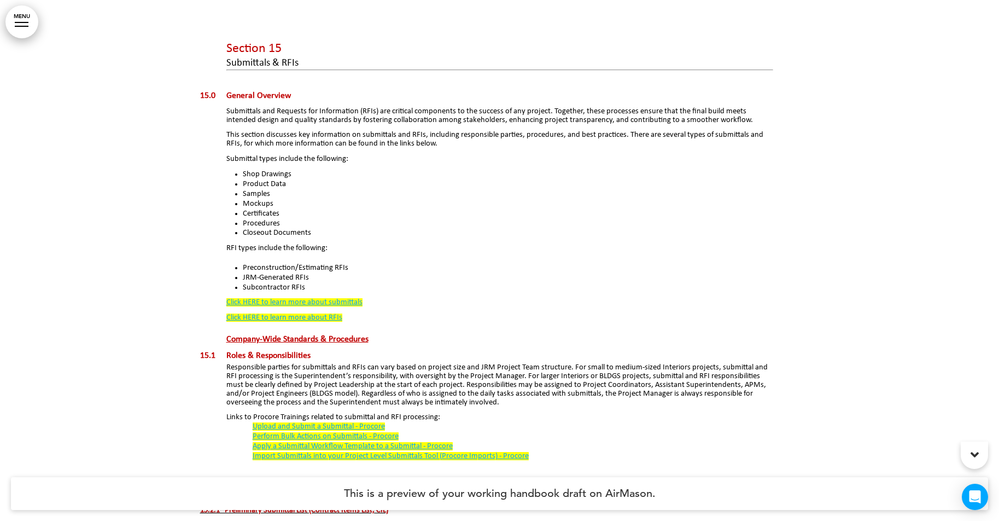
click at [16, 16] on link "MENU" at bounding box center [21, 21] width 33 height 33
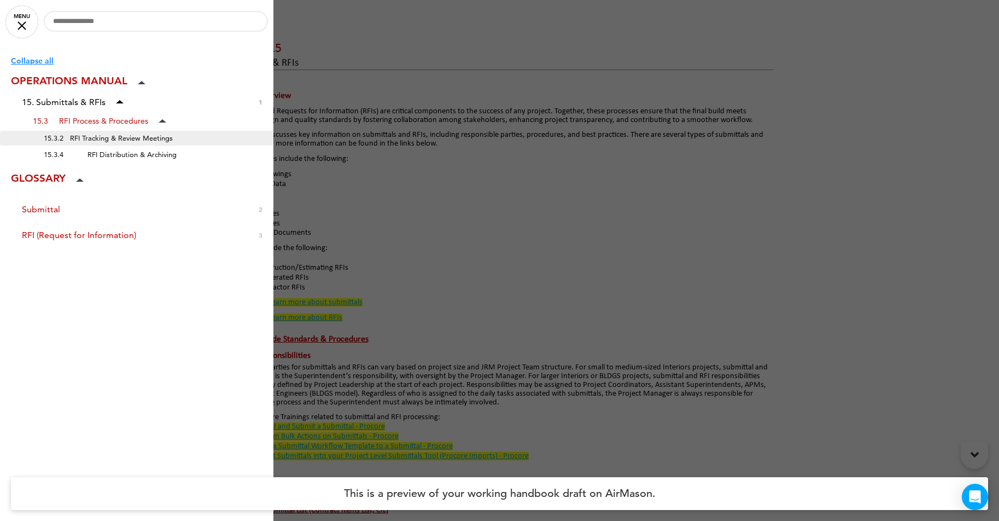
click at [130, 137] on span "15.3.2 RFI Tracking & Review Meetings" at bounding box center [108, 137] width 129 height 9
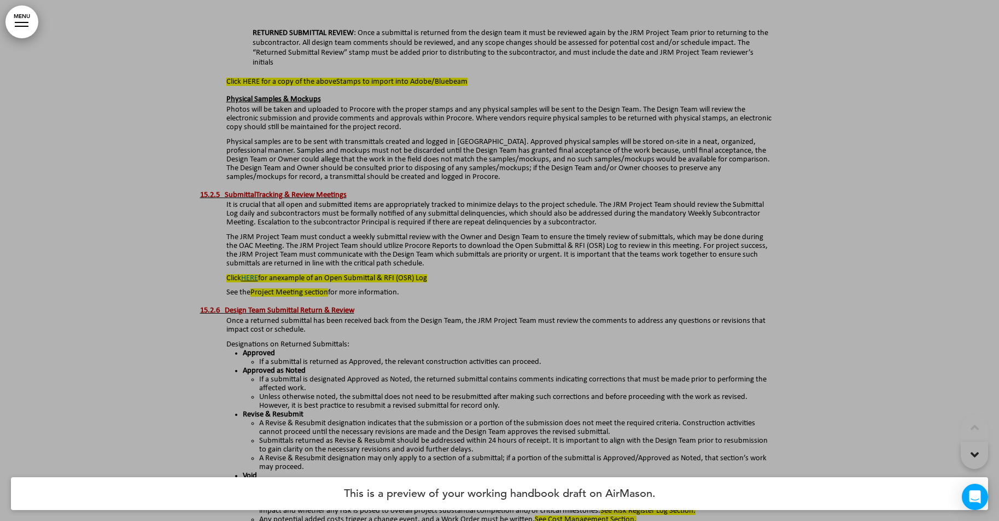
scroll to position [2656, 0]
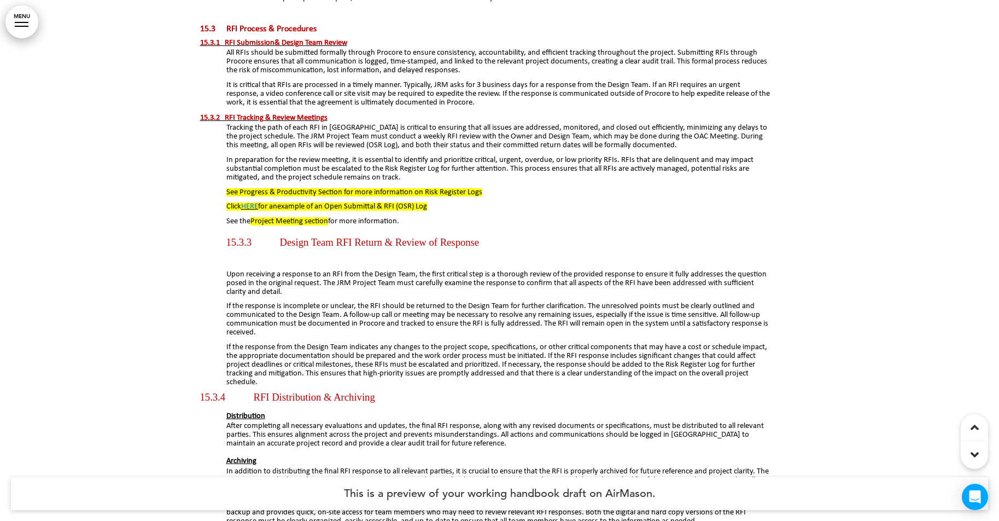
click at [18, 21] on link "MENU" at bounding box center [21, 21] width 33 height 33
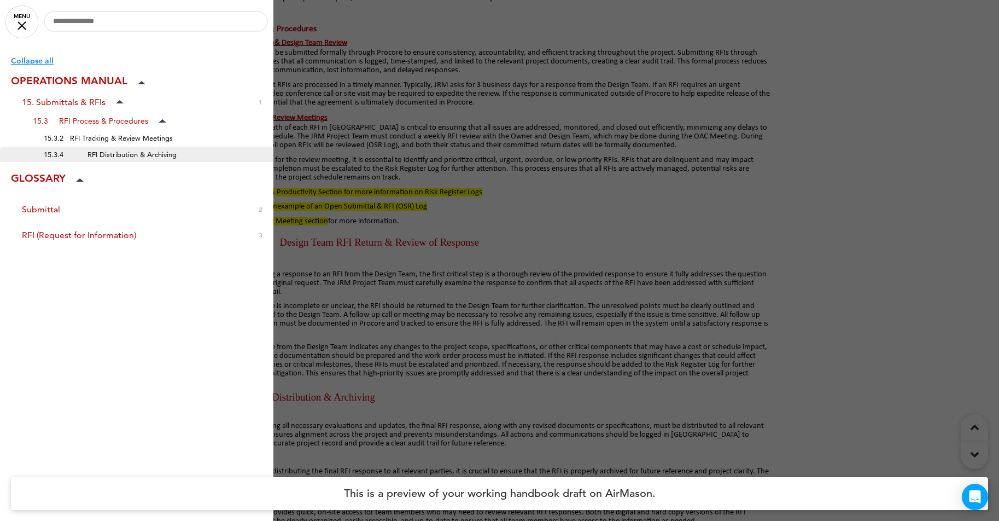
click at [129, 156] on span "15.3.4 RFI Distribution & Archiving" at bounding box center [110, 154] width 133 height 9
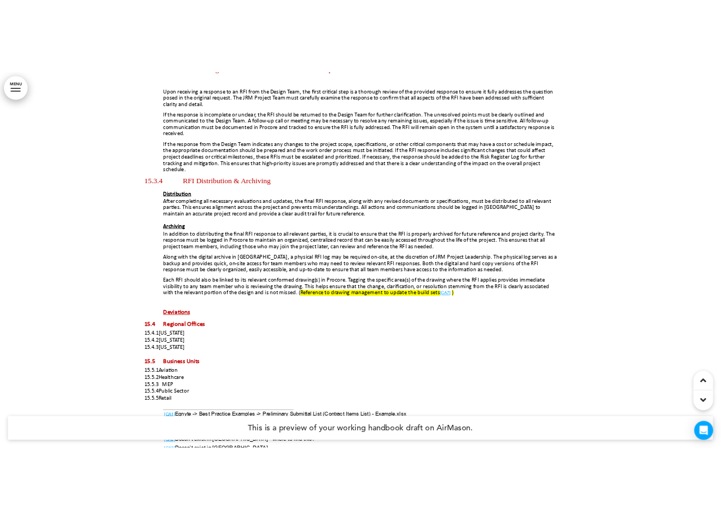
scroll to position [2934, 0]
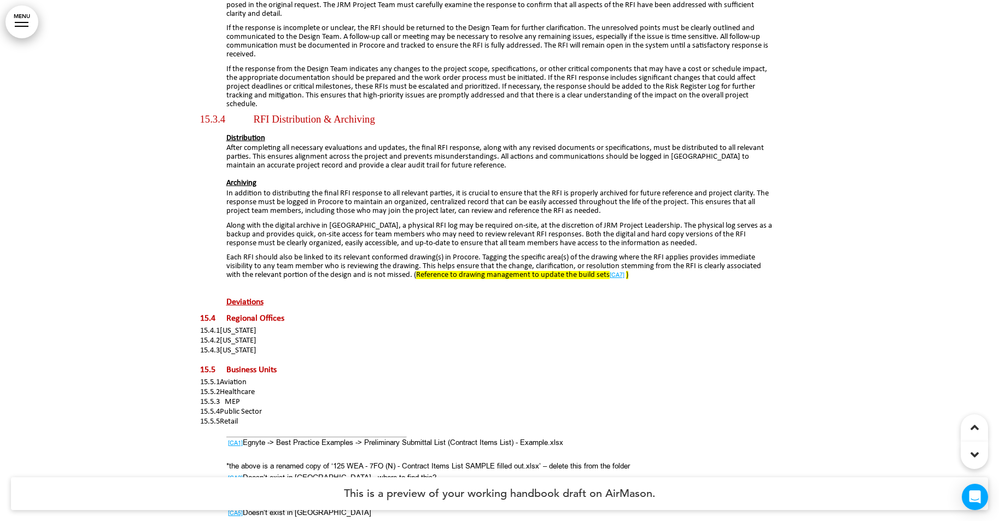
click at [22, 27] on link "MENU" at bounding box center [21, 21] width 33 height 33
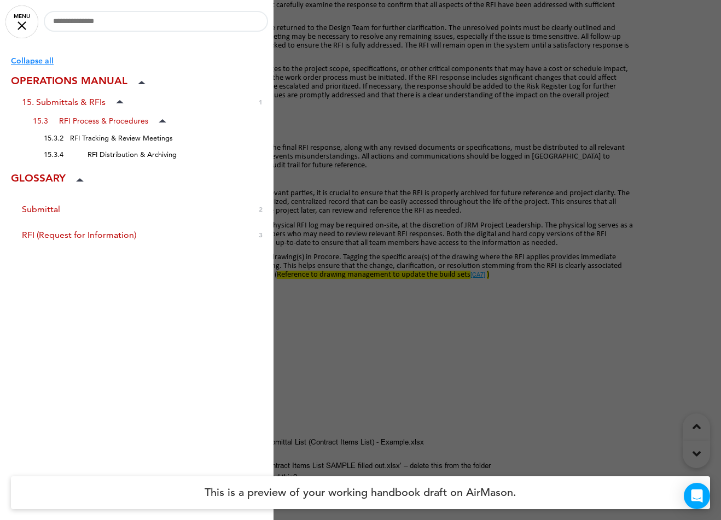
click at [660, 85] on div at bounding box center [360, 260] width 721 height 520
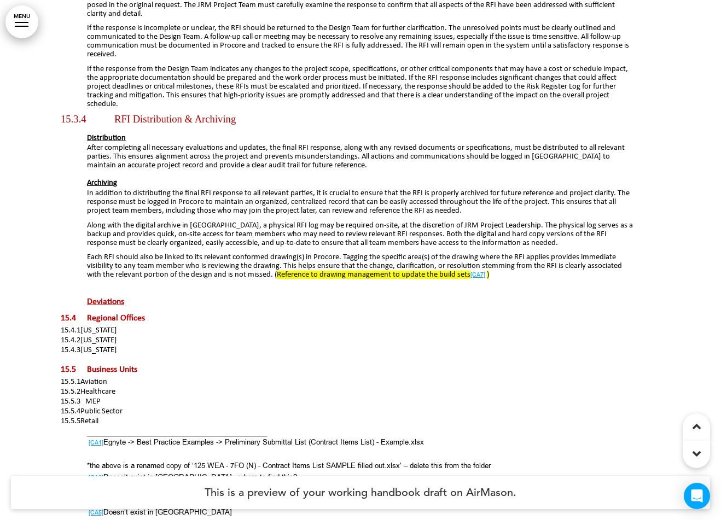
click at [18, 29] on link "MENU" at bounding box center [21, 21] width 33 height 33
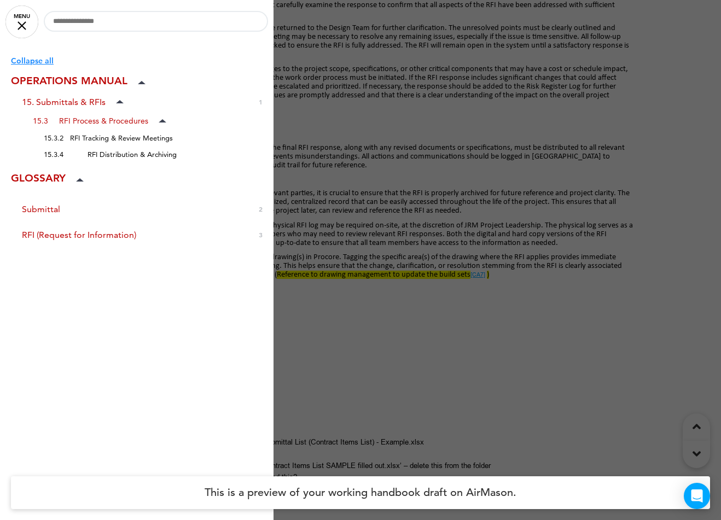
click at [376, 273] on div at bounding box center [360, 260] width 721 height 520
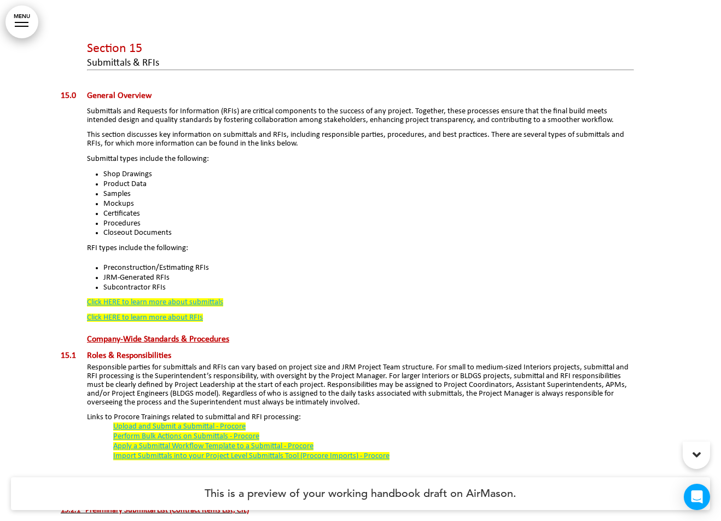
scroll to position [296, 0]
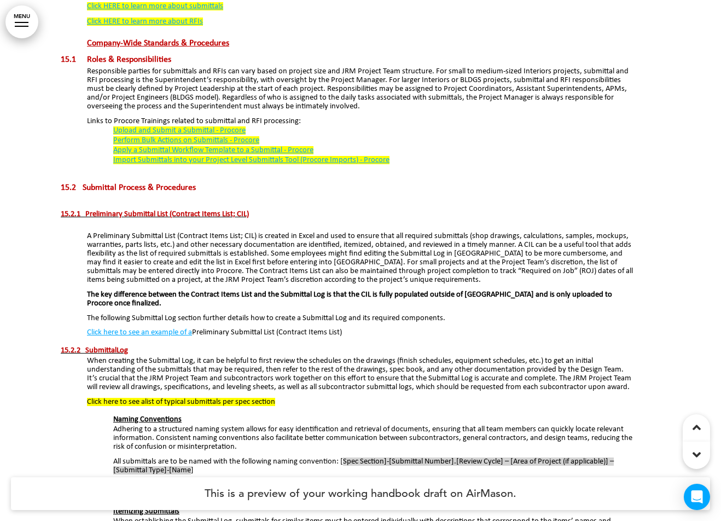
click at [22, 22] on div at bounding box center [22, 22] width 14 height 1
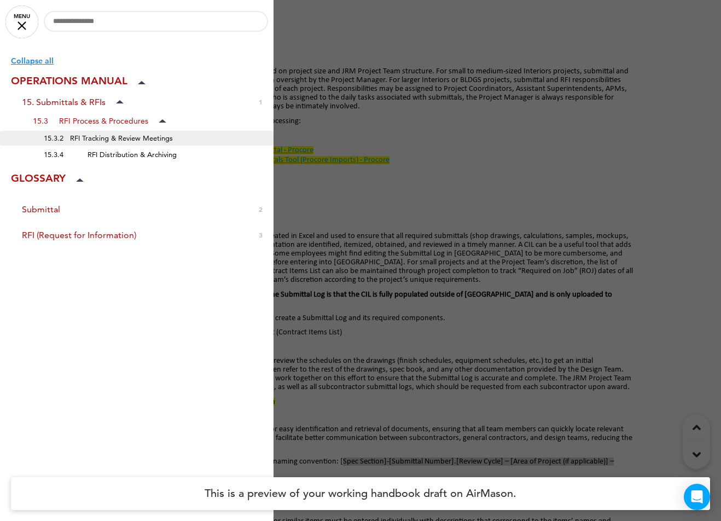
click at [121, 133] on span "15.3.2 RFI Tracking & Review Meetings" at bounding box center [108, 137] width 129 height 9
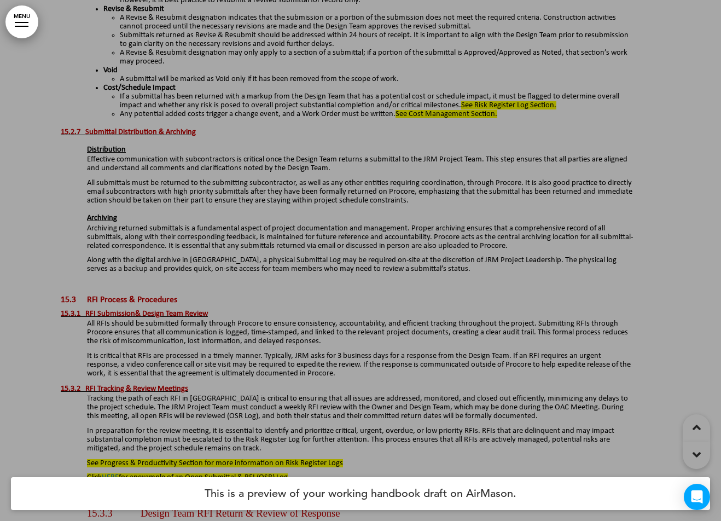
scroll to position [2656, 0]
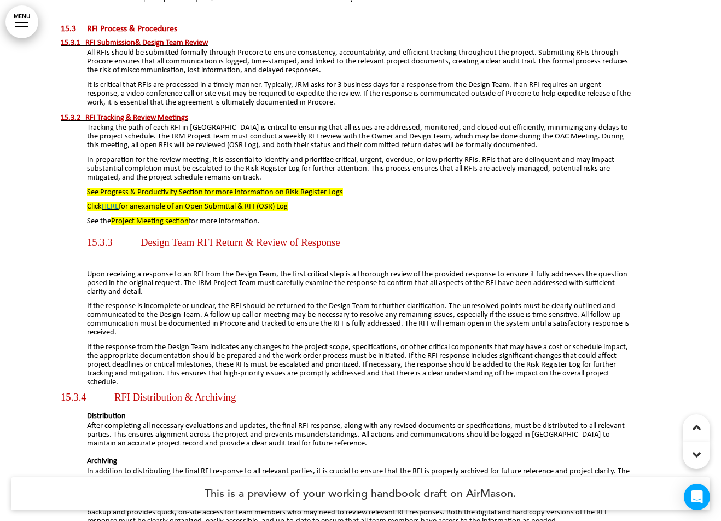
click at [30, 25] on link "MENU" at bounding box center [21, 21] width 33 height 33
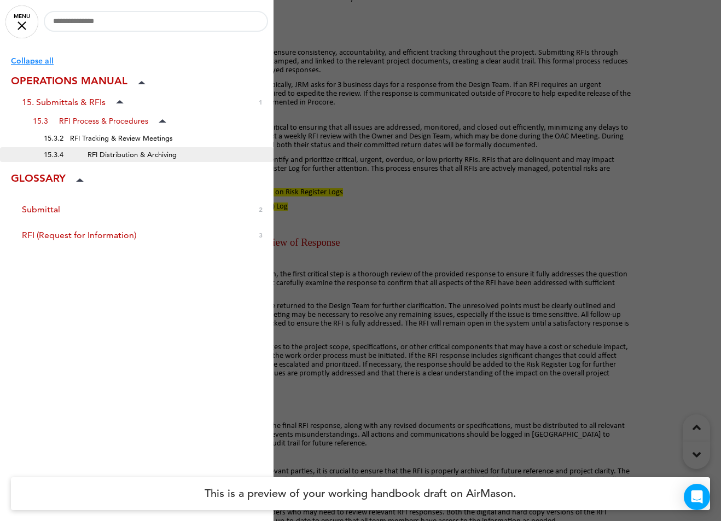
click at [144, 153] on span "15.3.4 RFI Distribution & Archiving" at bounding box center [110, 154] width 133 height 9
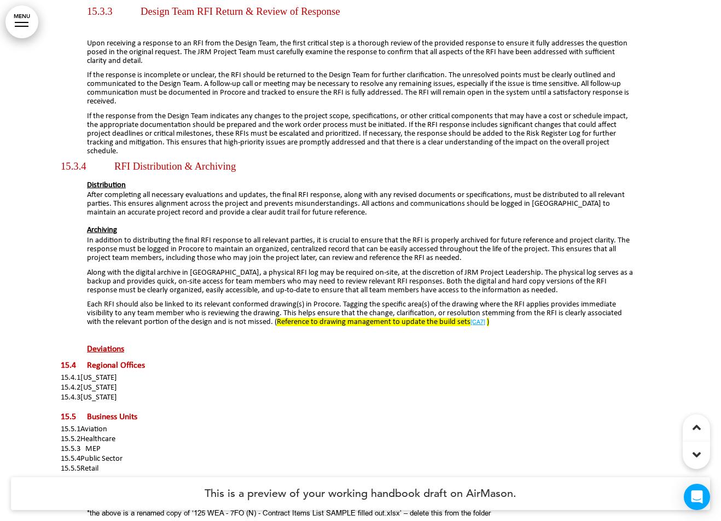
scroll to position [2934, 0]
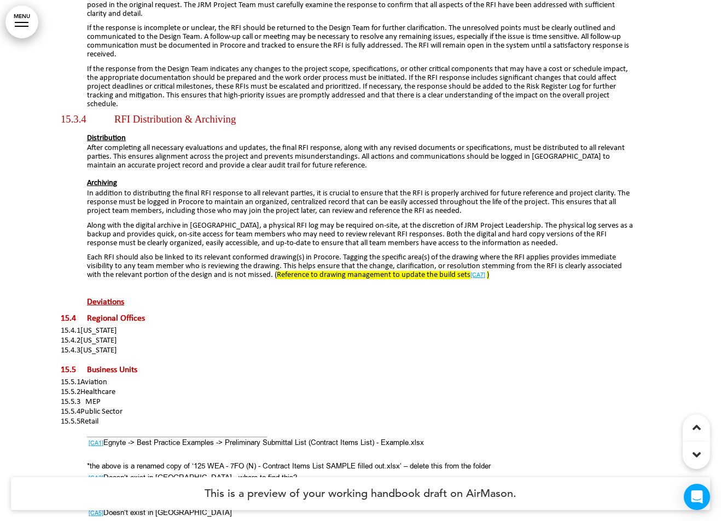
click at [21, 24] on link "MENU" at bounding box center [21, 21] width 33 height 33
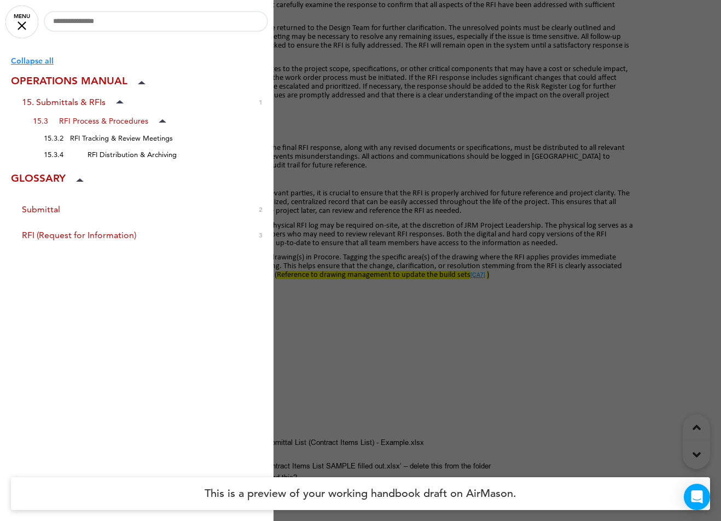
click at [493, 124] on div at bounding box center [360, 260] width 721 height 521
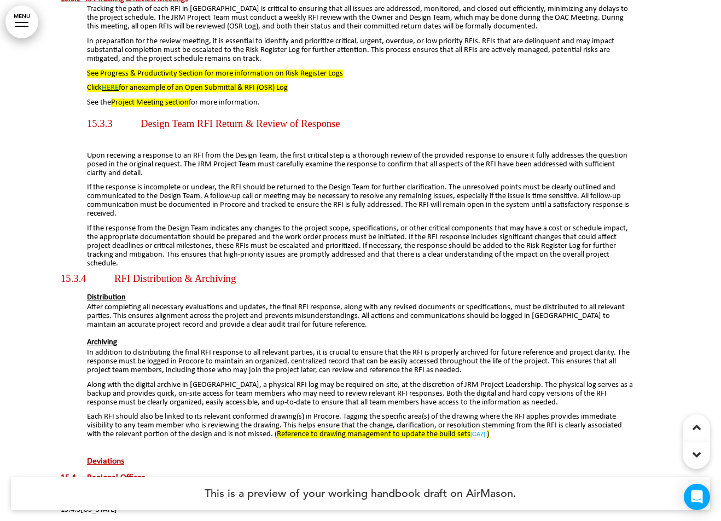
scroll to position [2625, 0]
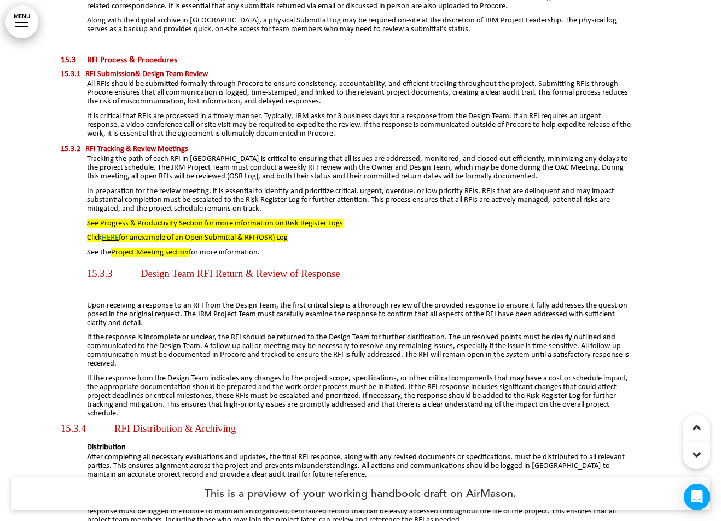
click at [526, 248] on p "See the Project Meeting section for more information." at bounding box center [360, 252] width 547 height 9
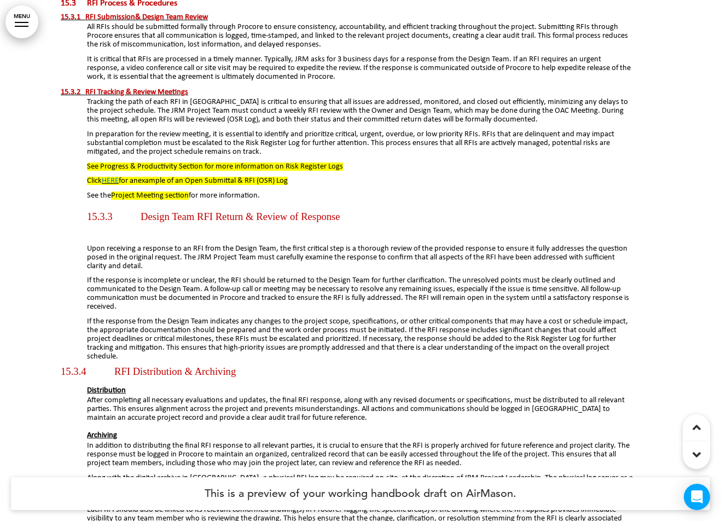
scroll to position [2577, 0]
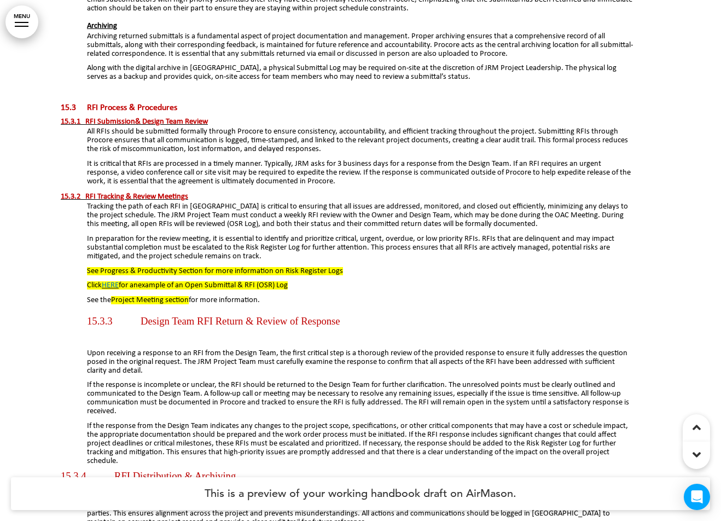
click at [22, 19] on link "MENU" at bounding box center [21, 21] width 33 height 33
